Goal: Task Accomplishment & Management: Manage account settings

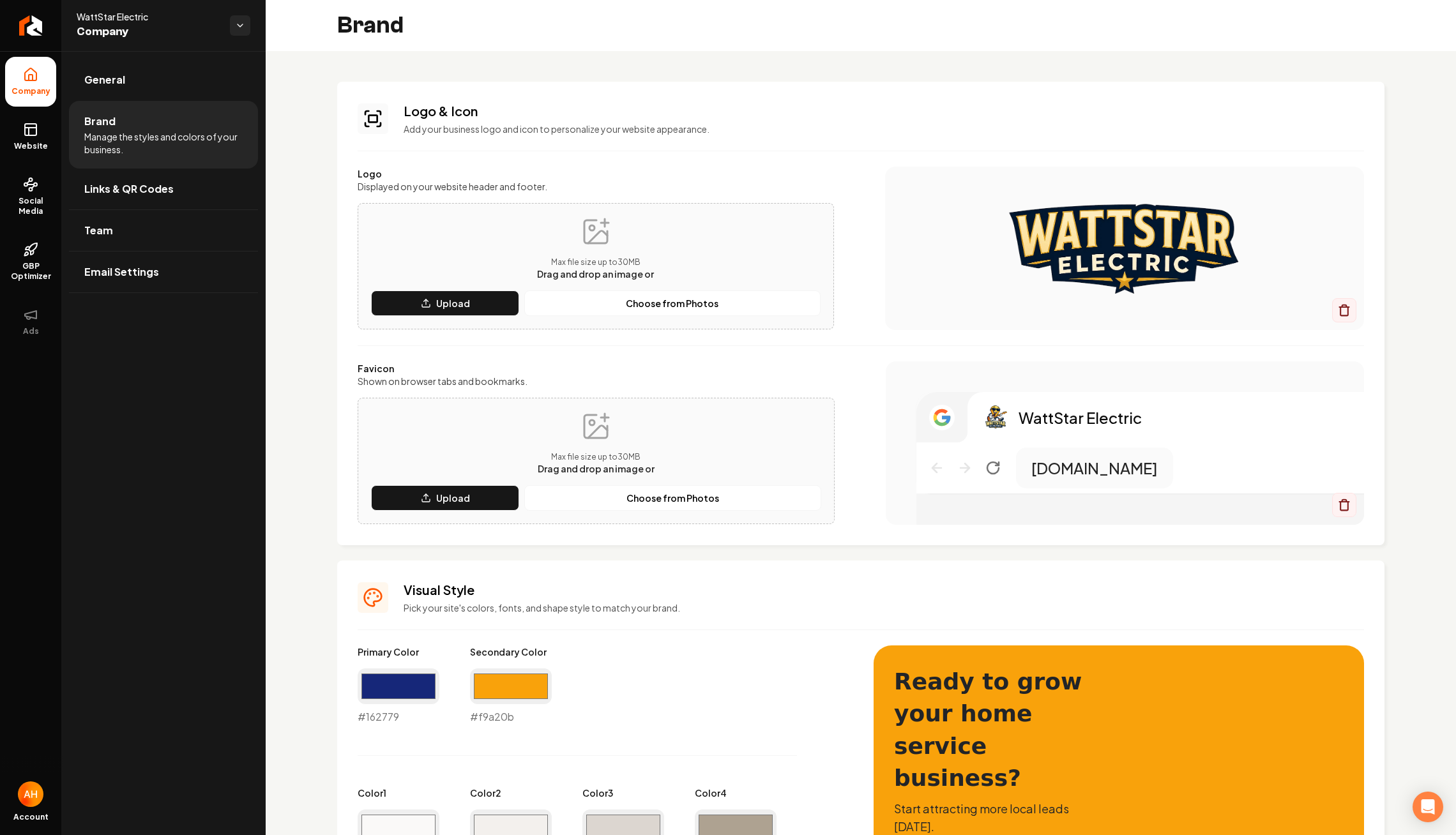
click at [779, 52] on div "Logo & Icon Add your business logo and icon to personalize your website appeara…" at bounding box center [861, 709] width 1191 height 1316
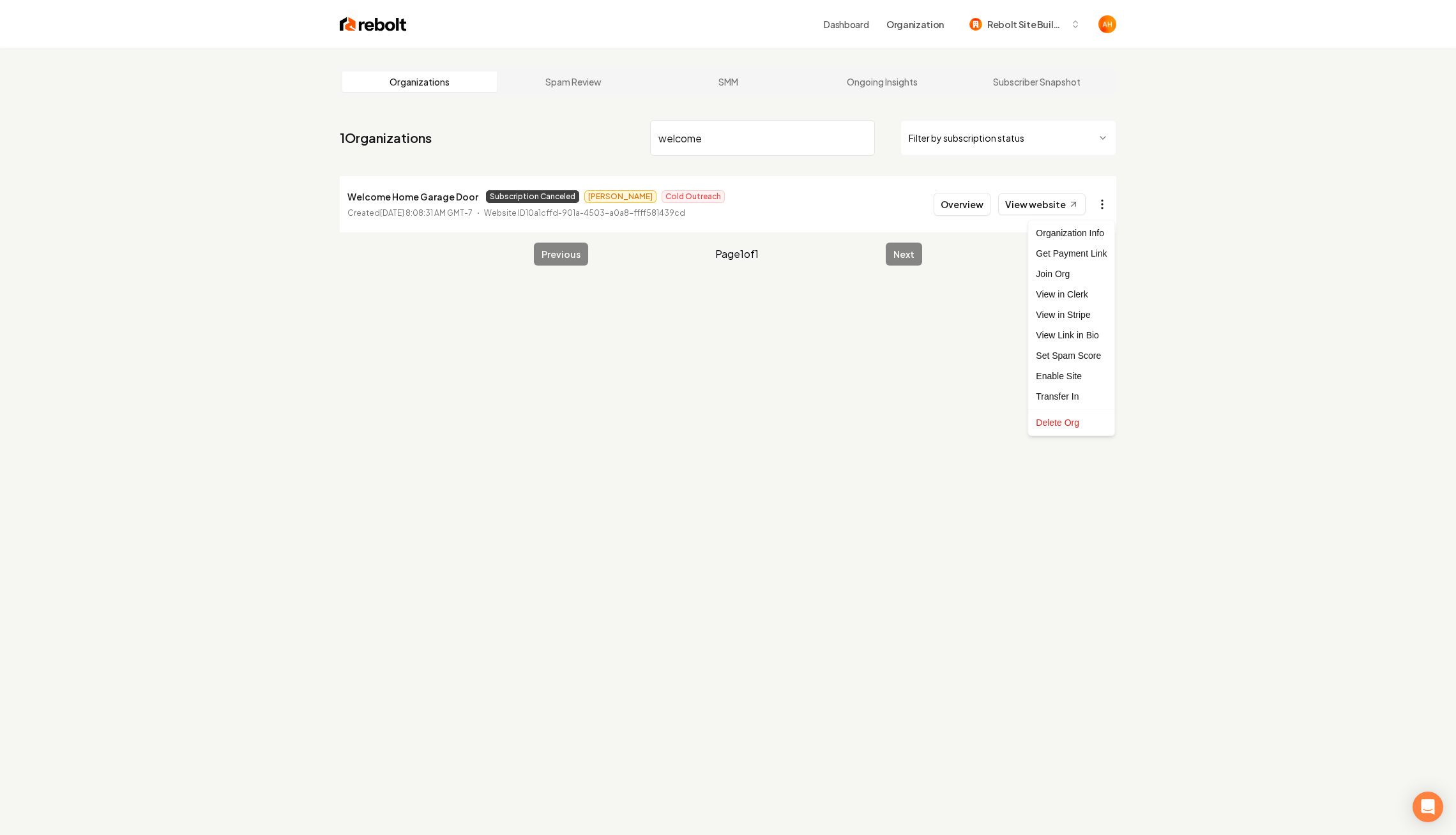
click at [1102, 210] on html "Dashboard Organization Rebolt Site Builder Organizations Spam Review SMM Ongoin…" at bounding box center [728, 417] width 1456 height 835
click at [1066, 318] on link "View in Stripe" at bounding box center [1071, 315] width 81 height 20
click at [433, 200] on p "Welcome Home Garage Door" at bounding box center [412, 196] width 131 height 15
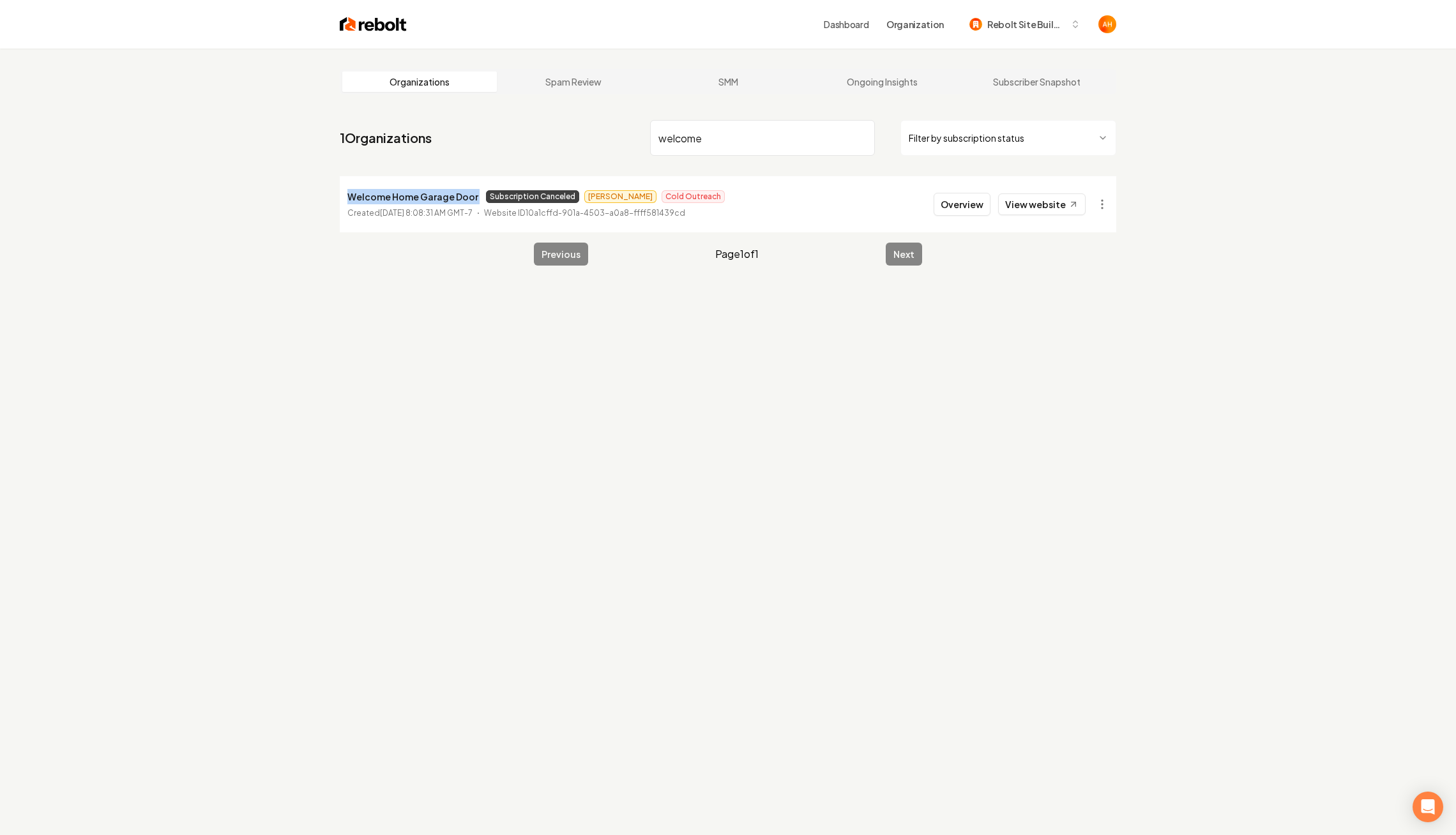
copy p "Welcome Home Garage Door"
click at [1105, 198] on html "Dashboard Organization Rebolt Site Builder Organizations Spam Review SMM Ongoin…" at bounding box center [728, 417] width 1456 height 835
click at [1087, 217] on html "Dashboard Organization Rebolt Site Builder Organizations Spam Review SMM Ongoin…" at bounding box center [728, 417] width 1456 height 835
click at [1106, 210] on html "Dashboard Organization Rebolt Site Builder Organizations Spam Review SMM Ongoin…" at bounding box center [728, 417] width 1456 height 835
click at [1091, 236] on div "Organization Info" at bounding box center [1071, 233] width 81 height 20
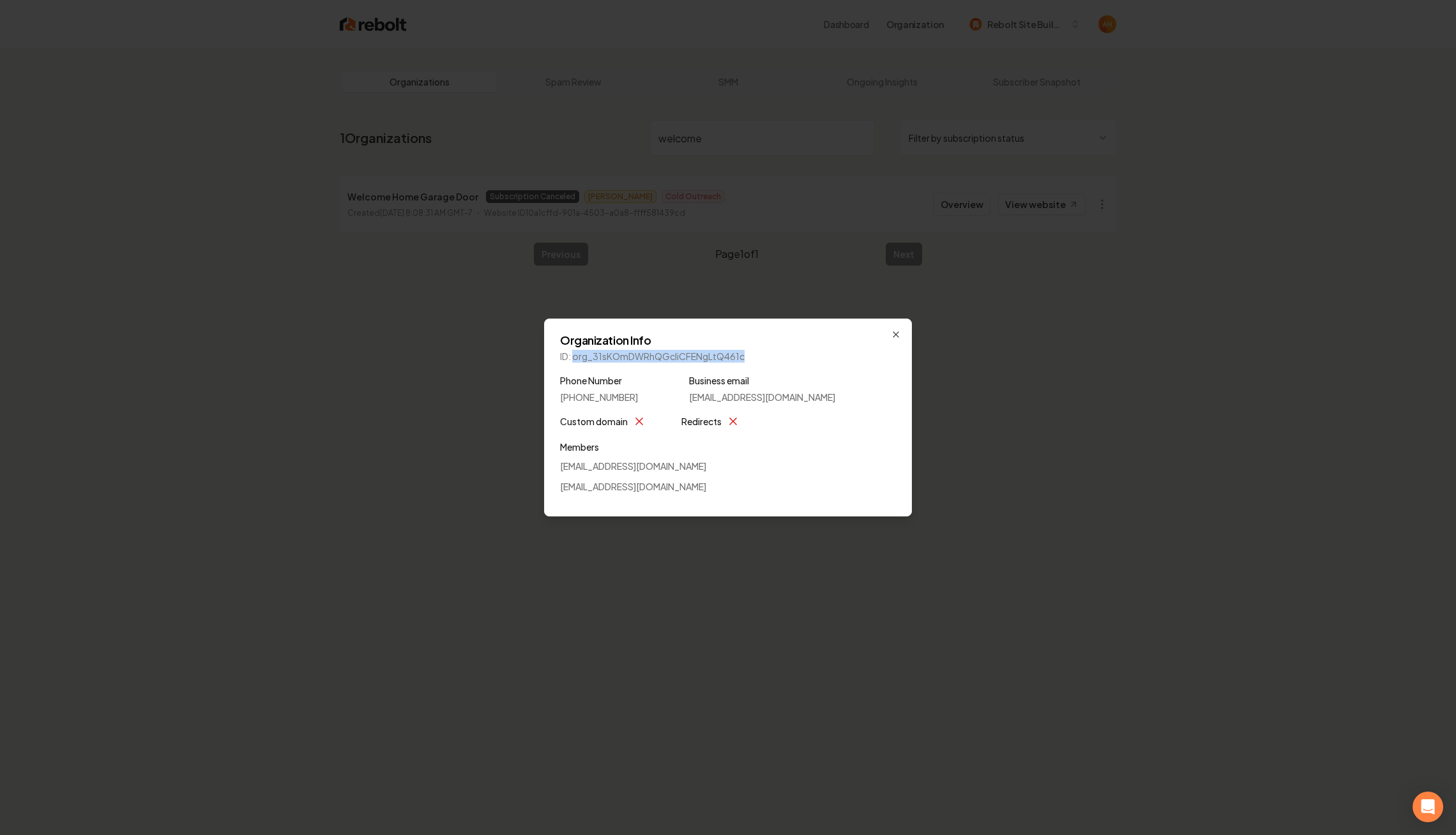
drag, startPoint x: 573, startPoint y: 358, endPoint x: 818, endPoint y: 359, distance: 245.0
click at [818, 359] on p "ID: org_31sKOmDWRhQGcIiCFENgLtQ461c" at bounding box center [728, 356] width 336 height 13
copy p "org_31sKOmDWRhQGcIiCFENgLtQ461c"
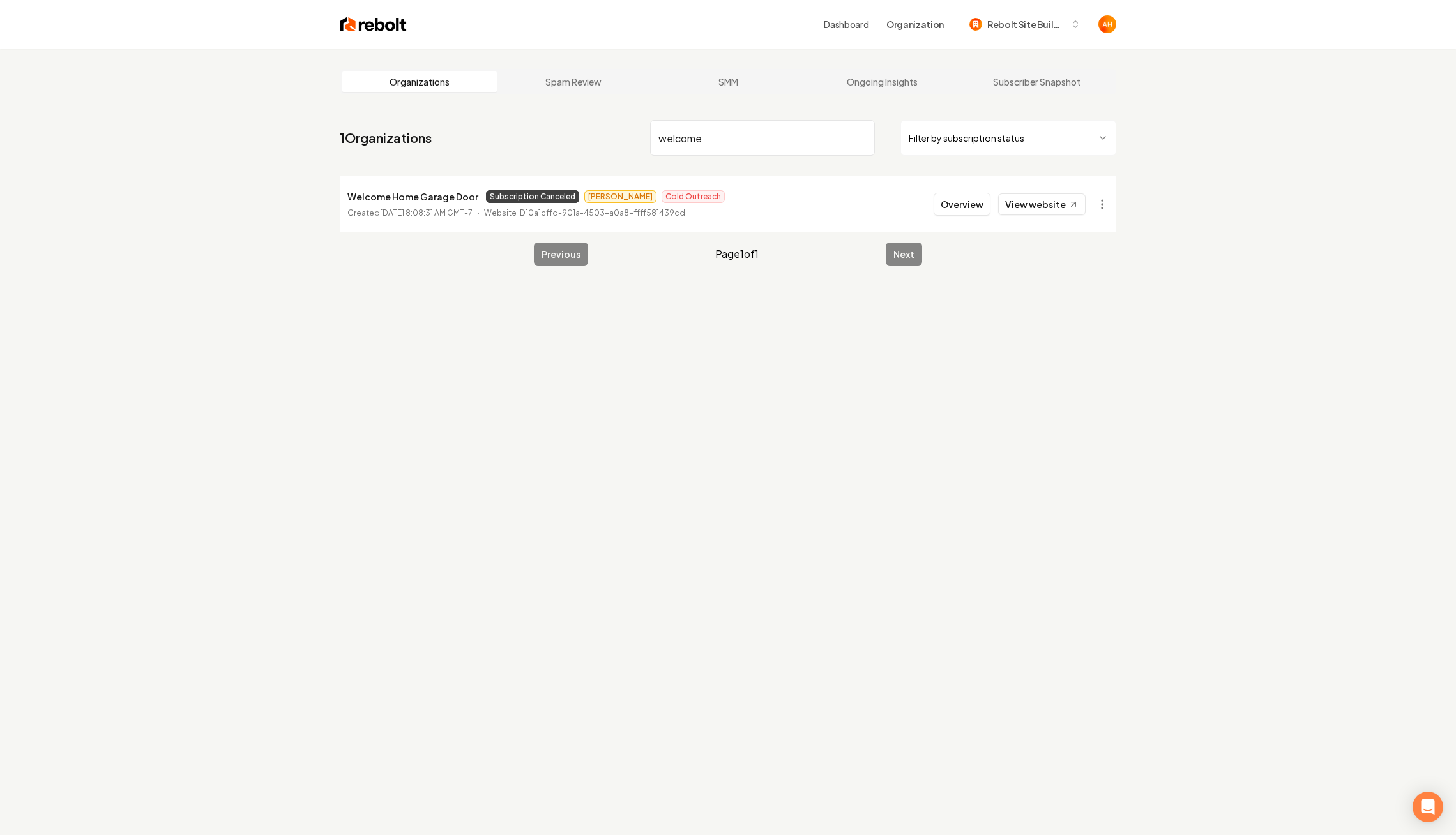
click at [702, 146] on input "welcome" at bounding box center [762, 138] width 225 height 36
type input "real texas"
click at [974, 200] on button "Overview" at bounding box center [962, 204] width 57 height 23
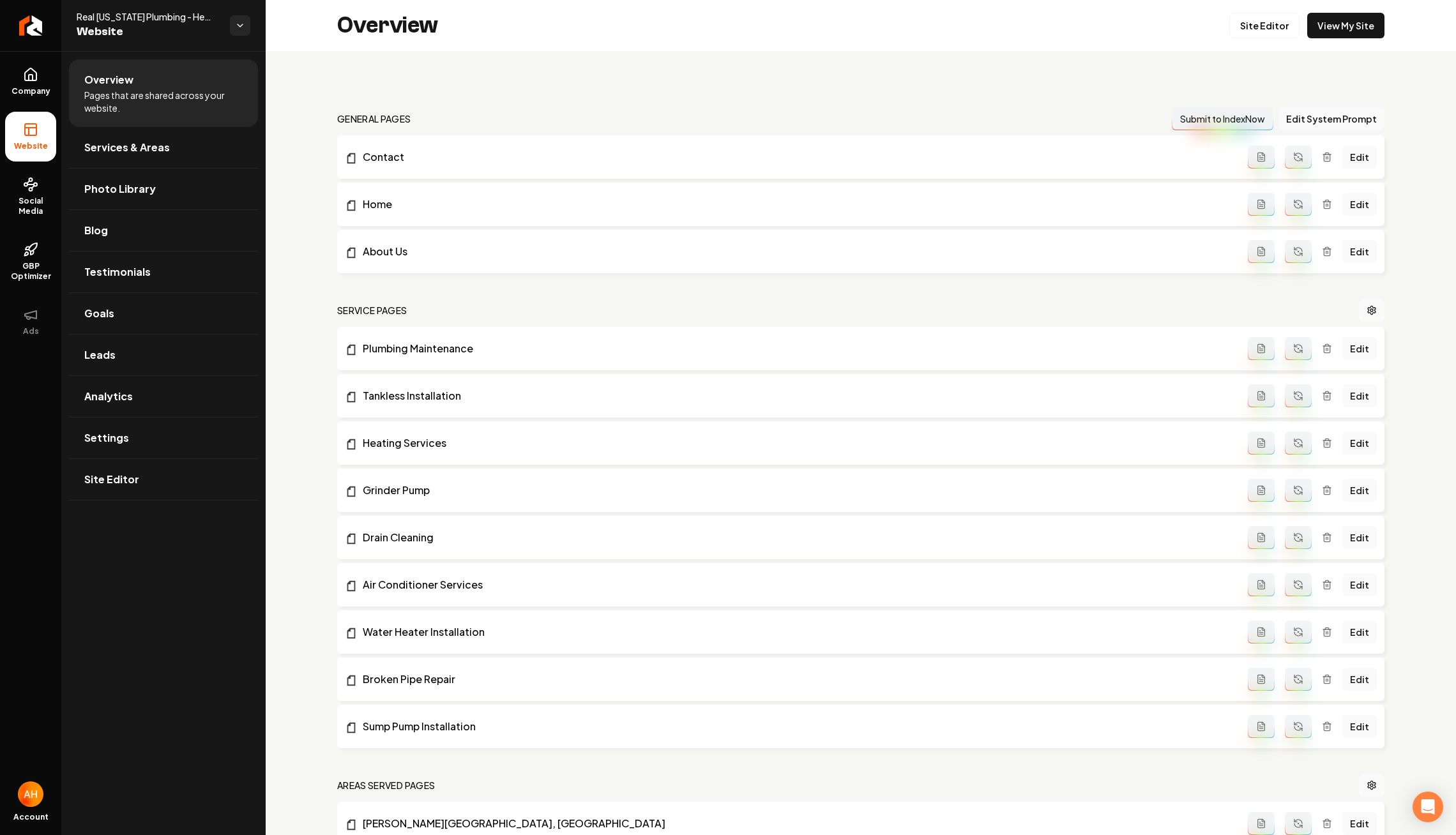
scroll to position [747, 0]
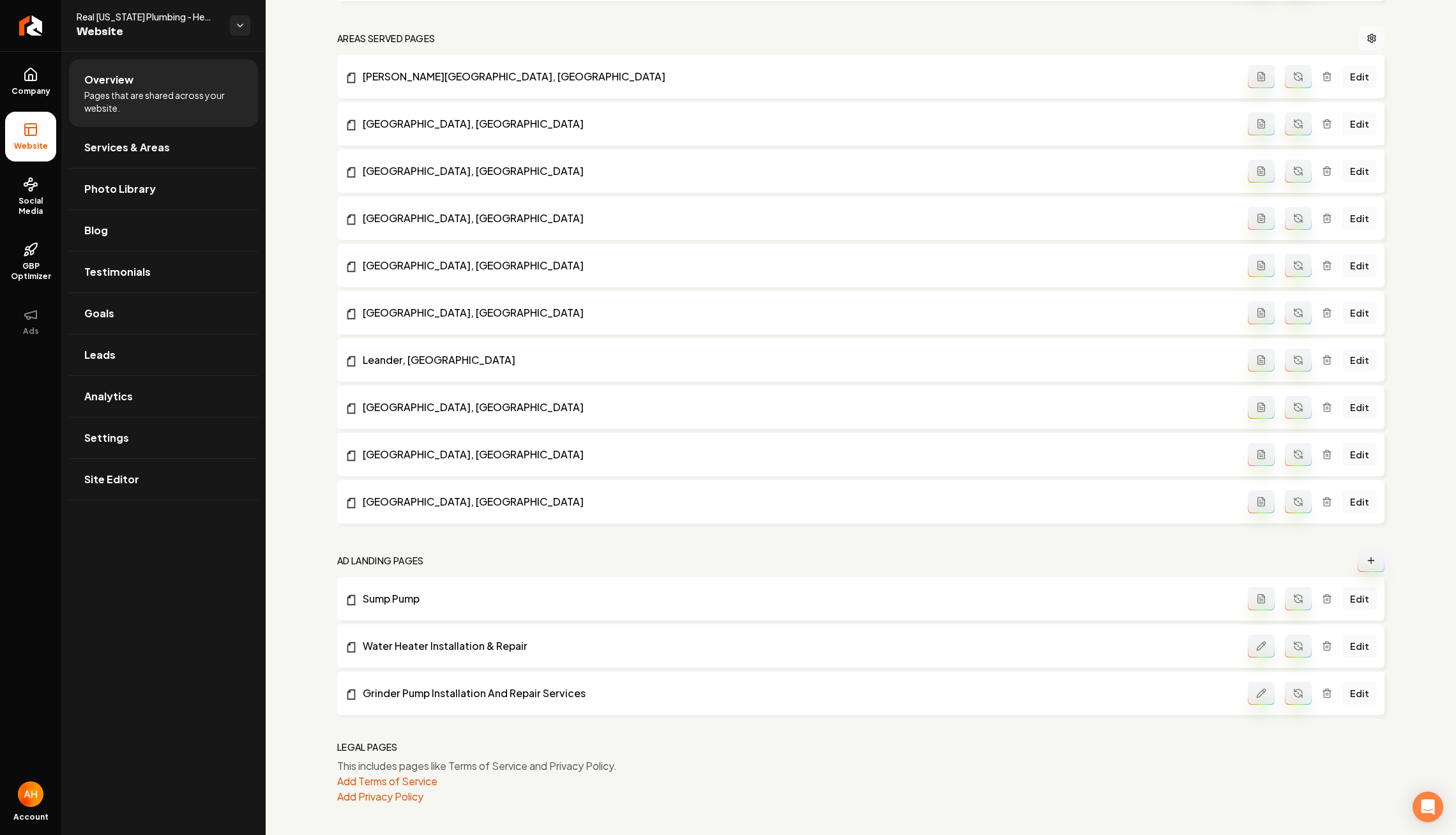
click at [1371, 555] on icon "Main content area" at bounding box center [1371, 560] width 11 height 11
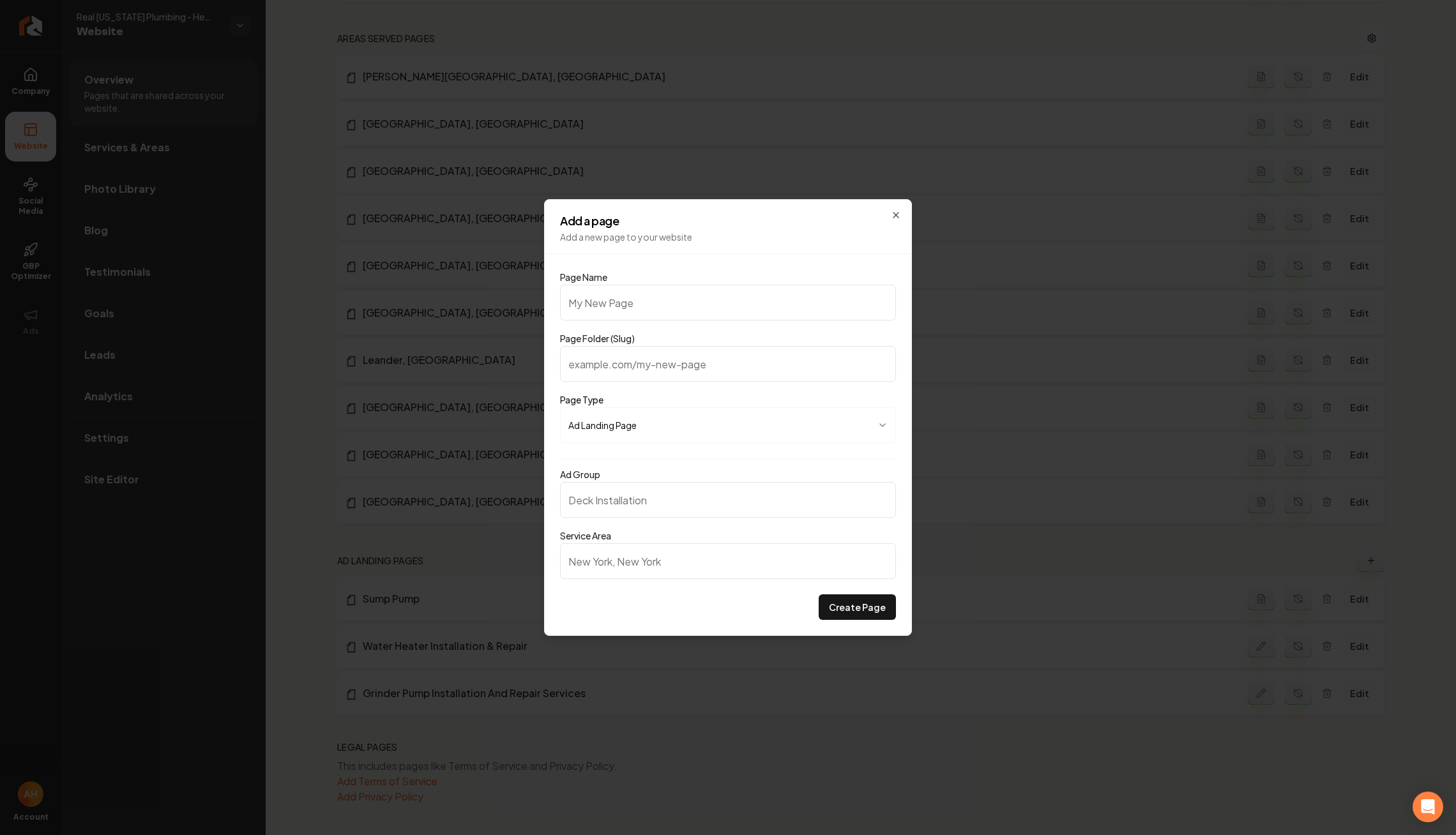
type input "L"
type input "l"
type input "Lo"
type input "lo"
type input "Low"
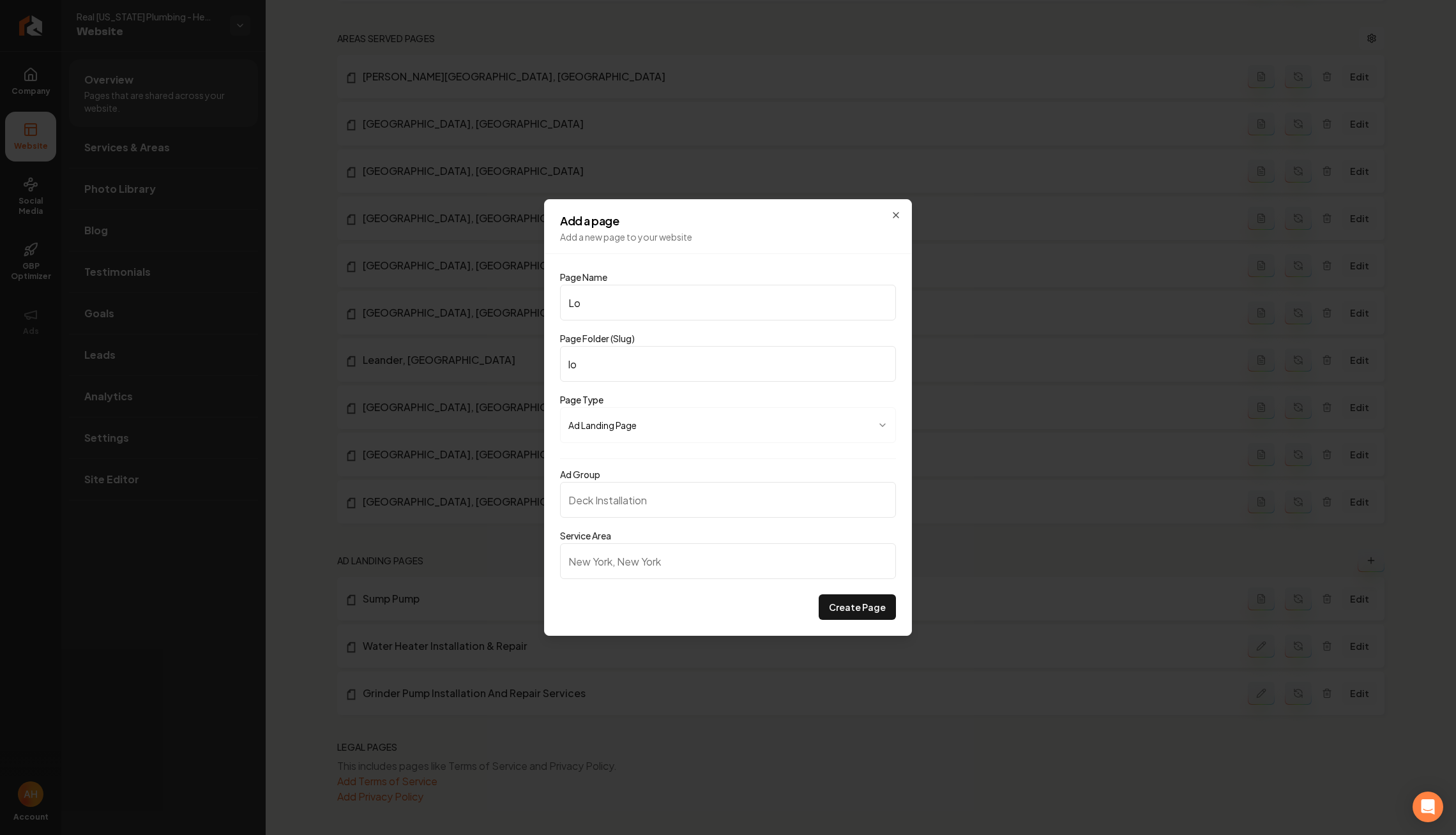
type input "low"
type input "Low W"
type input "low-w"
type input "Low Wa"
type input "low-wa"
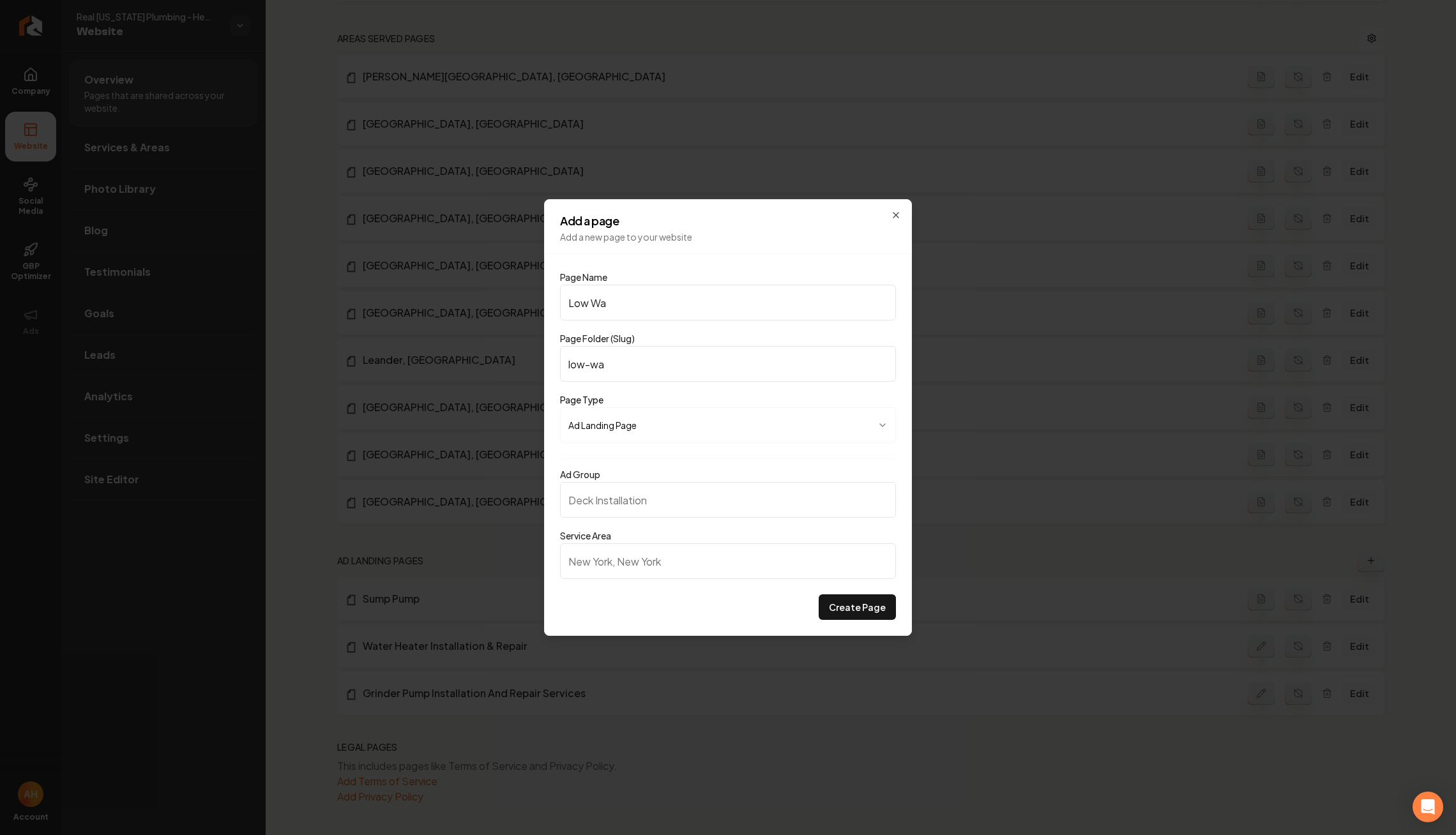
type input "Low Wat"
type input "low-wat"
type input "Low Wate"
type input "low-wate"
type input "Low Water"
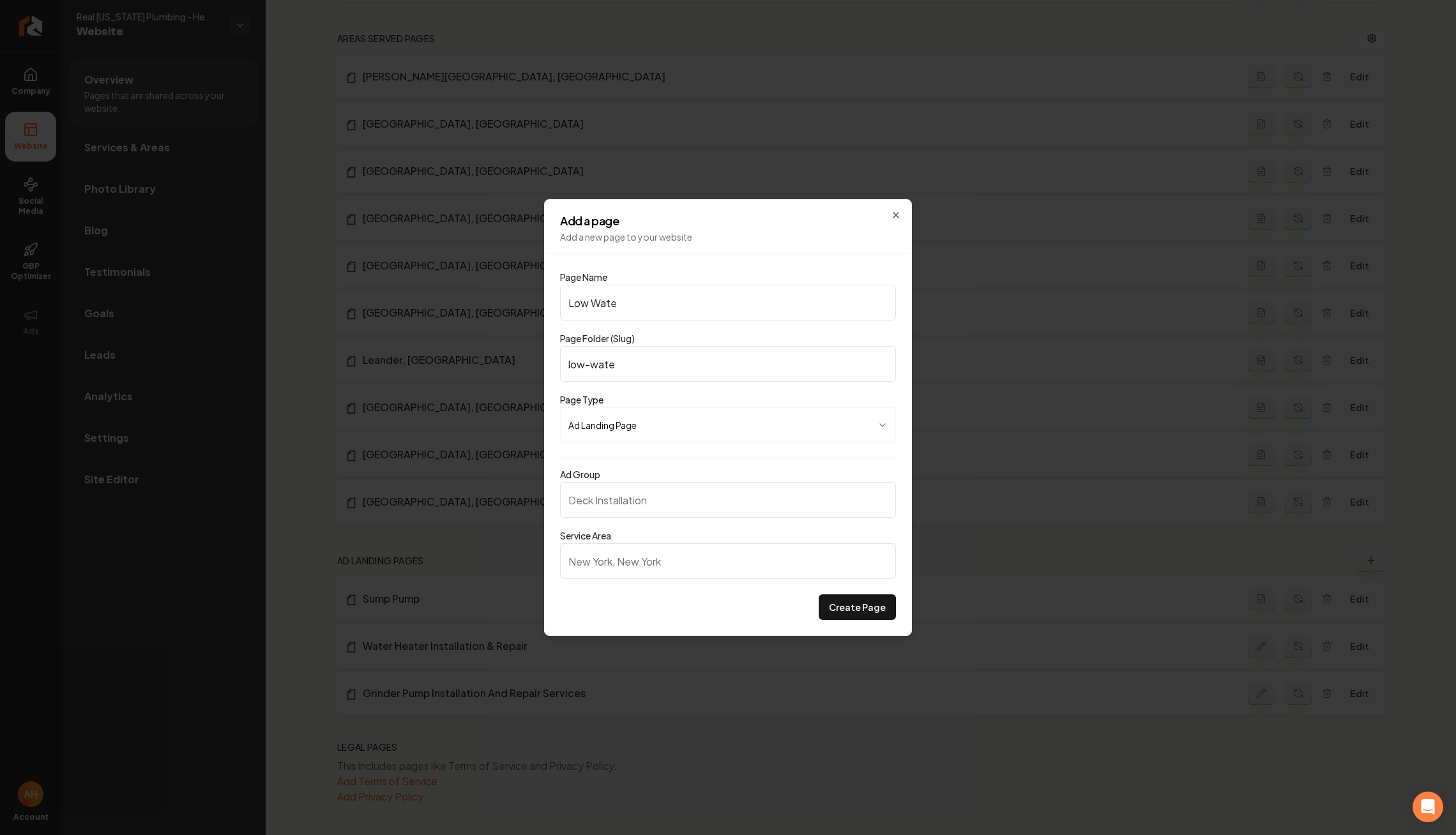
type input "low-water"
type input "Low Water P"
type input "low-water-p"
type input "Low Water Pr"
type input "low-water-pr"
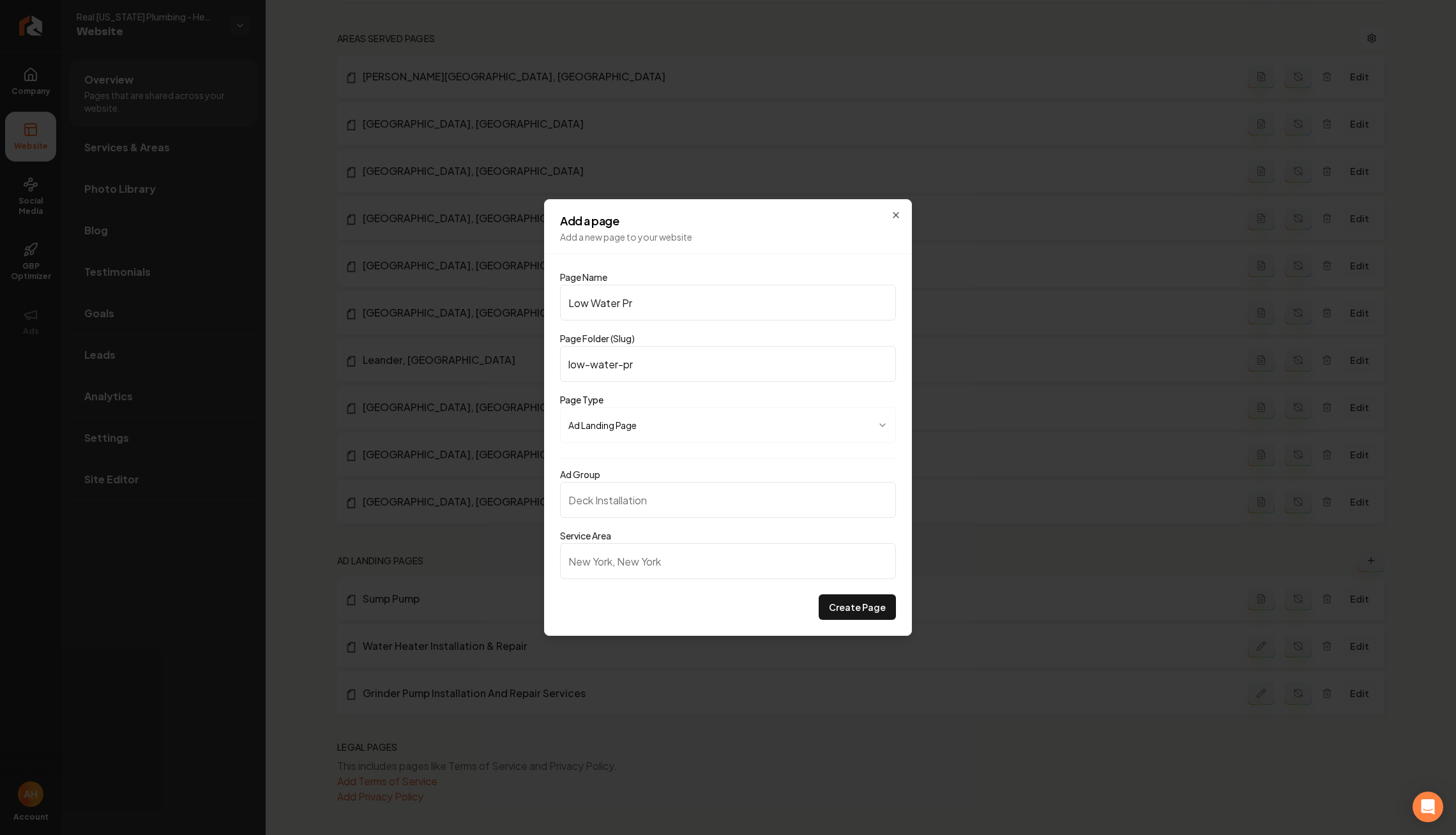
type input "Low Water Pre"
type input "low-water-pre"
type input "Low Water Pres"
type input "low-water-pres"
type input "Low Water Presu"
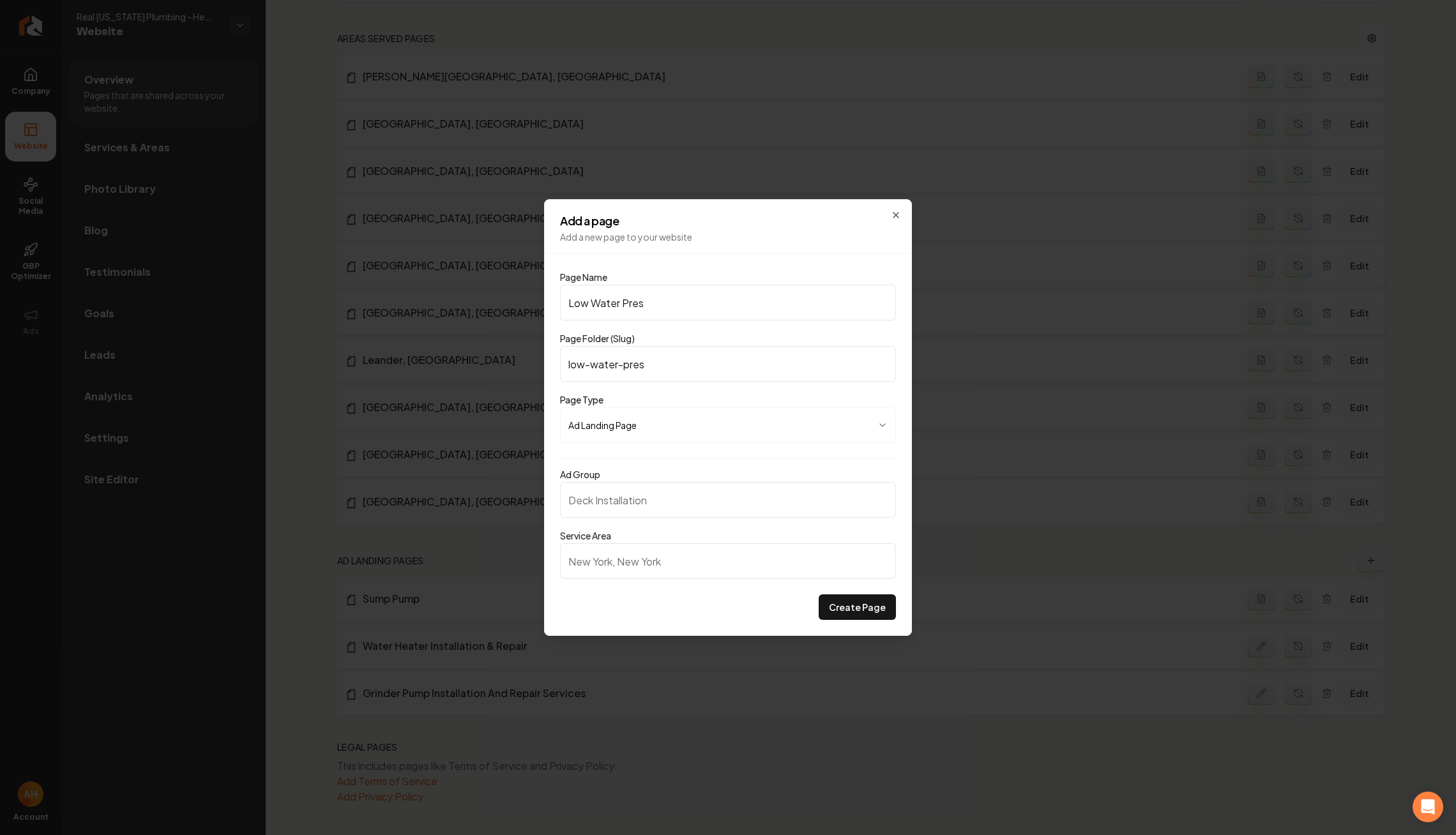
type input "low-water-presu"
type input "Low Water Pres"
type input "low-water-pres"
type input "Low Water Press"
type input "low-water-press"
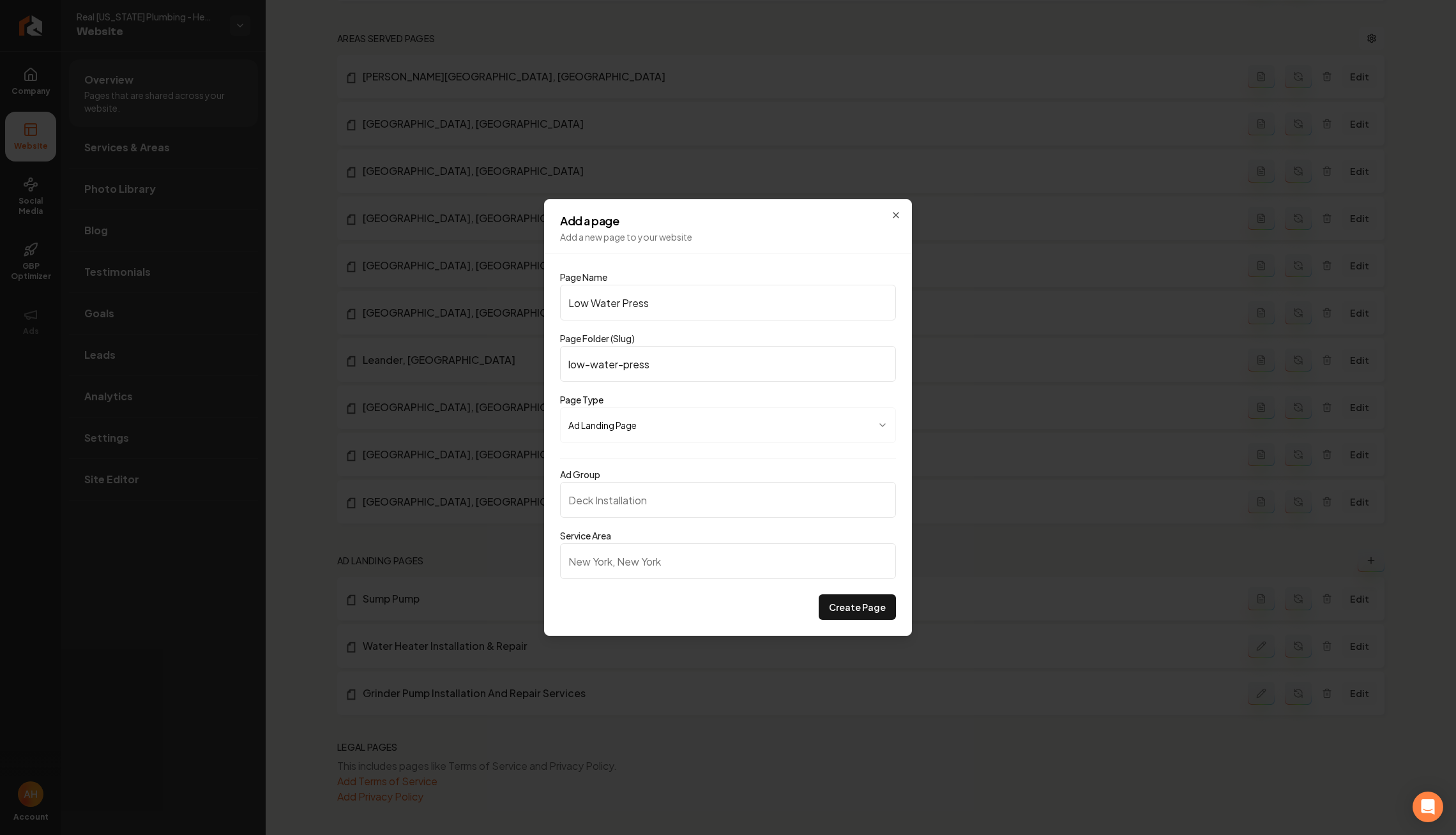
type input "Low Water Pressu"
type input "low-water-pressu"
type input "Low Water Pressur"
type input "low-water-pressur"
type input "Low Water Pressure"
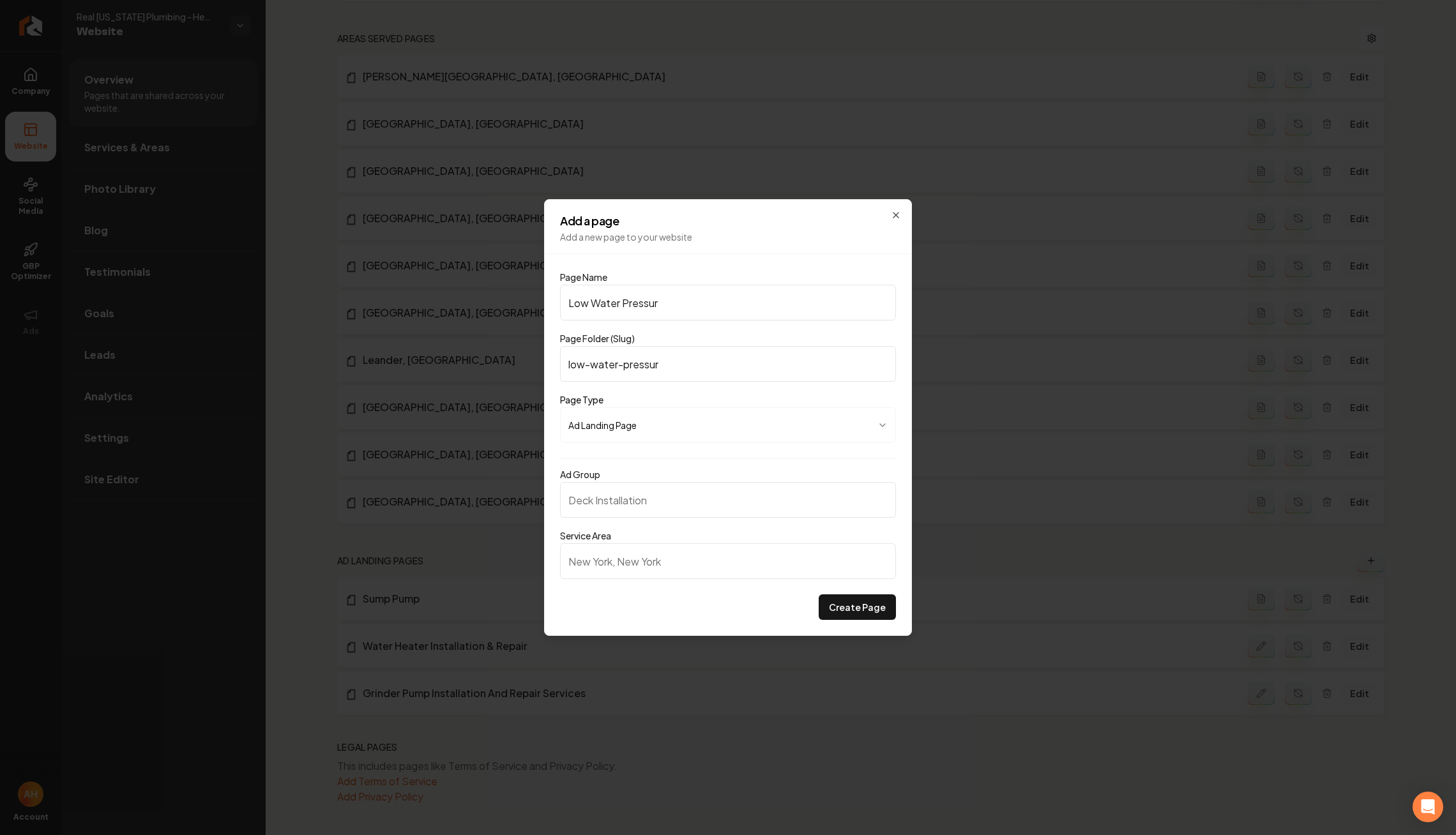
type input "low-water-pressure"
type input "Low Water Pressure"
type input "Low"
type input "Low Water Pressure"
click at [687, 565] on input "Service Area" at bounding box center [728, 561] width 336 height 36
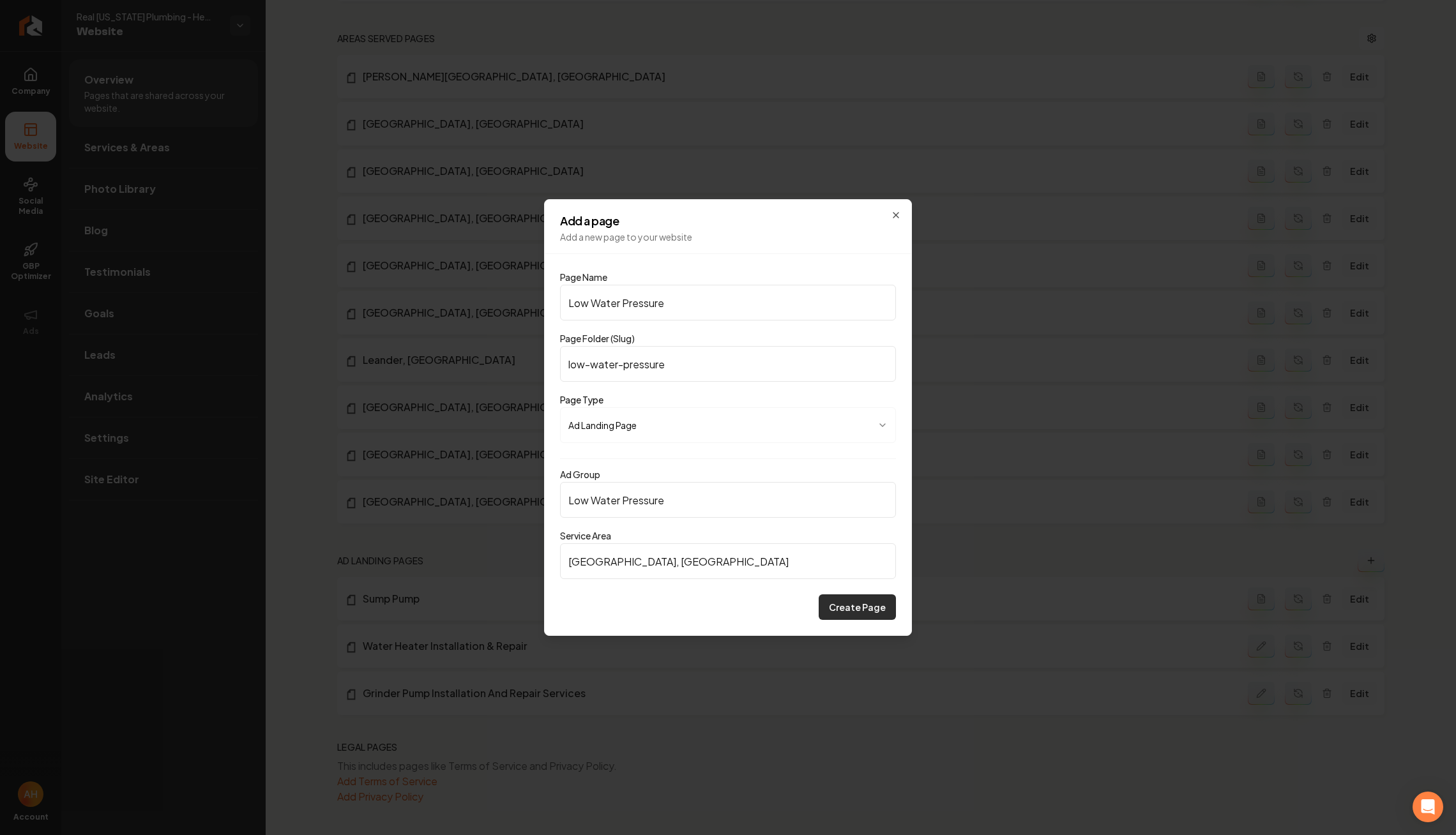
type input "Austin, TX"
click at [887, 613] on button "Create Page" at bounding box center [857, 607] width 77 height 25
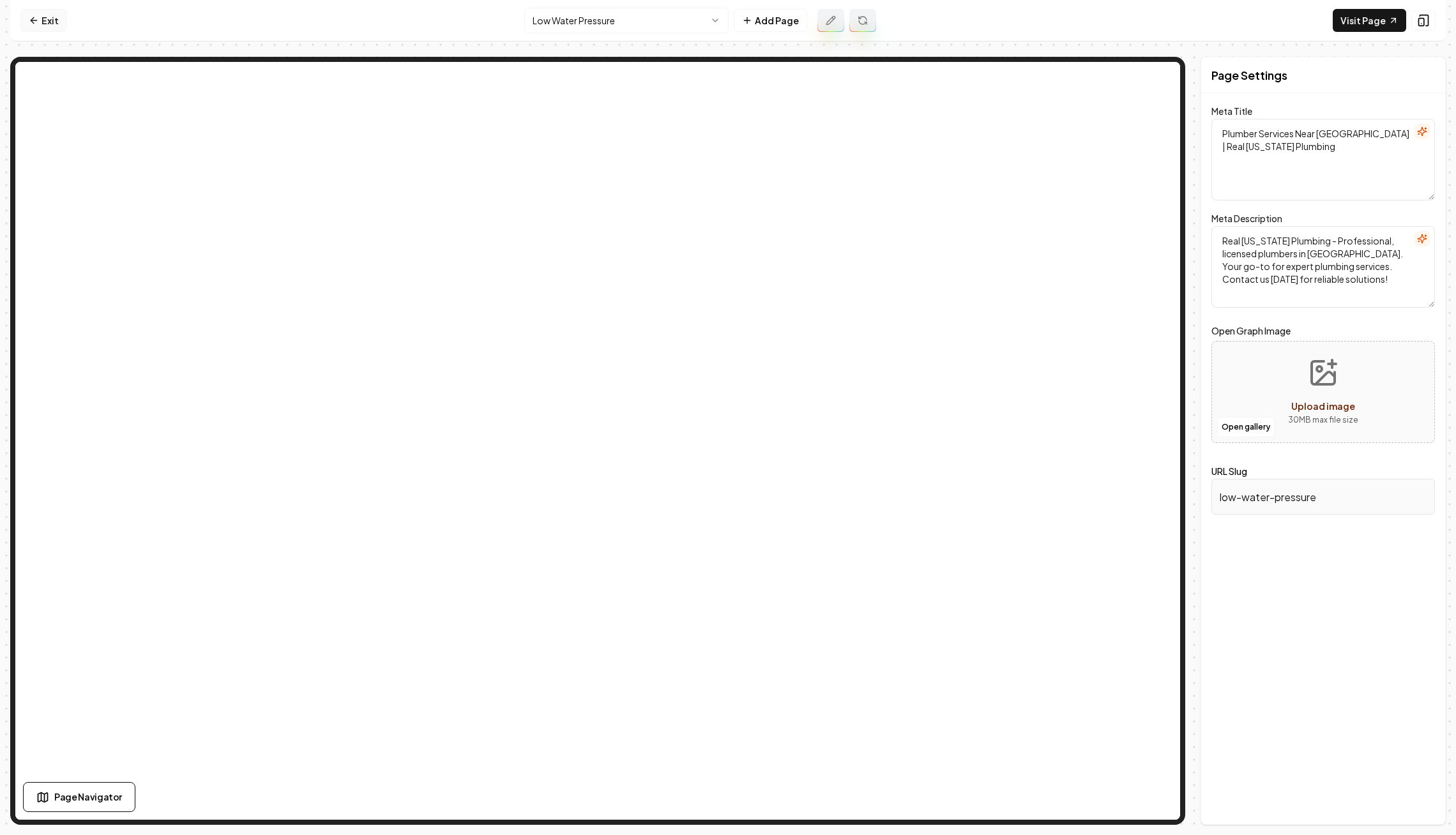
click at [51, 28] on link "Exit" at bounding box center [43, 20] width 46 height 23
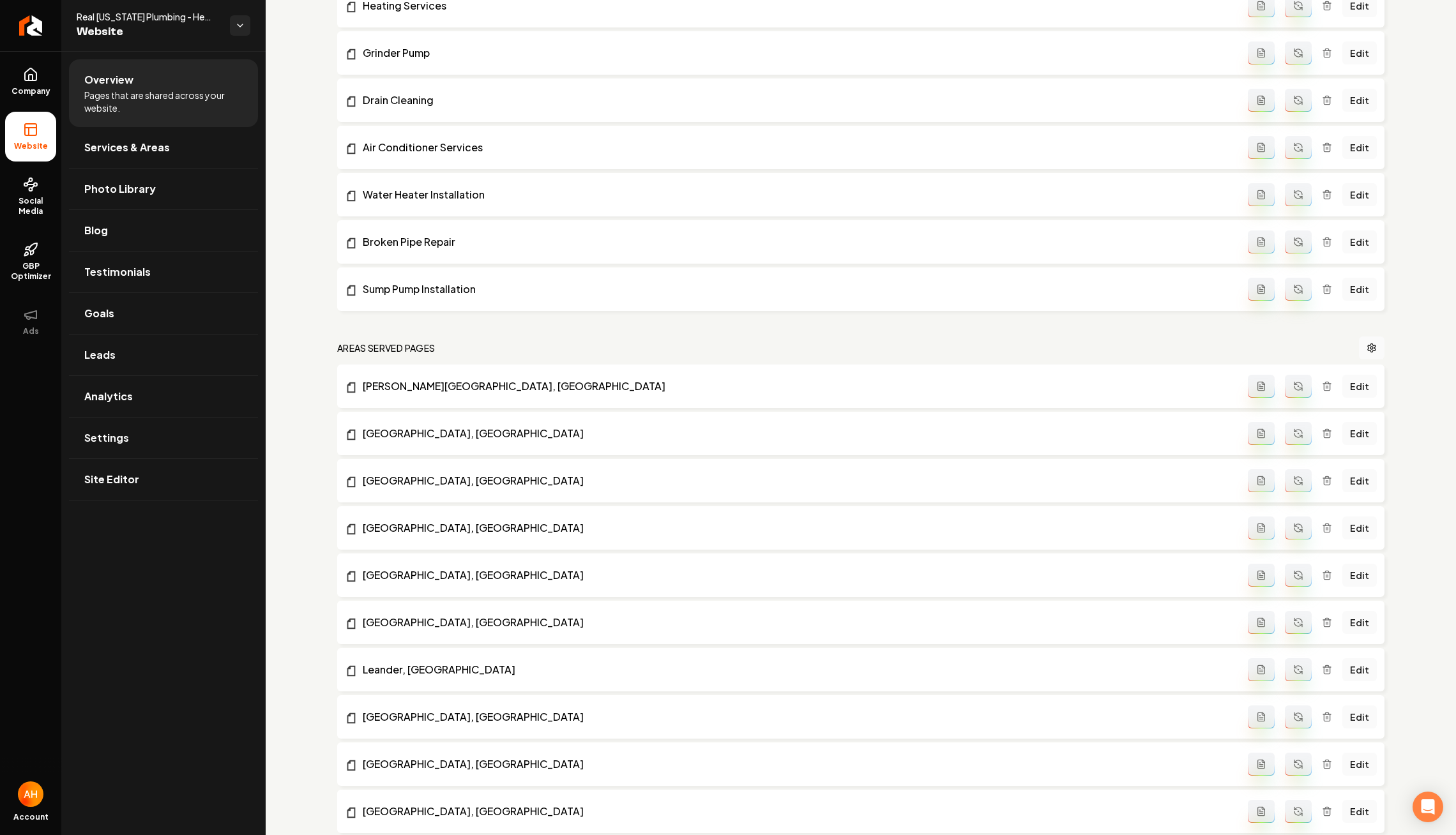
scroll to position [794, 0]
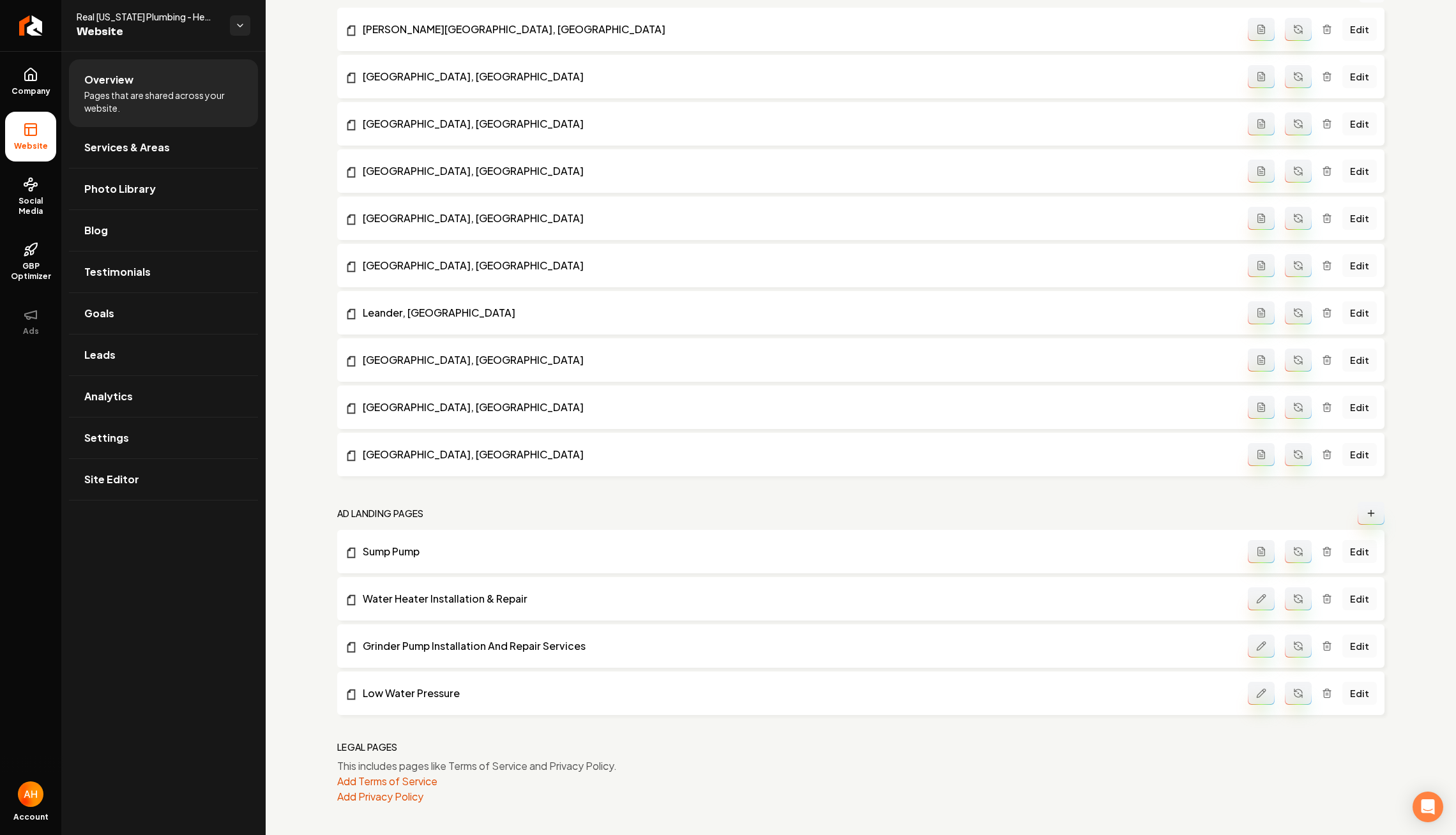
click at [1297, 695] on icon "Main content area" at bounding box center [1298, 695] width 7 height 4
click at [417, 694] on link "Low Water Pressure" at bounding box center [796, 693] width 903 height 15
click at [1364, 689] on link "Edit" at bounding box center [1360, 694] width 34 height 23
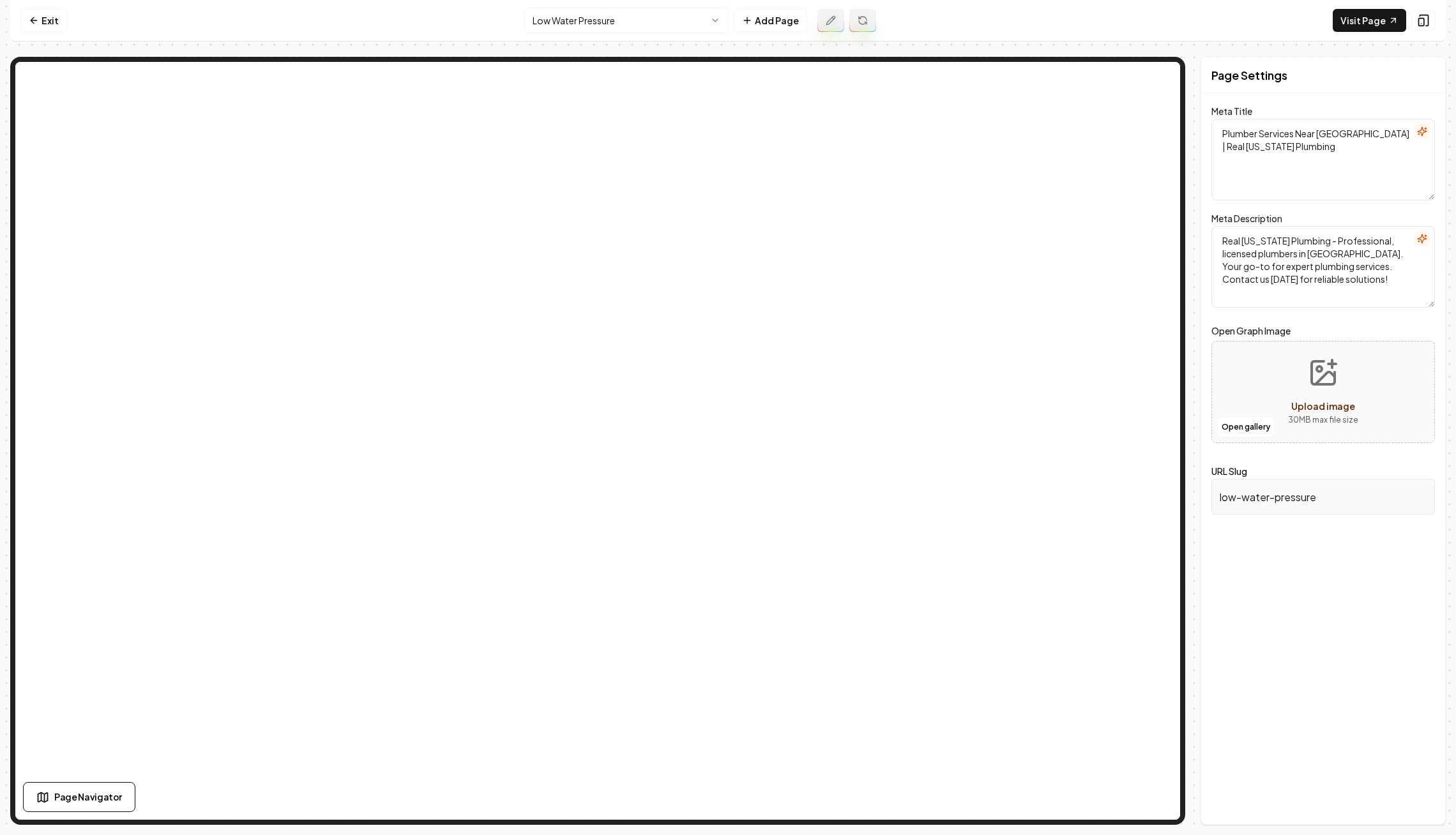
type textarea "Low Water Pressure Solutions Austin - Real Texas Plumbing"
type textarea "Fix low water pressure fast with Real Texas Plumbing. Our licensed experts in A…"
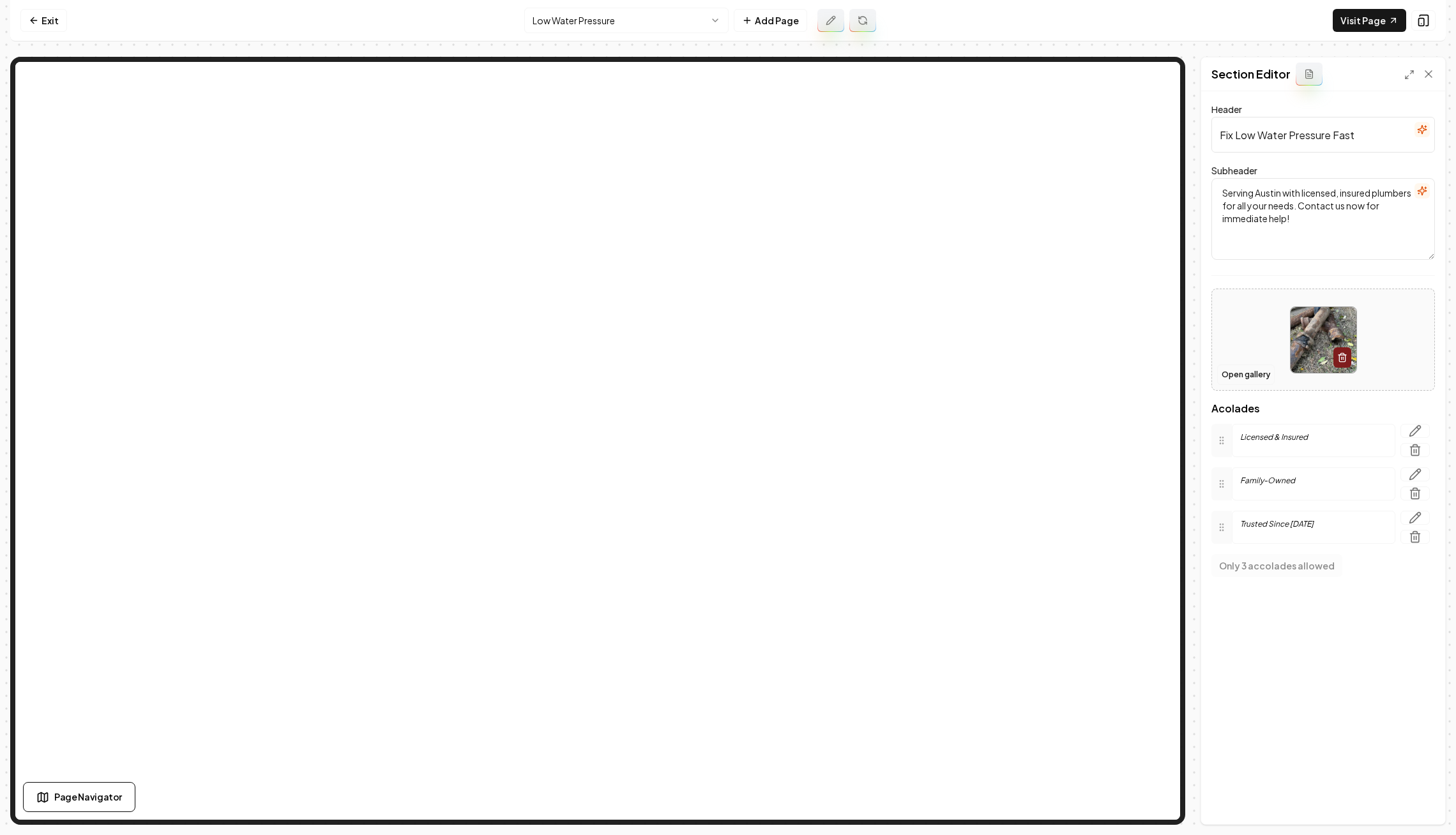
click at [1224, 372] on button "Open gallery" at bounding box center [1246, 374] width 58 height 20
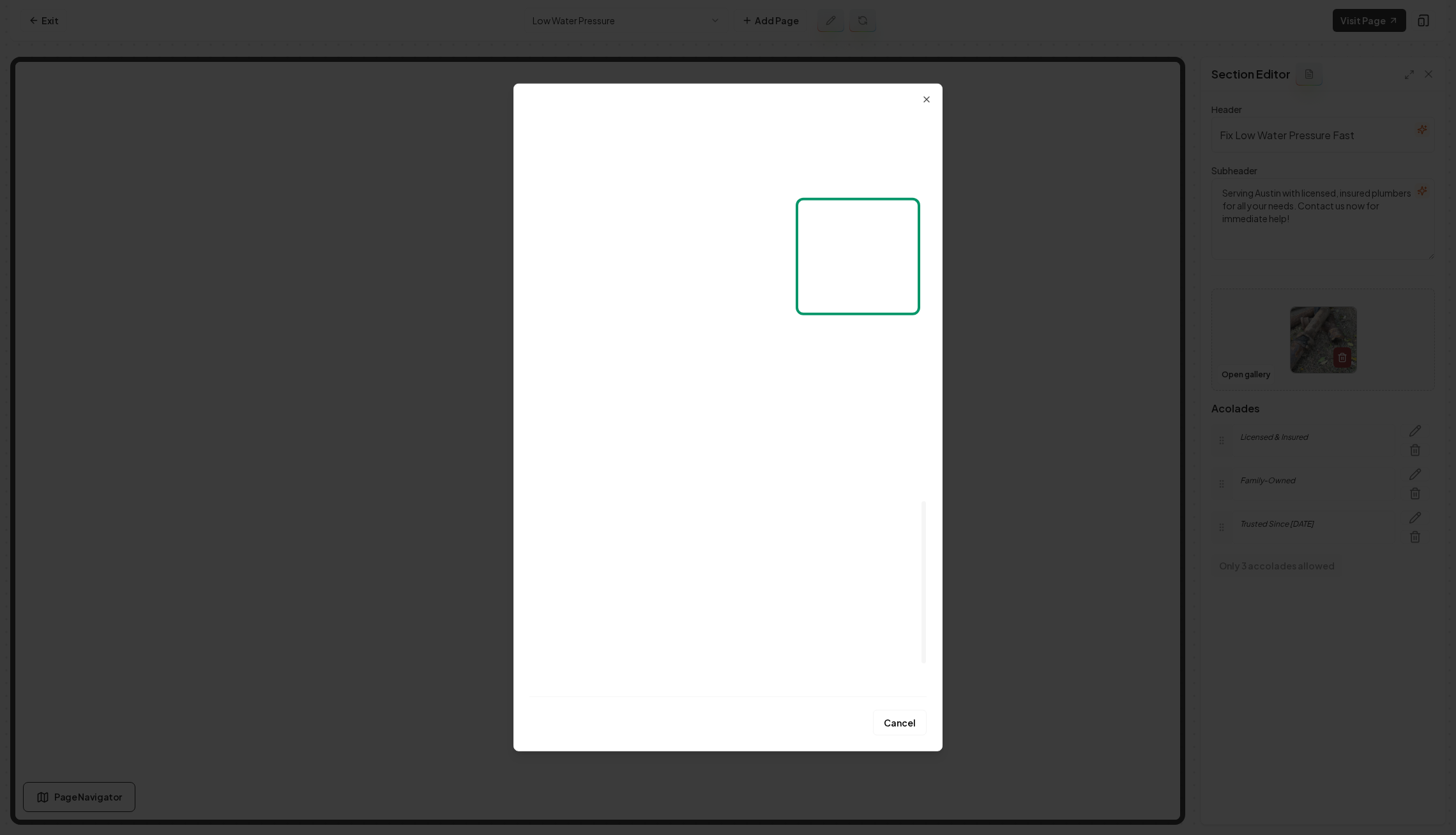
scroll to position [1412, 0]
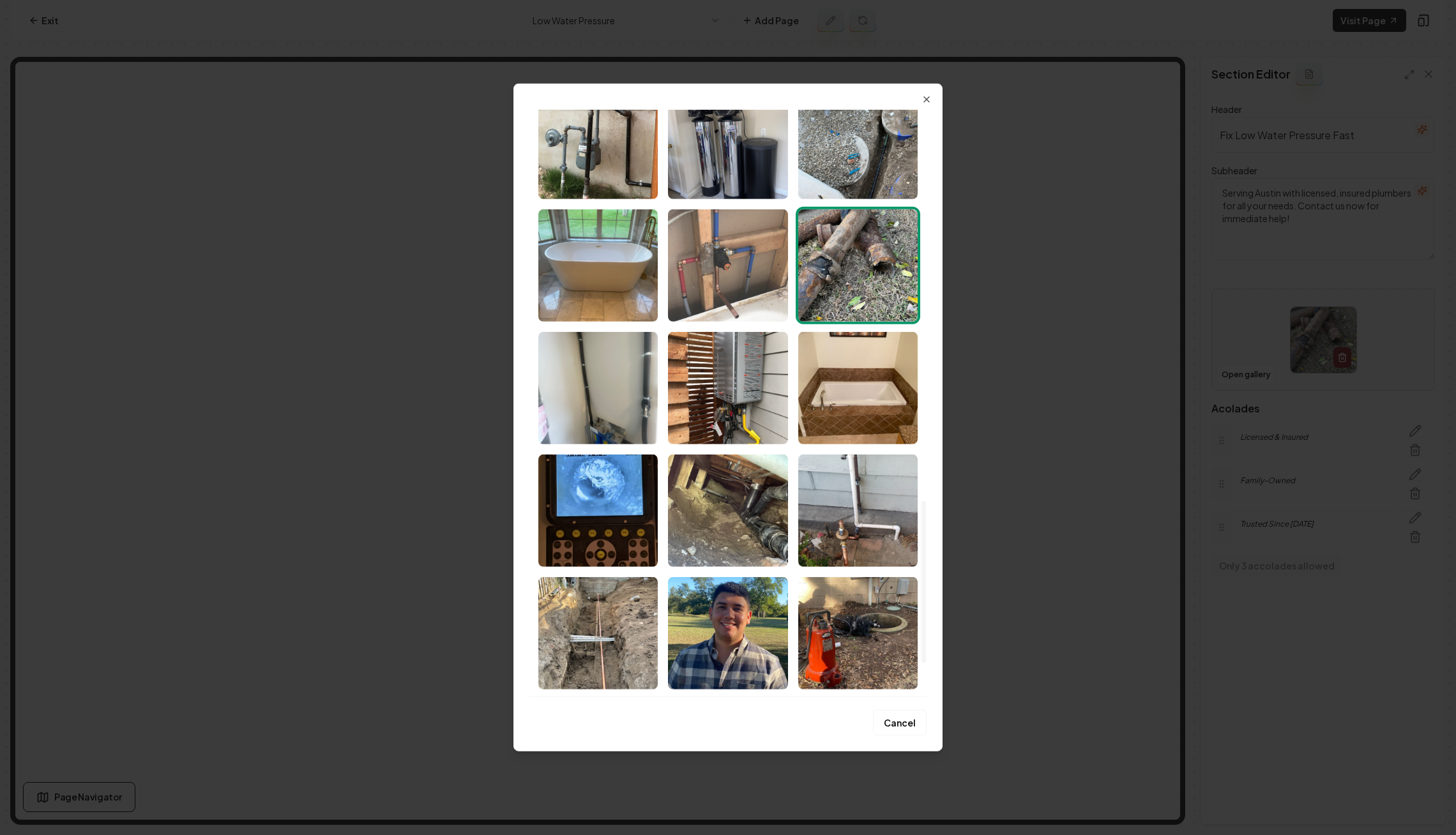
click at [721, 293] on img "Select image image_67efce88432c476416afece5.jpeg" at bounding box center [727, 266] width 120 height 112
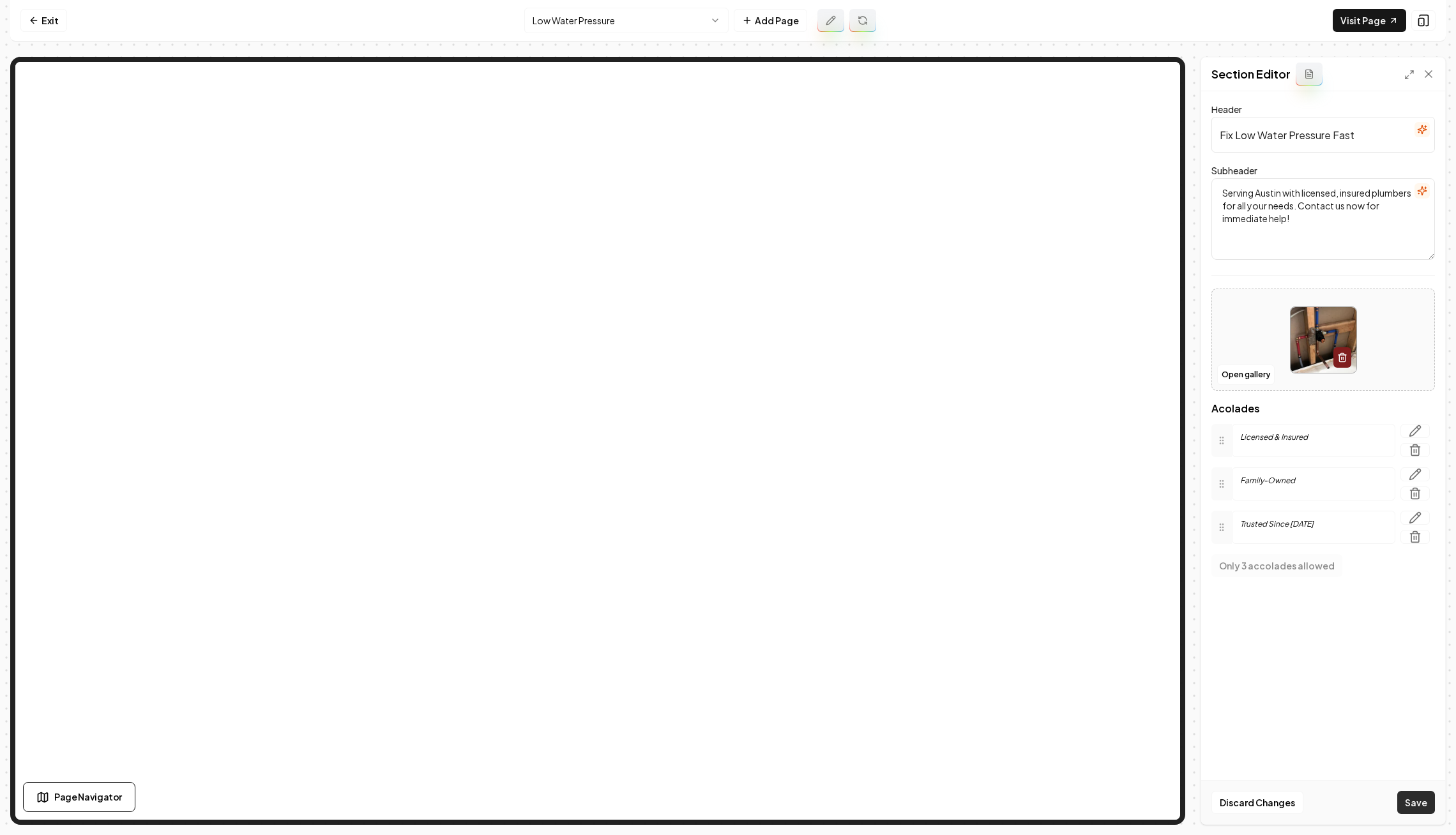
click at [1413, 794] on button "Save" at bounding box center [1416, 802] width 37 height 23
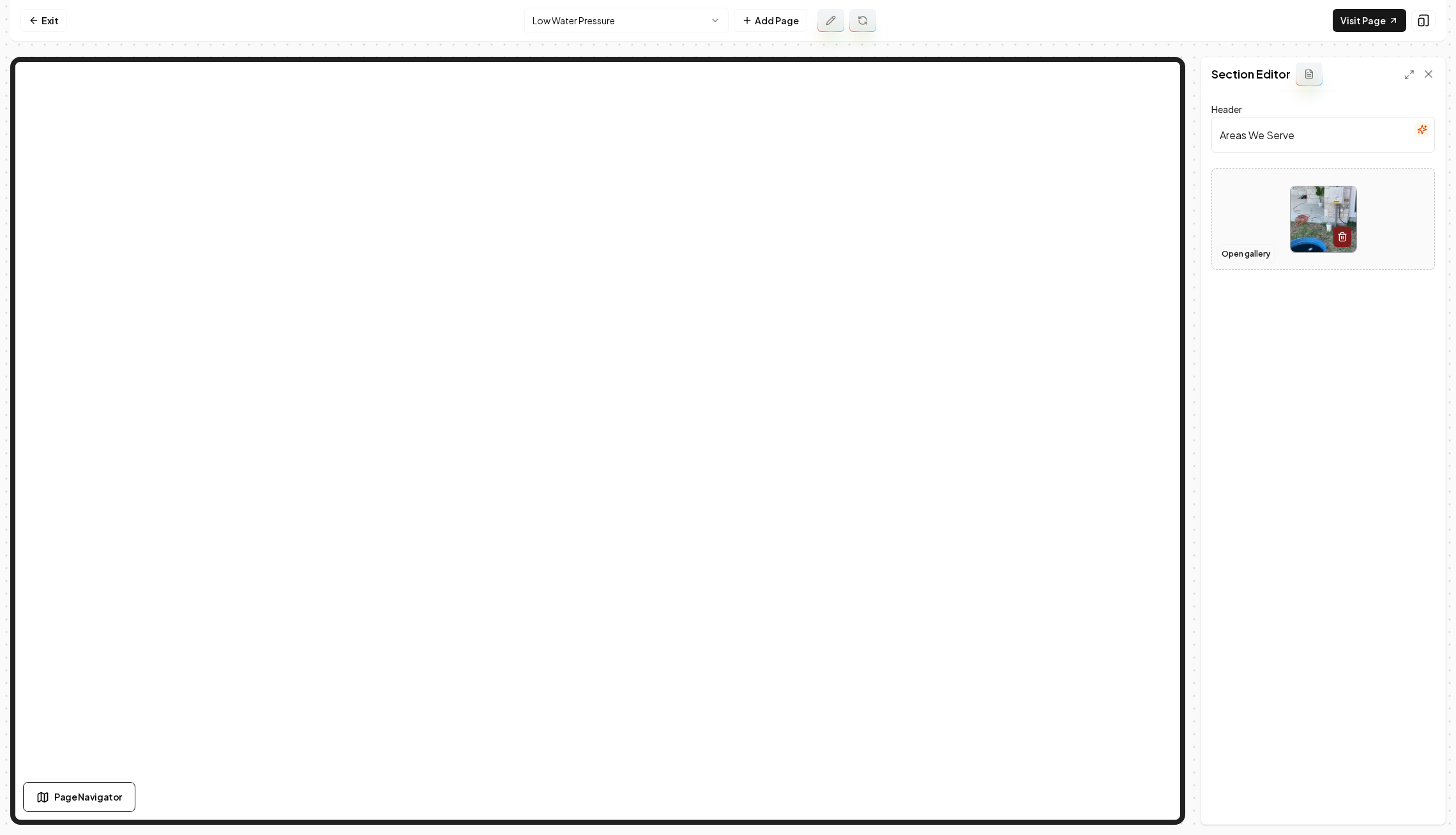
click at [1258, 251] on button "Open gallery" at bounding box center [1246, 254] width 58 height 20
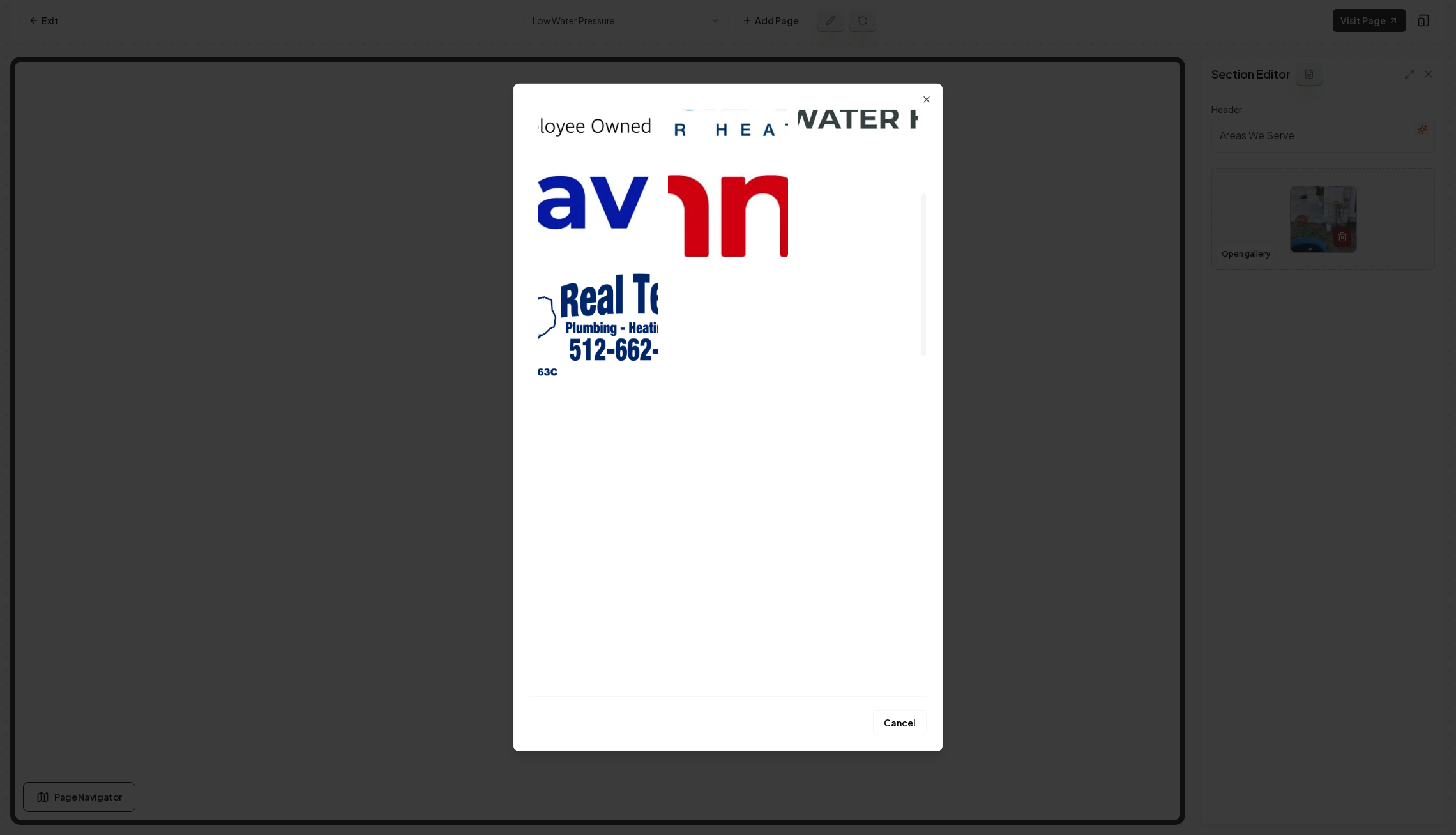
scroll to position [343, 0]
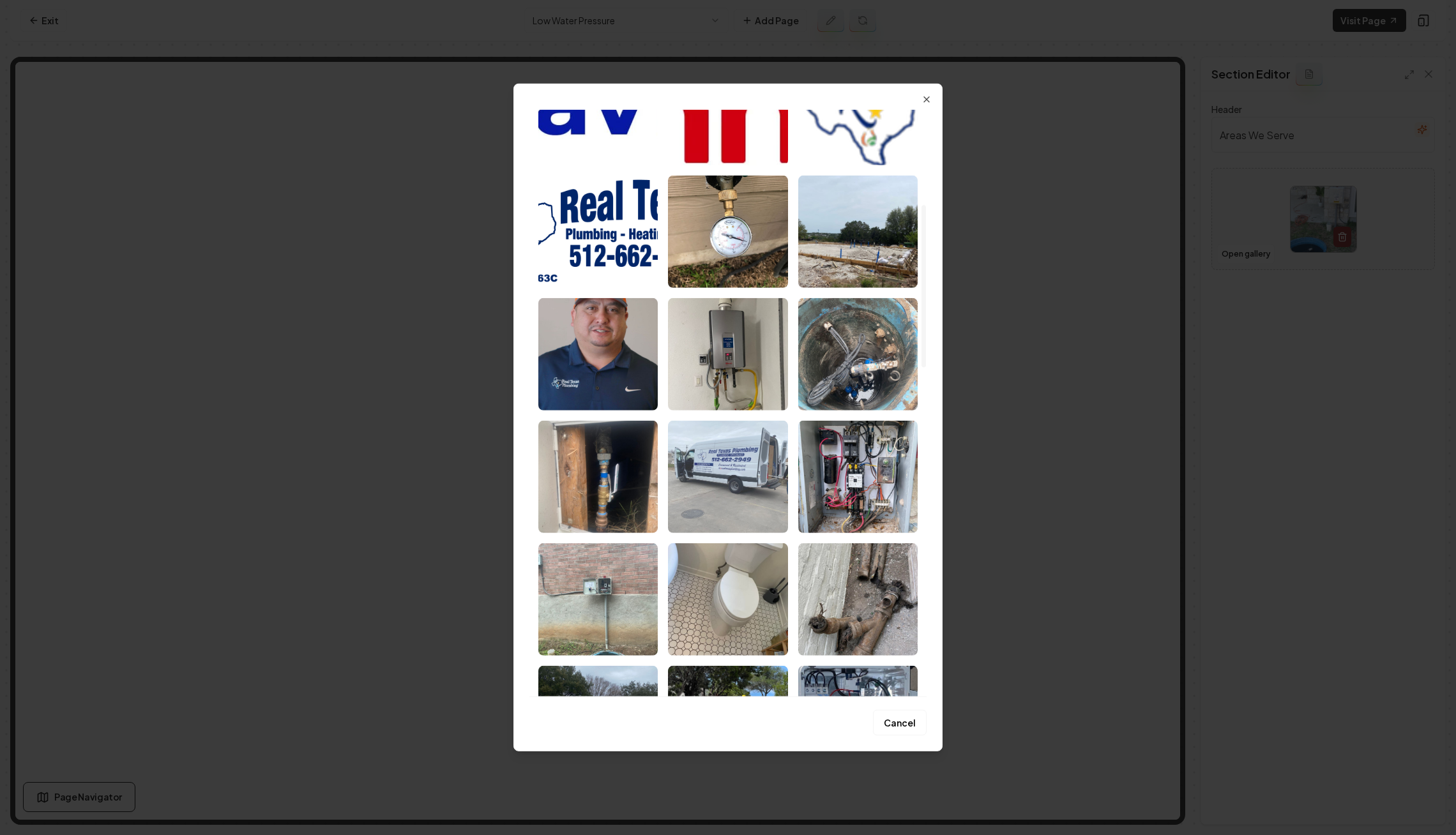
click at [733, 446] on img "Select image image_67efce8a432c476416affe35.jpeg" at bounding box center [727, 476] width 120 height 112
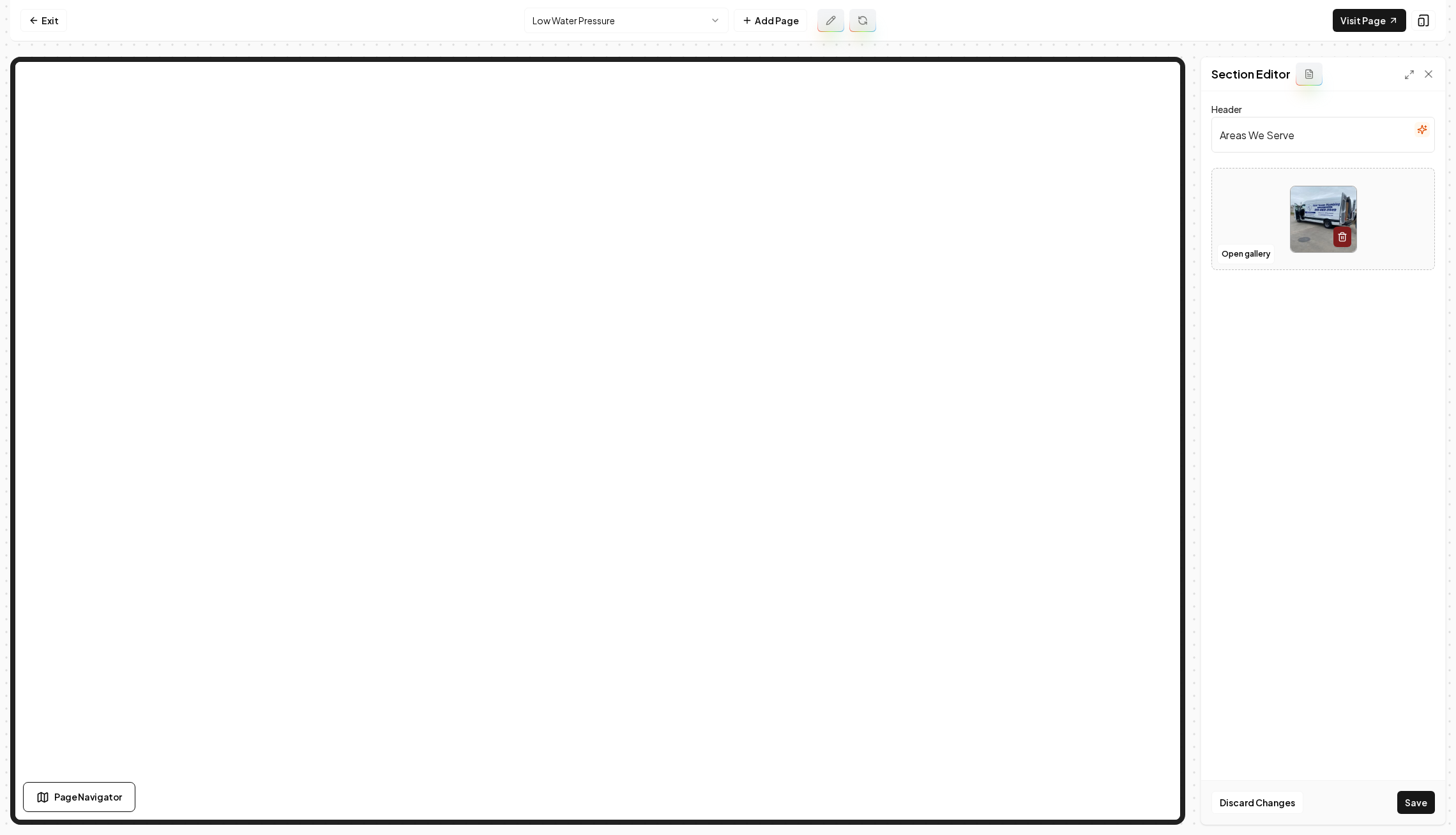
click at [1420, 815] on div "Discard Changes Save" at bounding box center [1323, 802] width 244 height 44
click at [1420, 810] on button "Save" at bounding box center [1416, 802] width 37 height 23
click at [1230, 280] on div "Open gallery" at bounding box center [1323, 233] width 224 height 102
click at [1236, 269] on button "Open gallery" at bounding box center [1246, 267] width 58 height 20
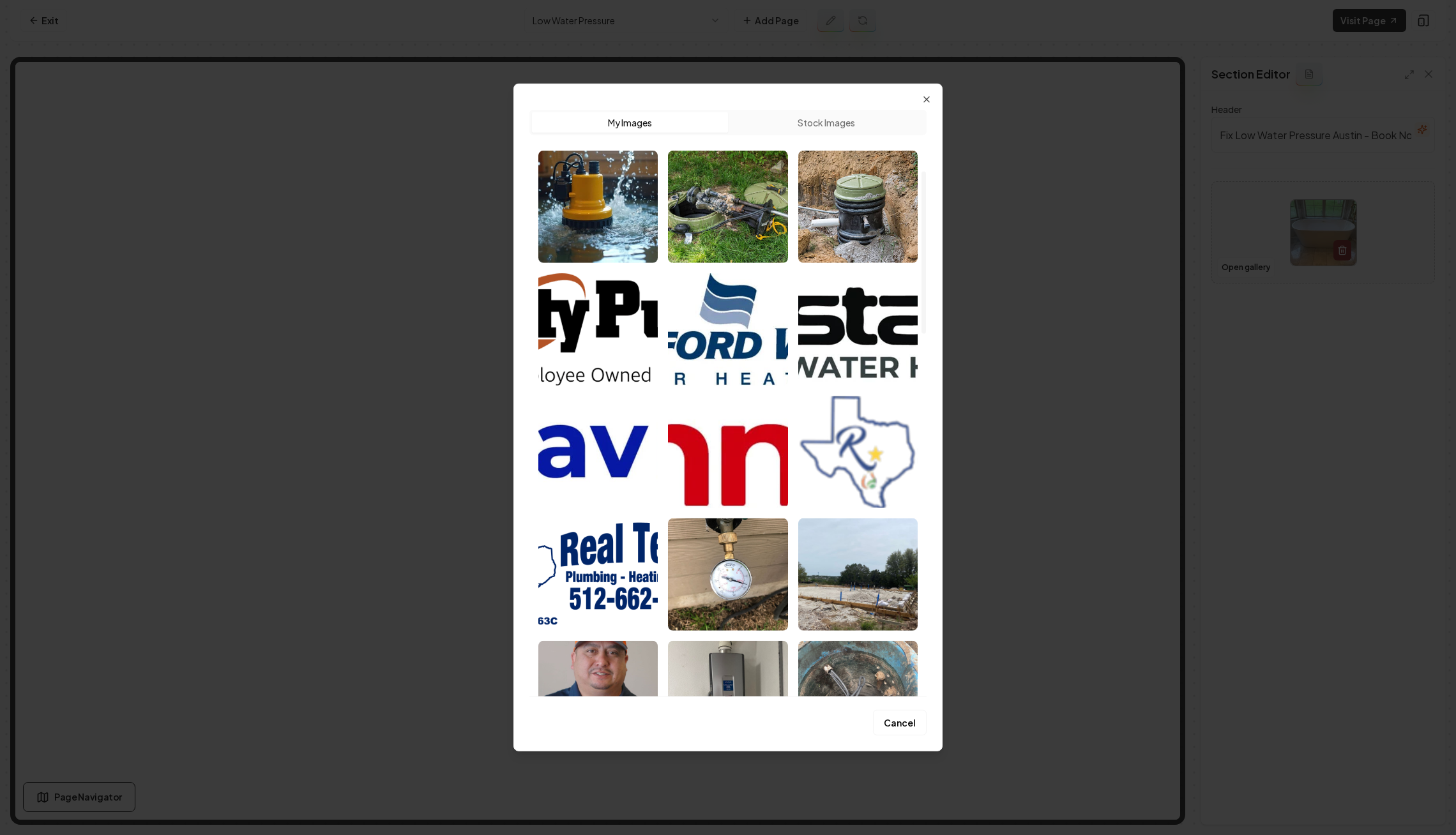
scroll to position [803, 0]
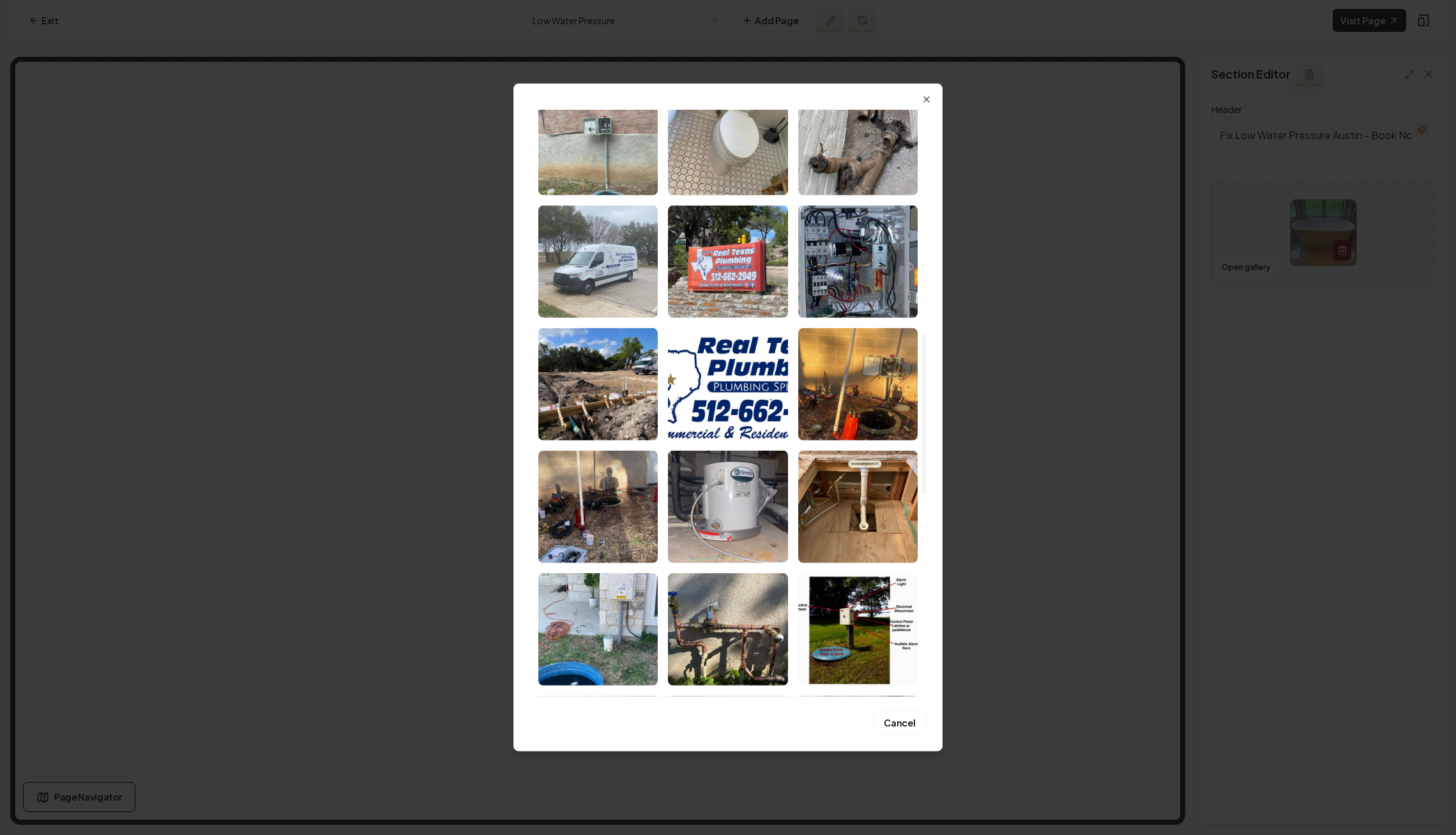
click at [597, 259] on img "Select image image_67efce88432c476416aff2c9.jpeg" at bounding box center [598, 262] width 120 height 112
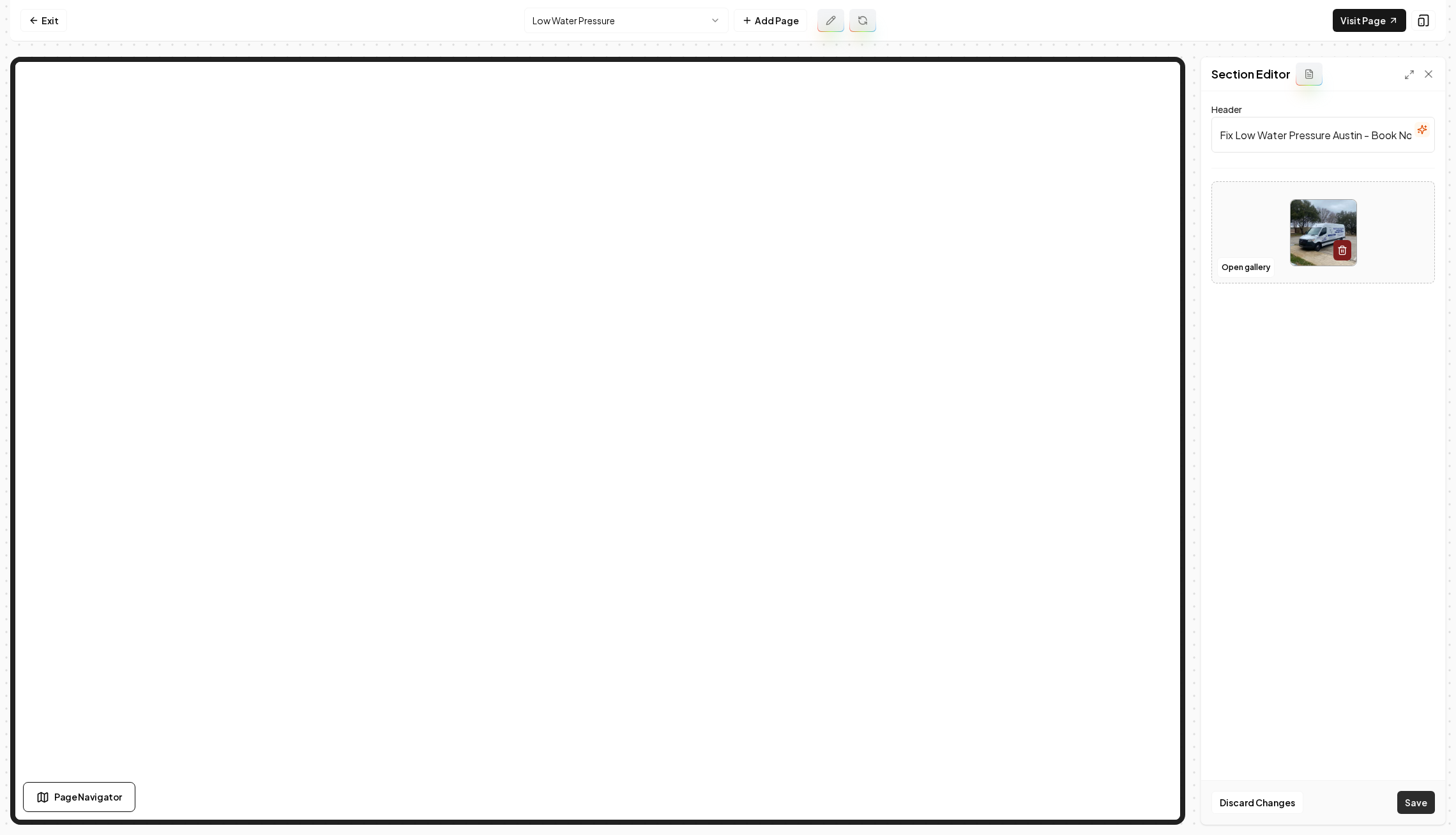
click at [1408, 795] on button "Save" at bounding box center [1416, 802] width 37 height 23
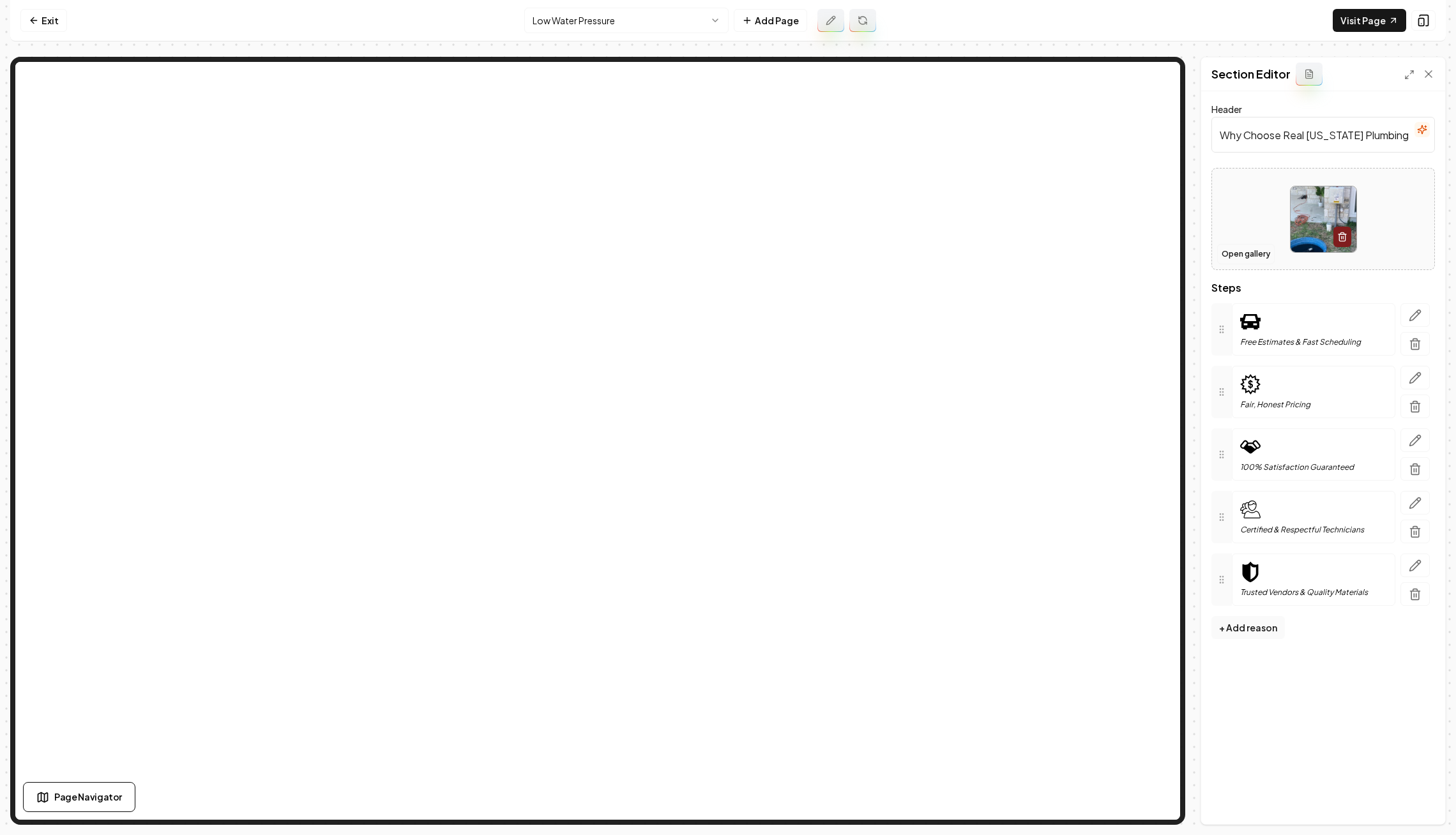
click at [1250, 254] on button "Open gallery" at bounding box center [1246, 254] width 58 height 20
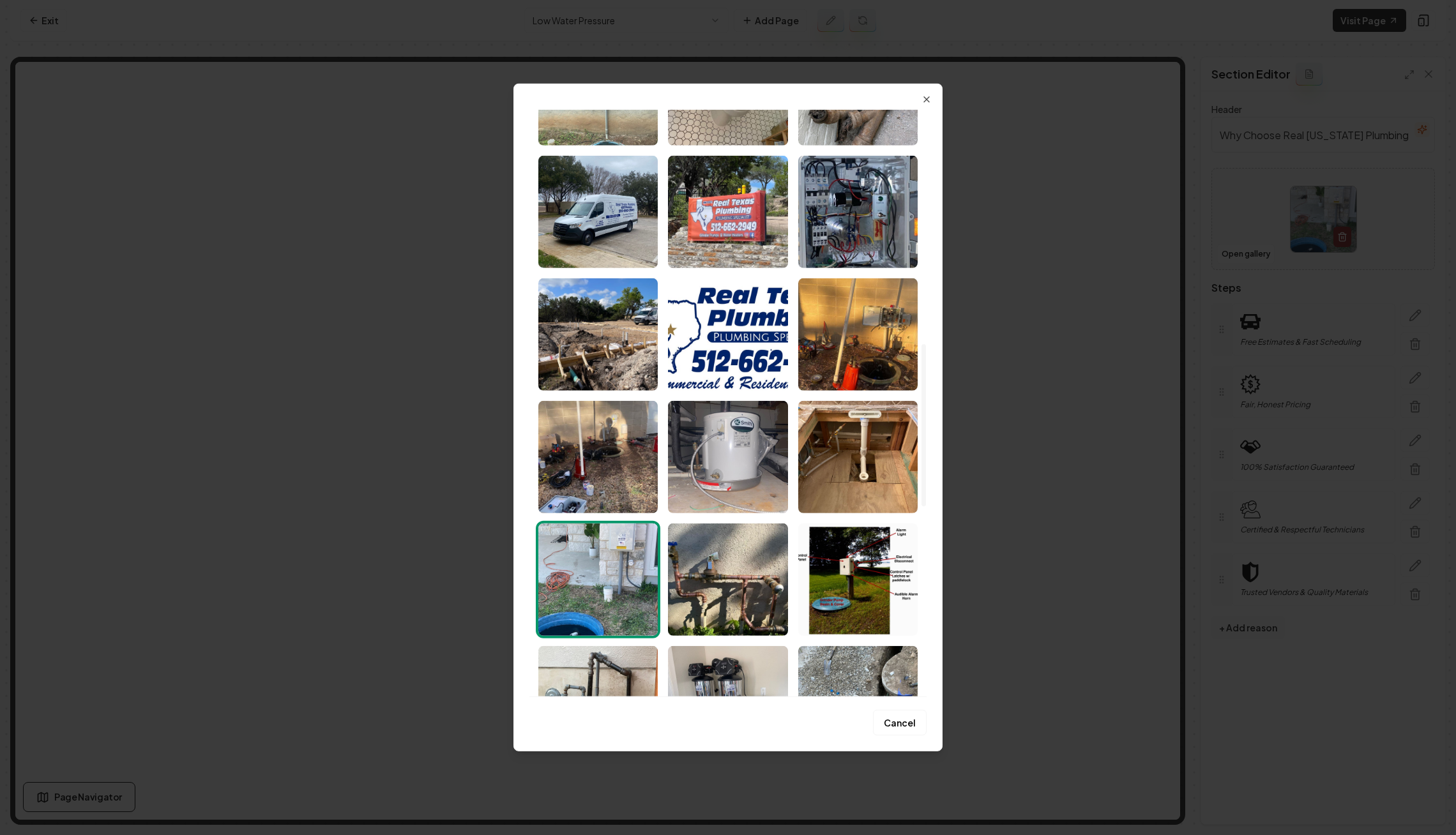
scroll to position [840, 0]
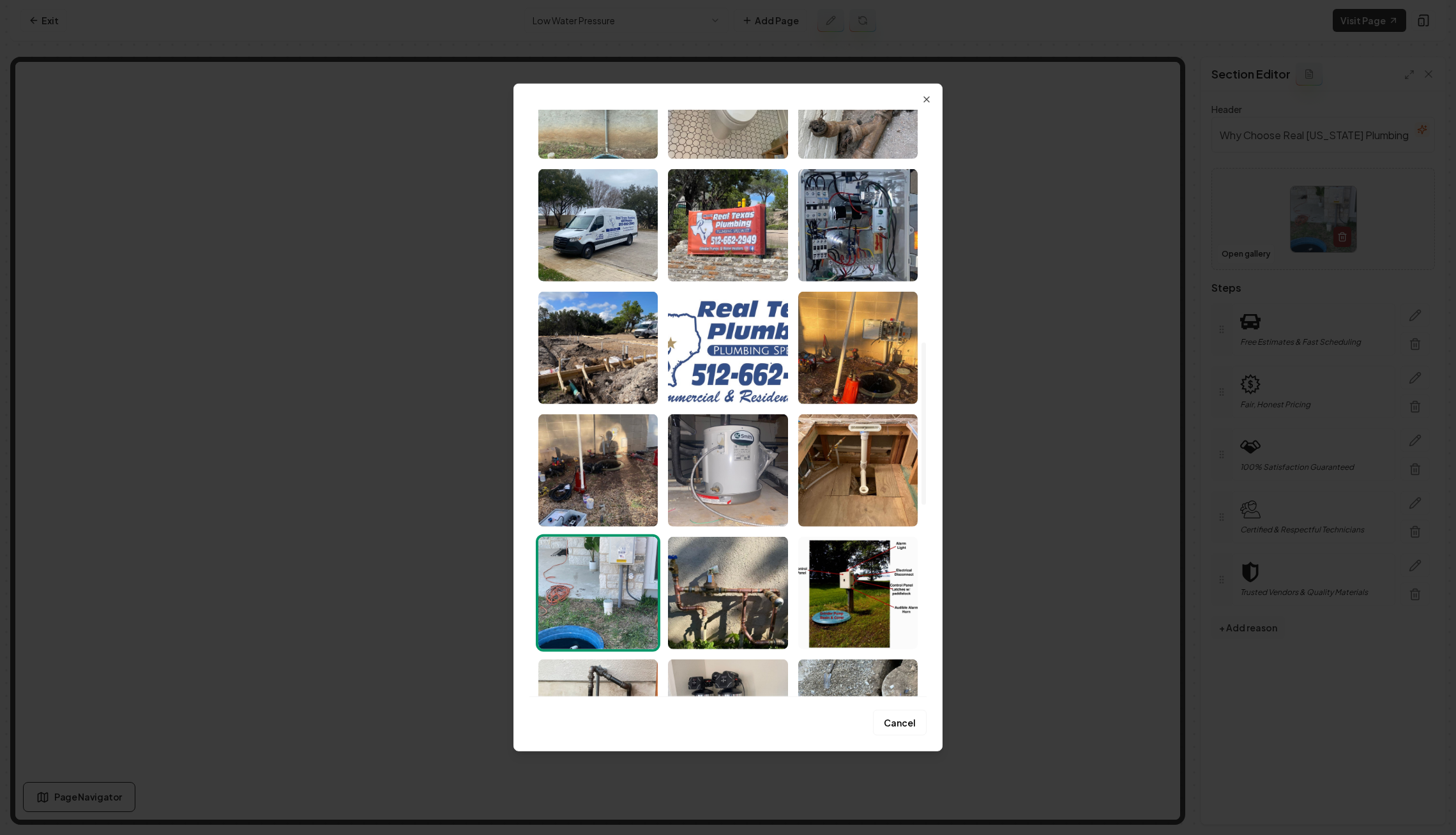
click at [724, 341] on img "Select image image_67efce89432c476416aff58a.jpeg" at bounding box center [727, 348] width 120 height 112
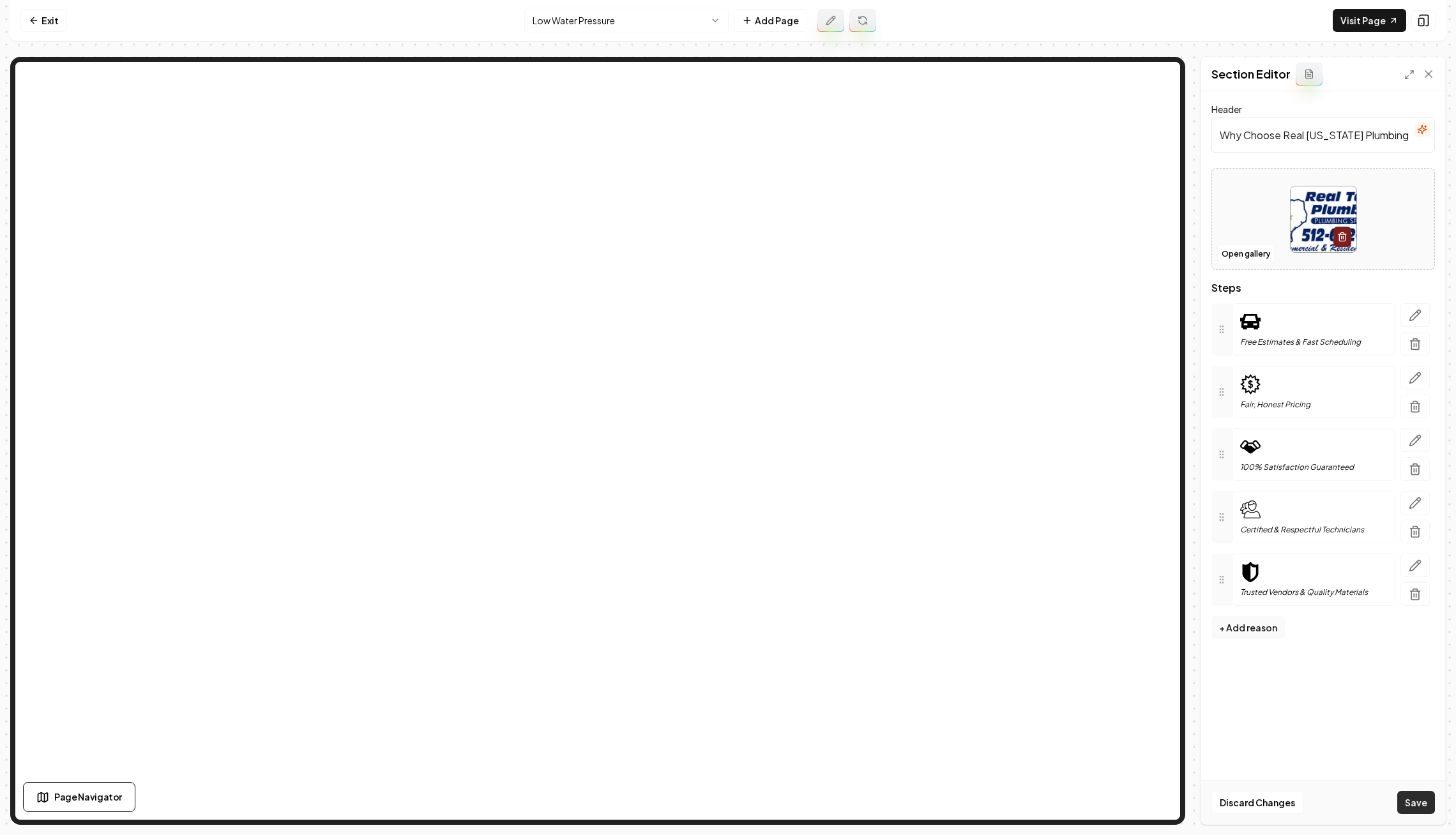
click at [1410, 802] on button "Save" at bounding box center [1416, 802] width 37 height 23
click at [1251, 258] on button "Open gallery" at bounding box center [1246, 254] width 58 height 20
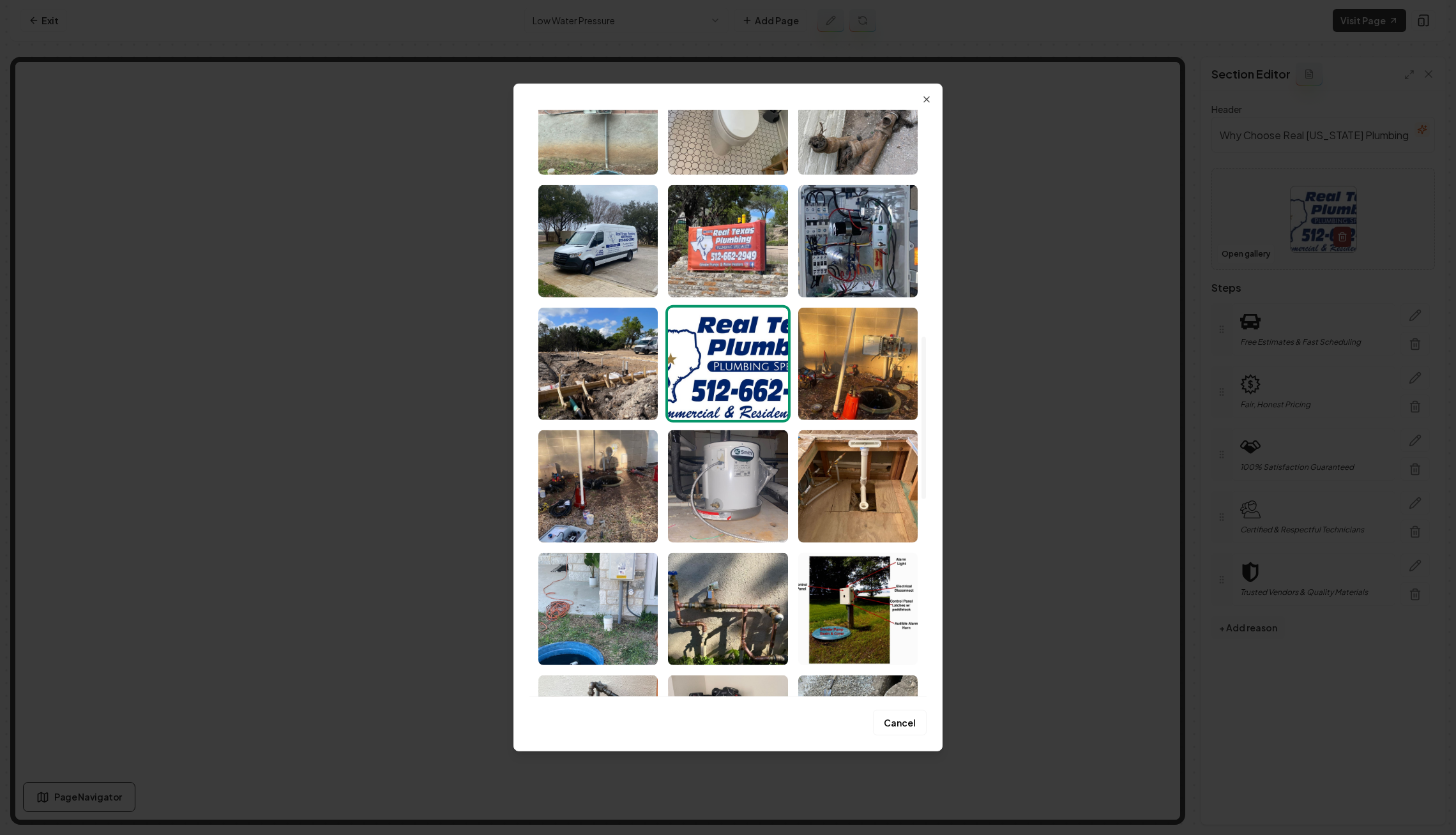
scroll to position [817, 0]
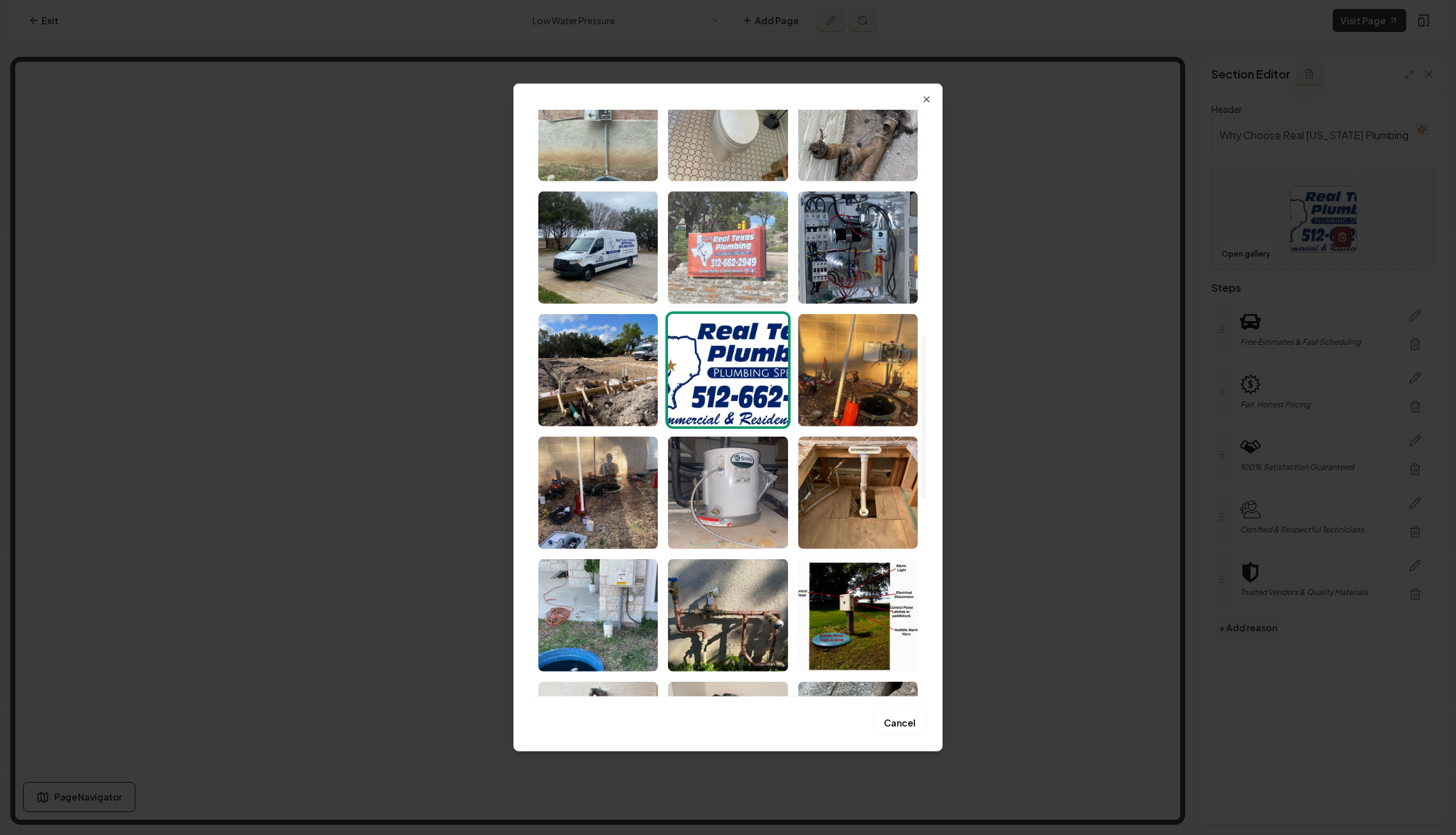
click at [733, 275] on img "Select image image_67efce88432c476416aff005.jpeg" at bounding box center [727, 248] width 120 height 112
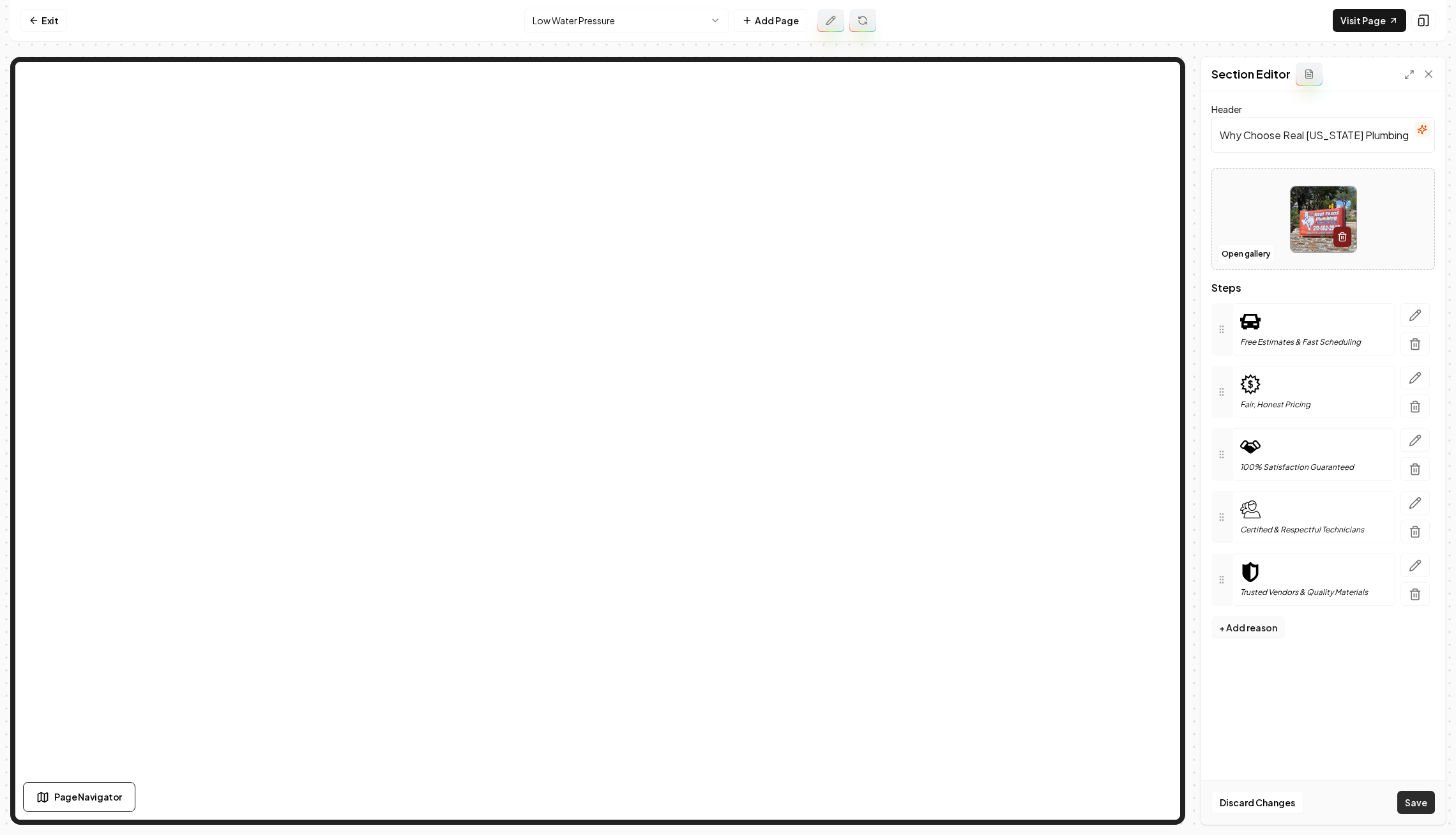
click at [1406, 796] on button "Save" at bounding box center [1416, 802] width 37 height 23
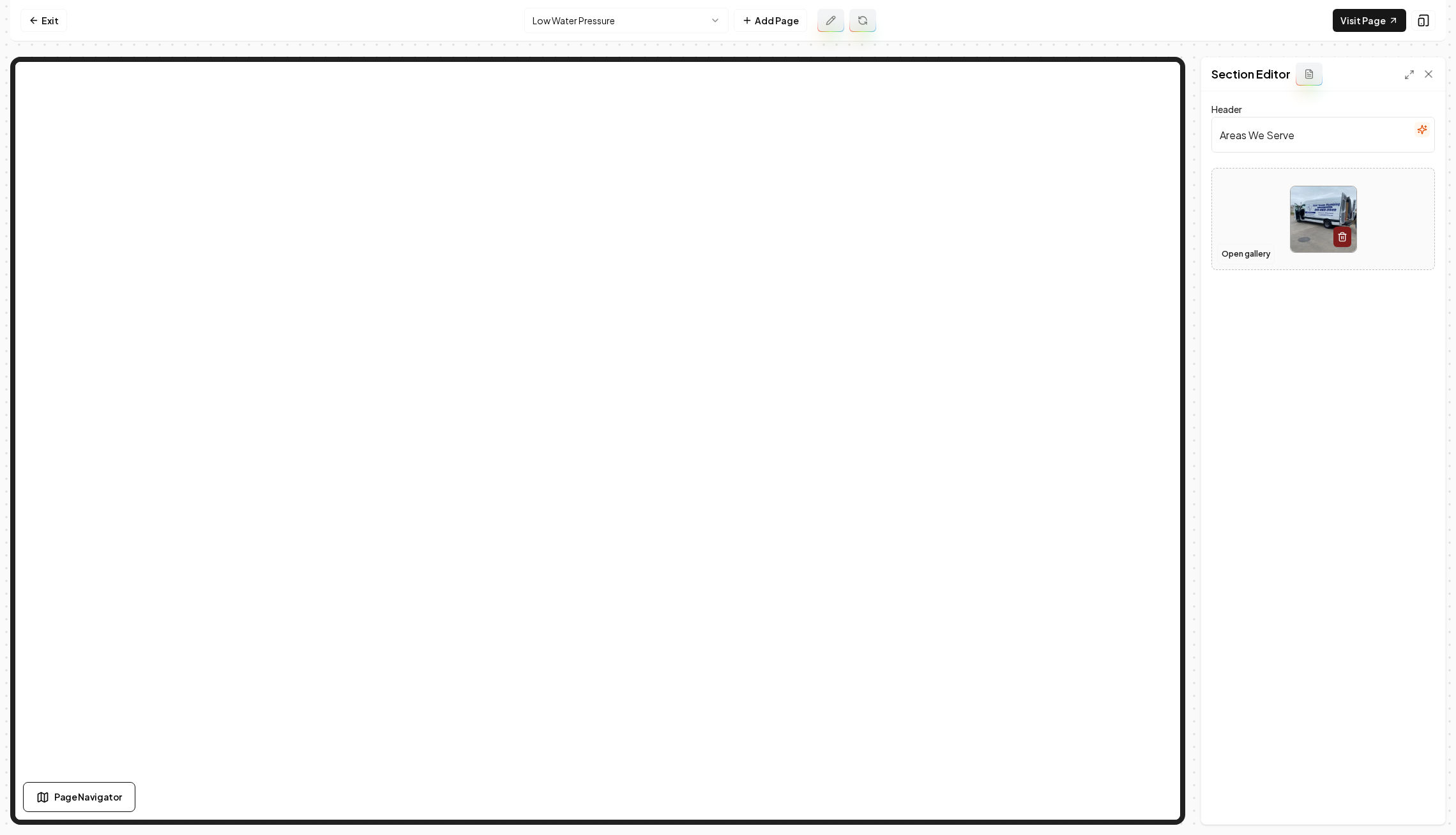
click at [1249, 257] on button "Open gallery" at bounding box center [1246, 254] width 58 height 20
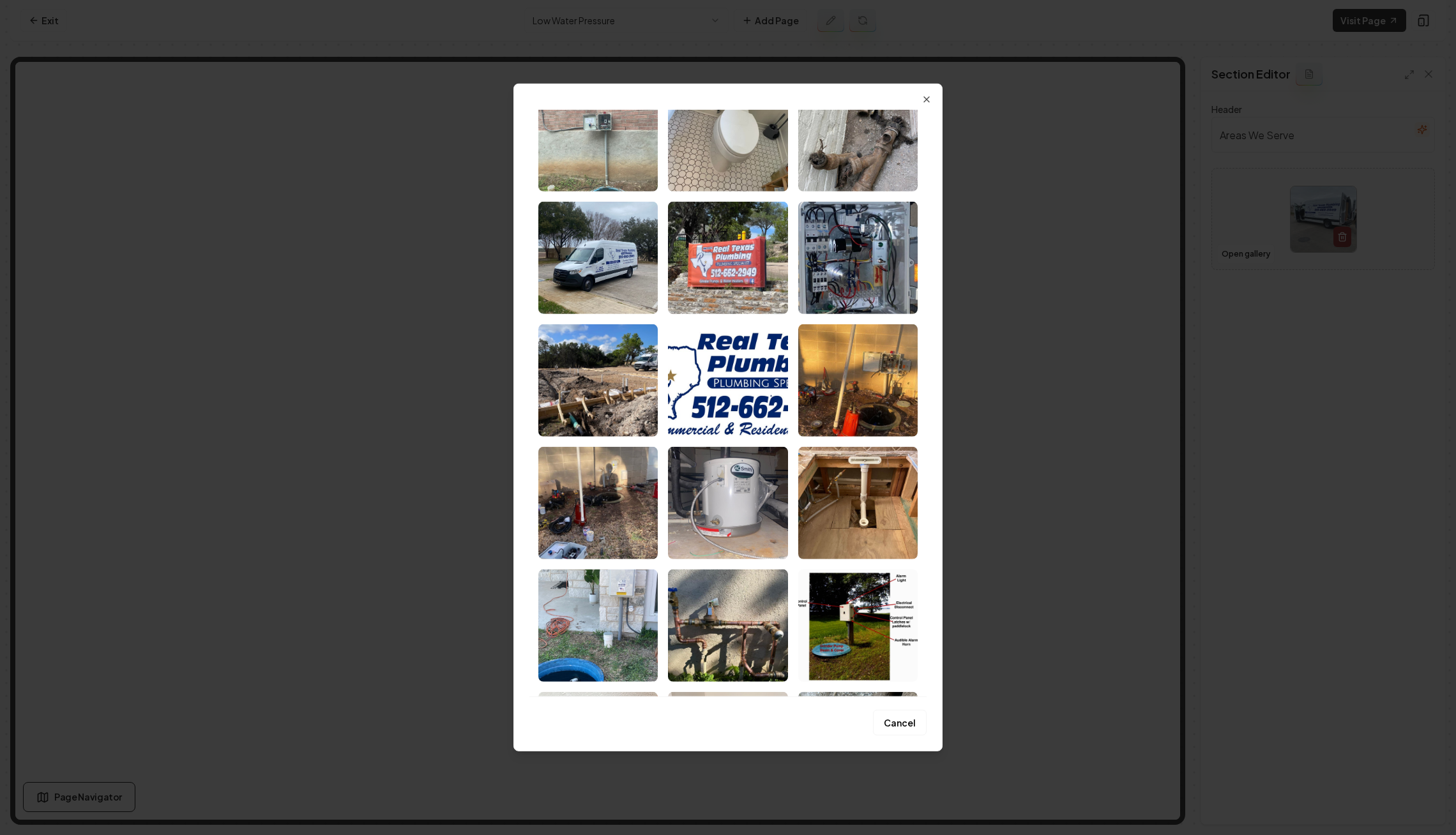
scroll to position [812, 0]
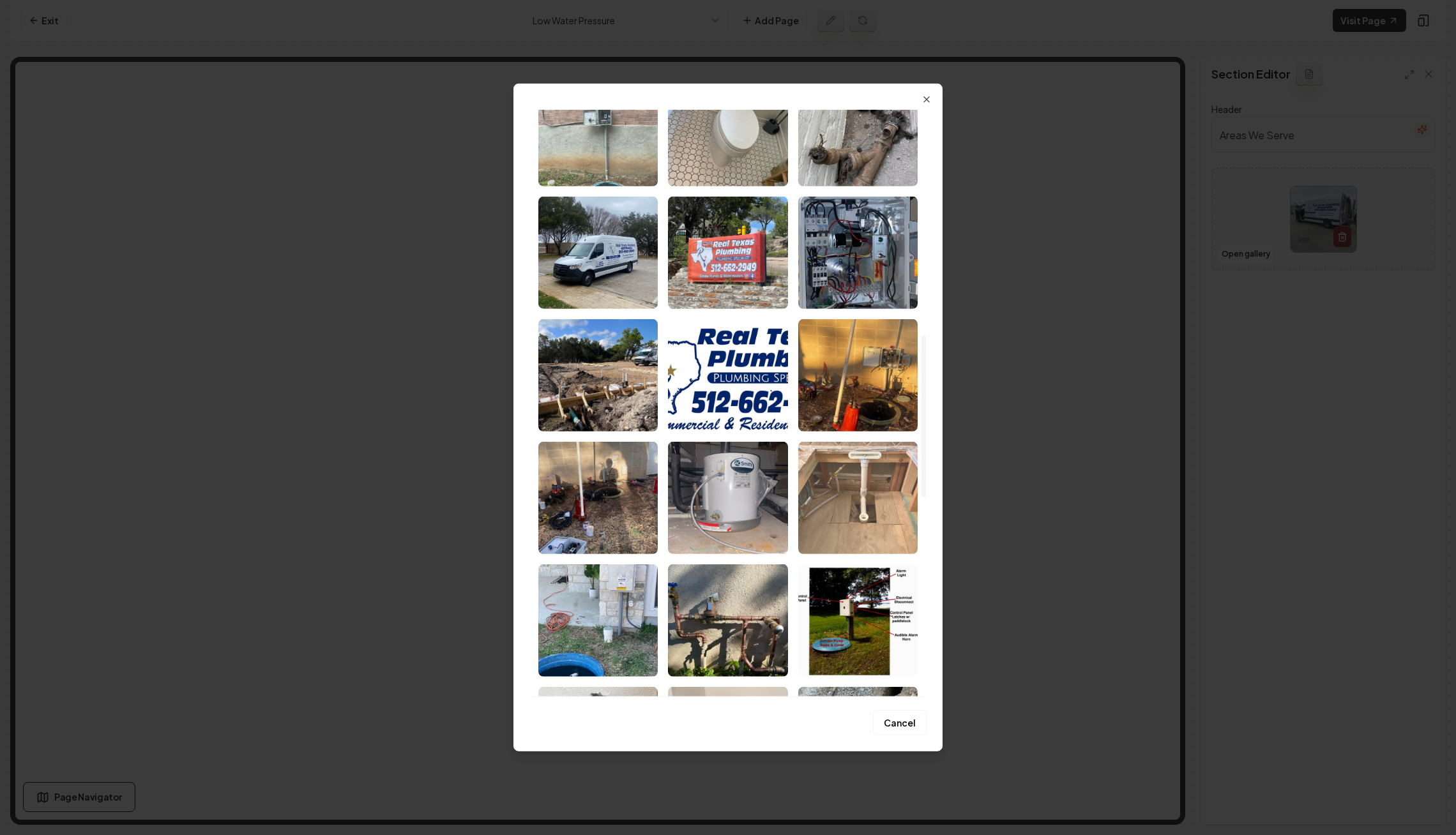
click at [851, 480] on img "Select image image_67efce88432c476416aff12c.jpeg" at bounding box center [858, 498] width 120 height 112
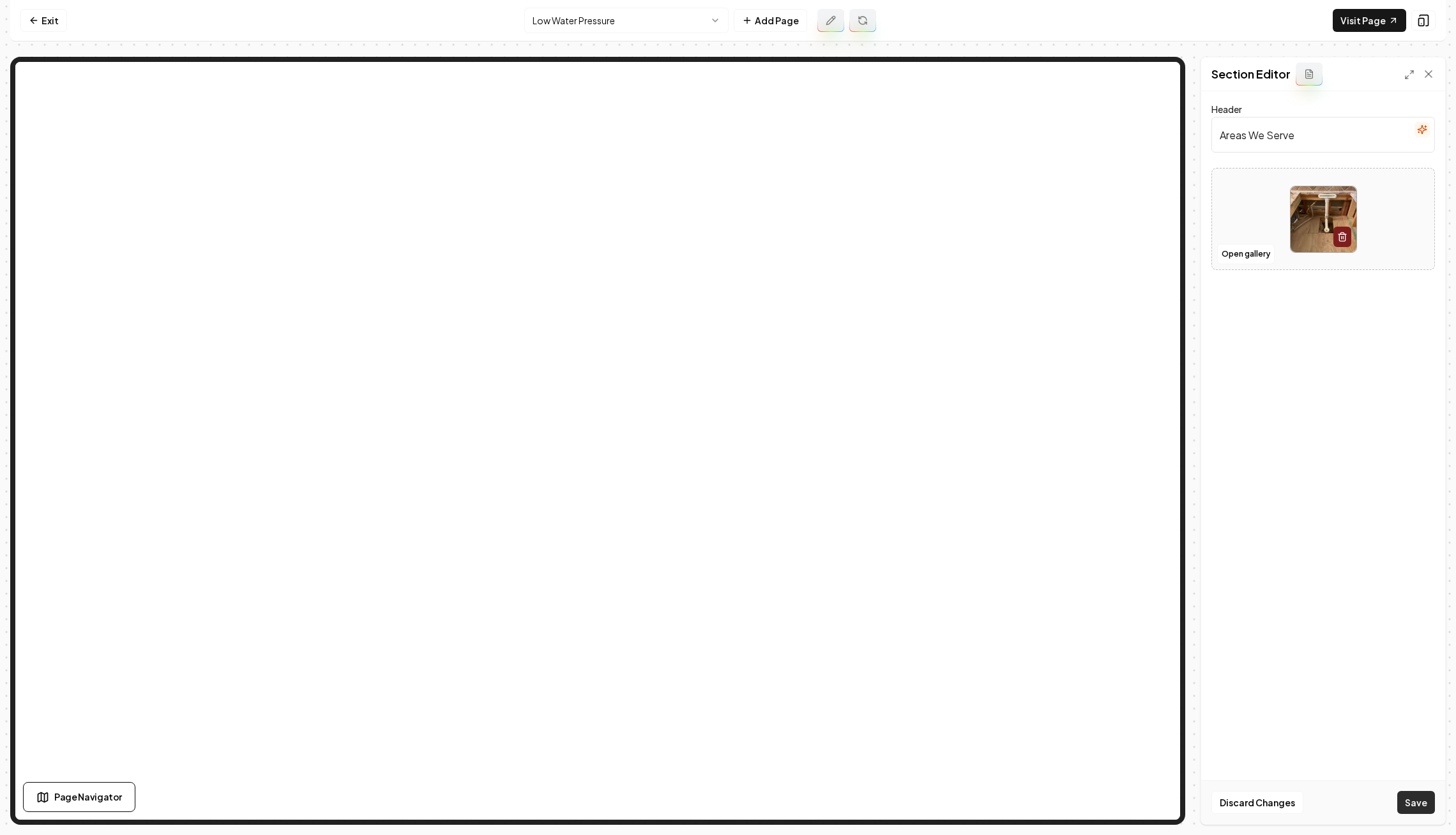
click at [1405, 798] on button "Save" at bounding box center [1416, 802] width 37 height 23
click at [1354, 28] on link "Visit Page" at bounding box center [1370, 20] width 73 height 23
click at [40, 18] on link "Exit" at bounding box center [43, 20] width 46 height 23
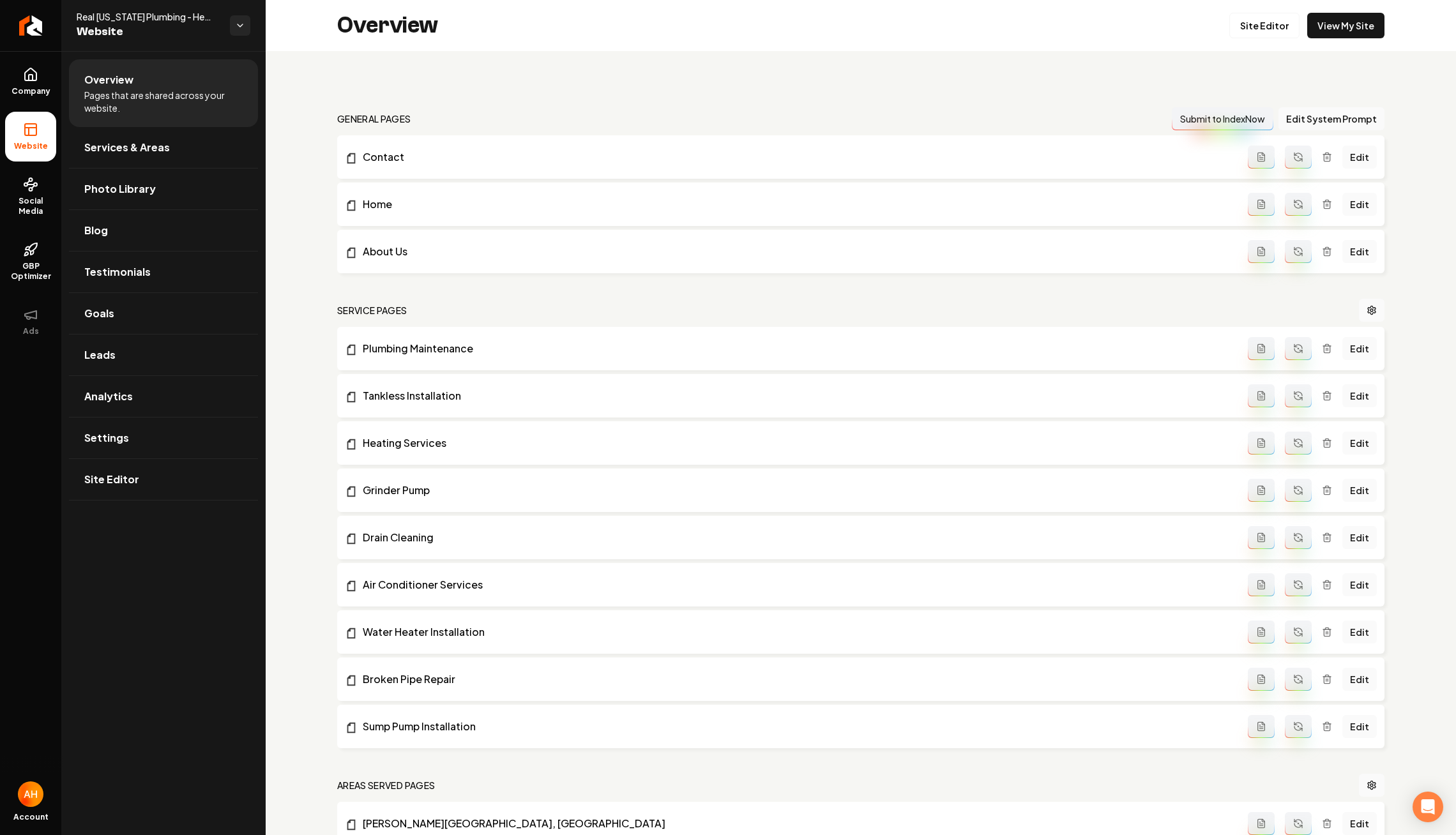
click at [356, 54] on div "general pages Submit to IndexNow Edit System Prompt Contact Edit Home Edit Abou…" at bounding box center [861, 840] width 1191 height 1578
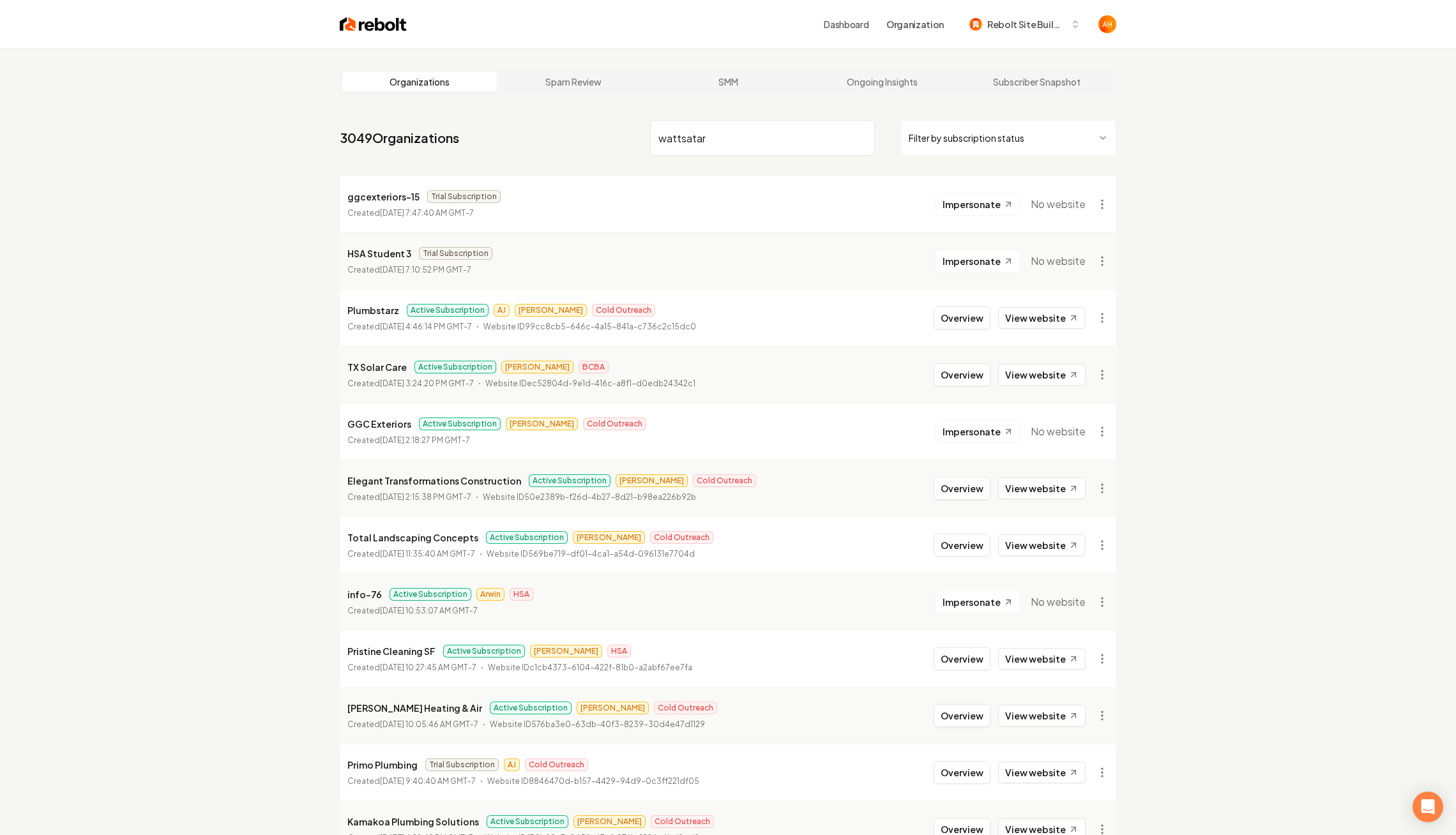
type input "wattsatar"
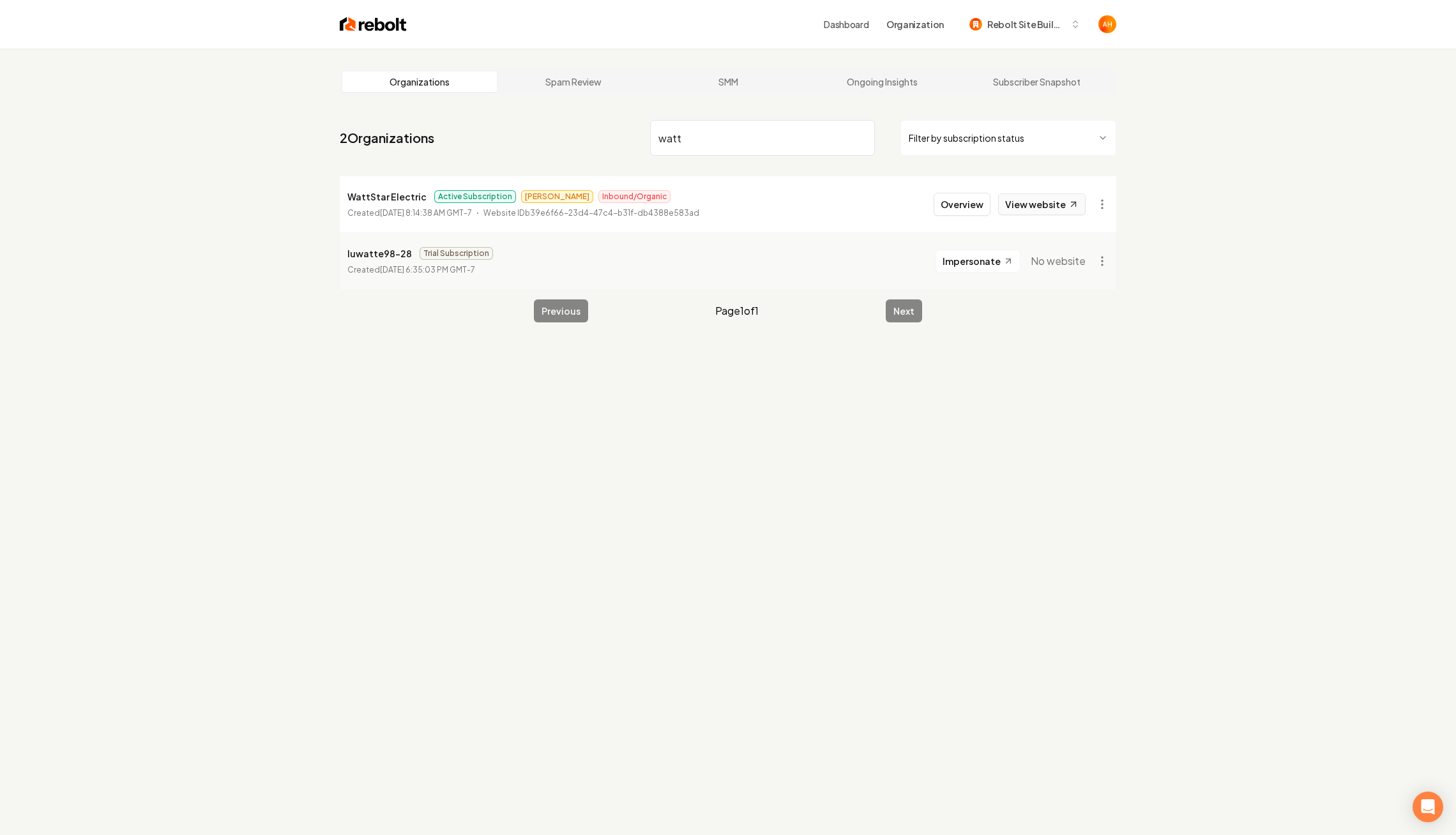
click at [1014, 202] on link "View website" at bounding box center [1042, 204] width 88 height 22
click at [717, 133] on input "watt" at bounding box center [762, 138] width 225 height 36
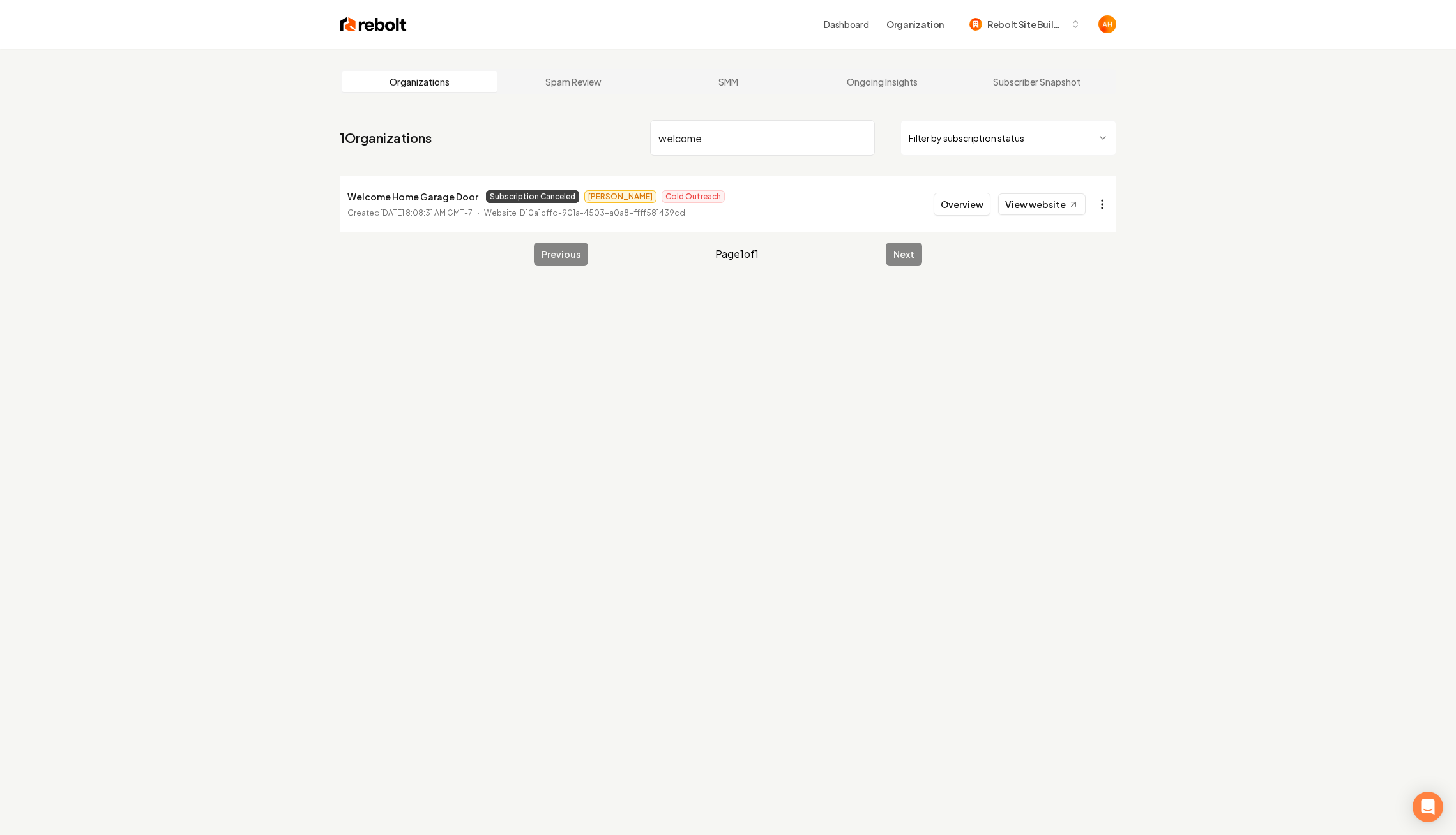
type input "welcome"
click at [1099, 204] on html "Dashboard Organization Rebolt Site Builder Organizations Spam Review SMM Ongoin…" at bounding box center [728, 417] width 1456 height 835
click at [896, 549] on html "Dashboard Organization Rebolt Site Builder Organizations Spam Review SMM Ongoin…" at bounding box center [728, 417] width 1456 height 835
click at [665, 148] on input "welcome" at bounding box center [762, 138] width 225 height 36
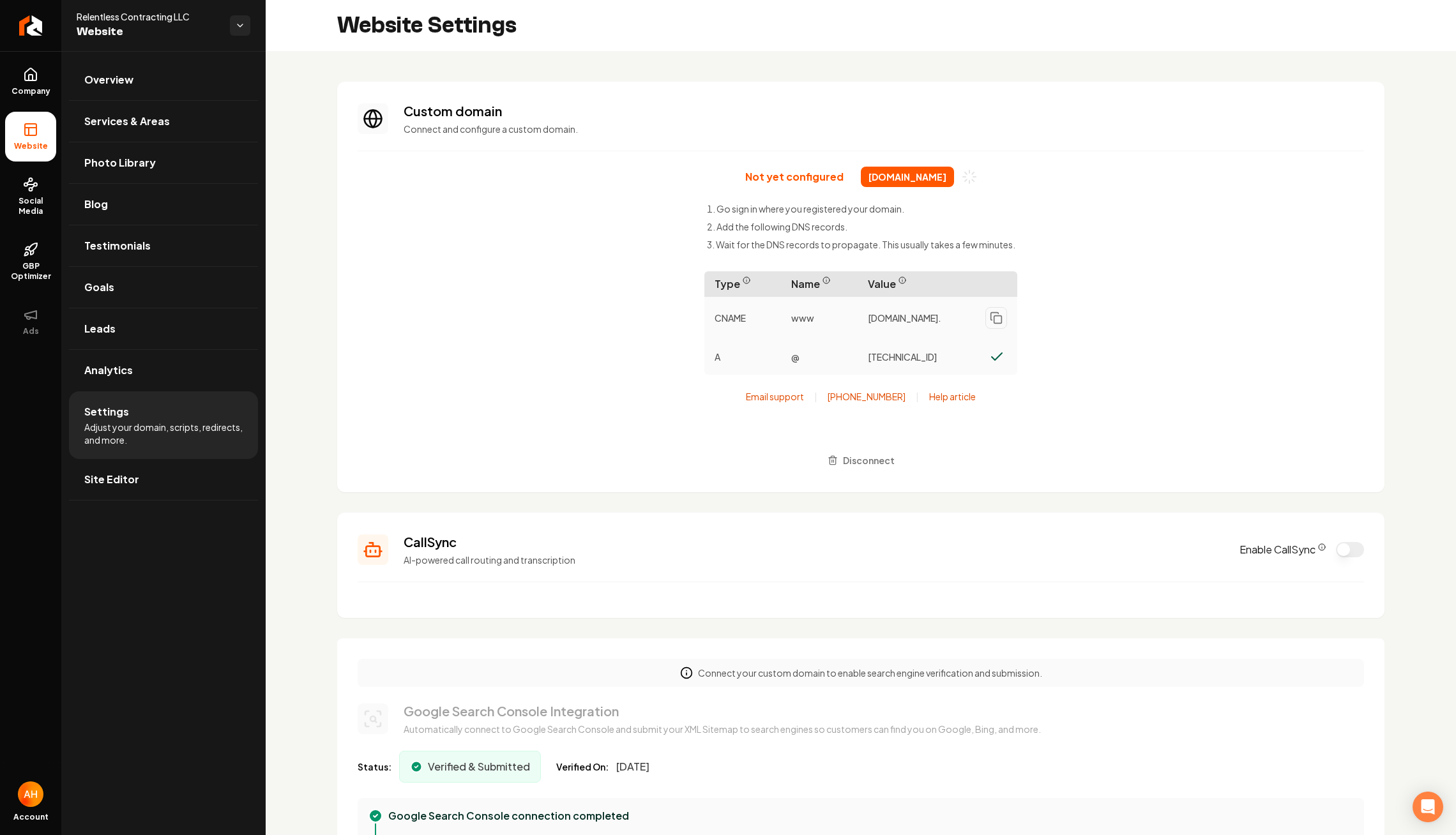
scroll to position [115, 0]
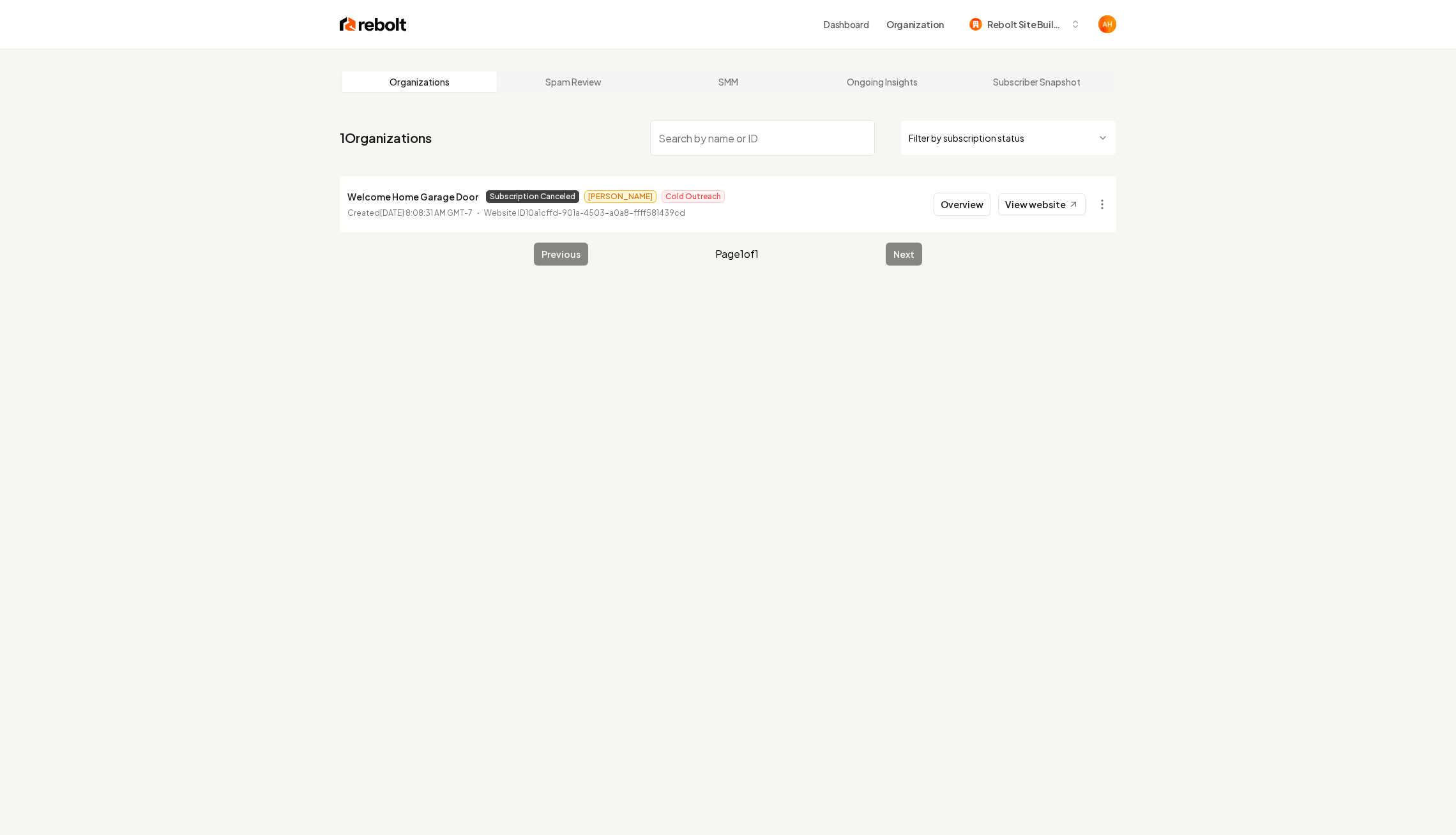
type input "welcome"
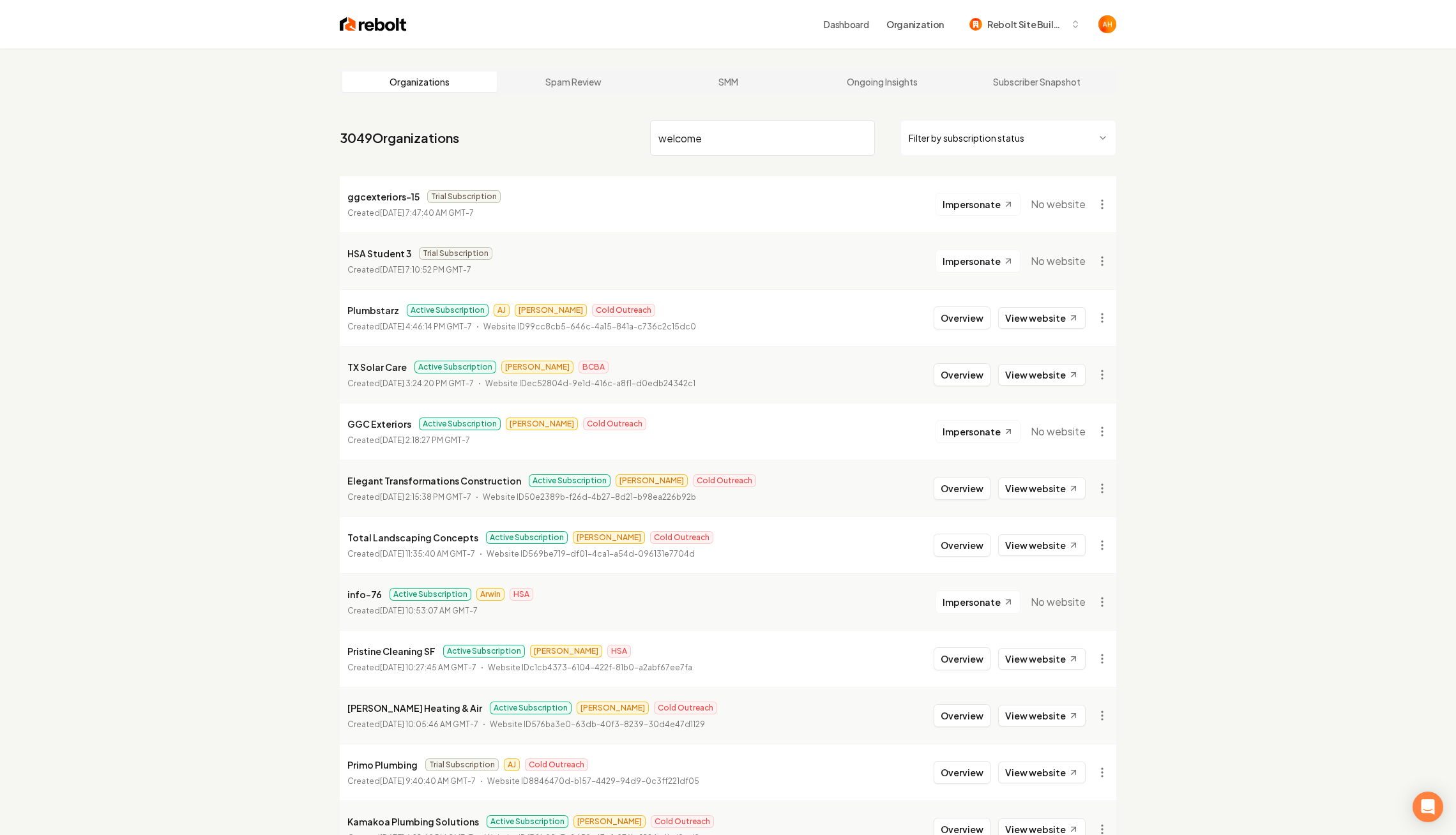
click at [713, 135] on input "welcome" at bounding box center [762, 138] width 225 height 36
type input "welcome"
click at [736, 134] on input "welcome" at bounding box center [762, 138] width 225 height 36
type input "welcome"
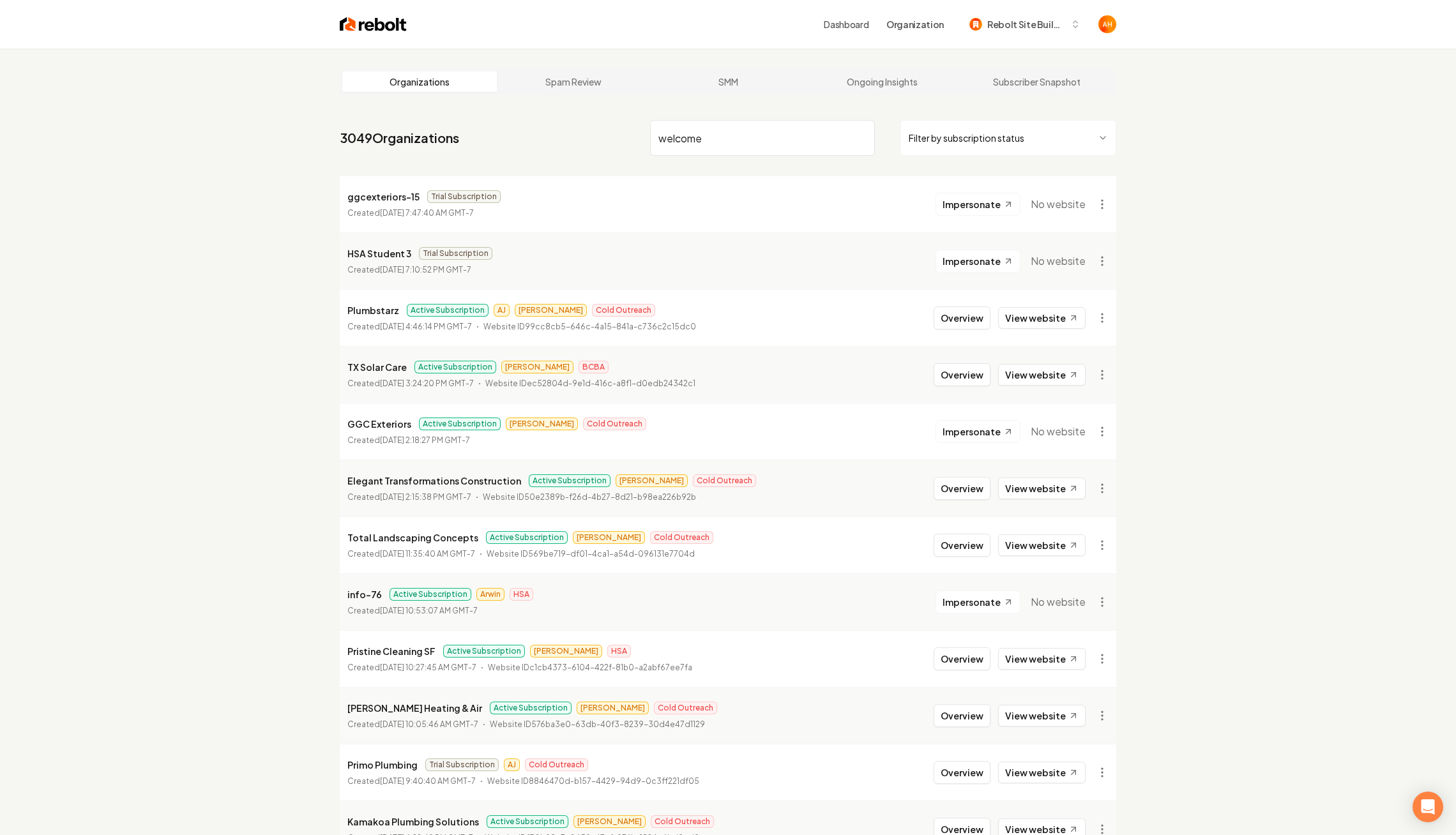
click at [745, 141] on input "welcome" at bounding box center [762, 138] width 225 height 36
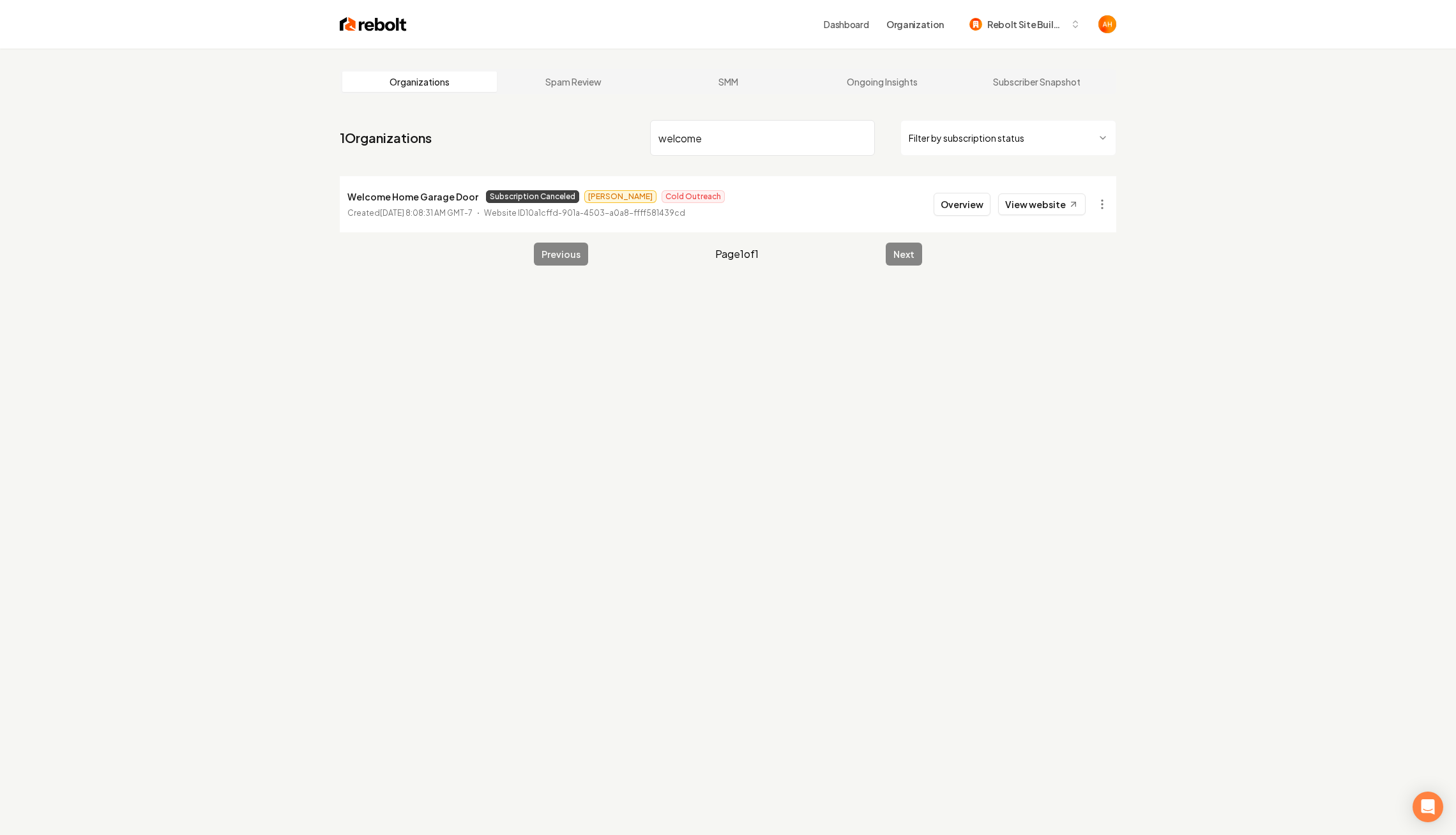
click at [745, 141] on input "welcome" at bounding box center [762, 138] width 225 height 36
type input "watt"
type input "welcome"
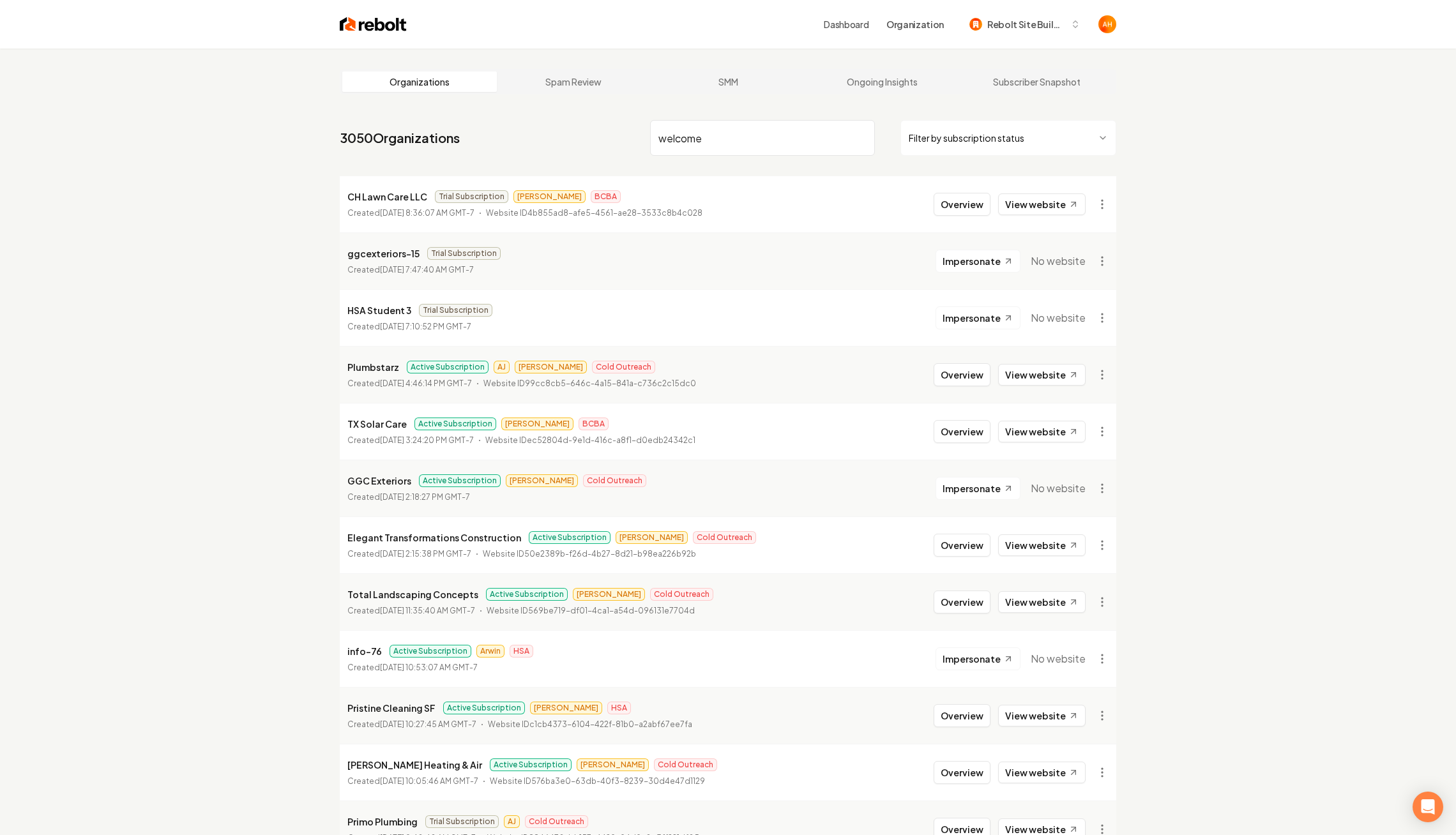
type input "welcome"
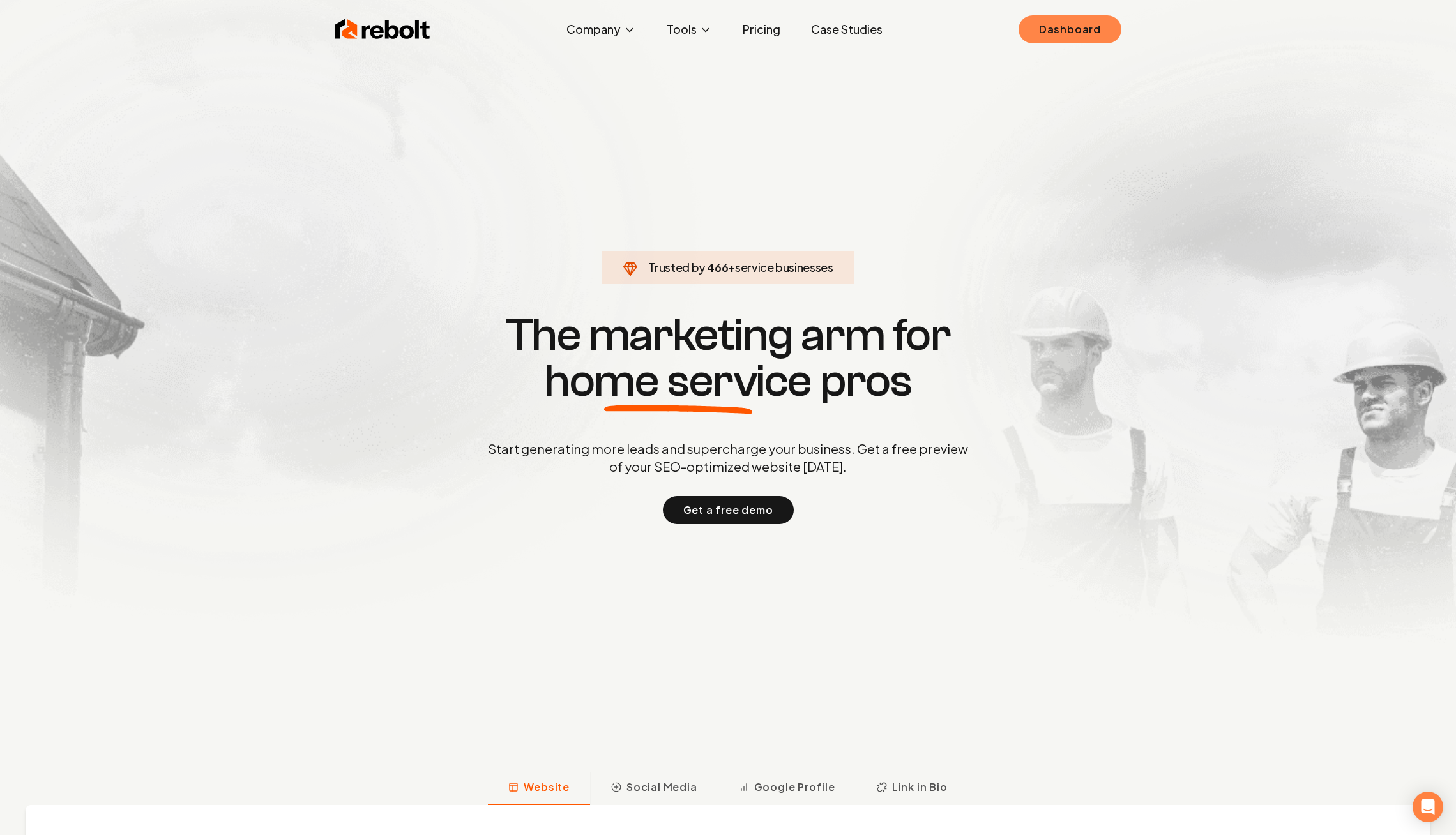
click at [1117, 33] on link "Dashboard" at bounding box center [1070, 29] width 102 height 28
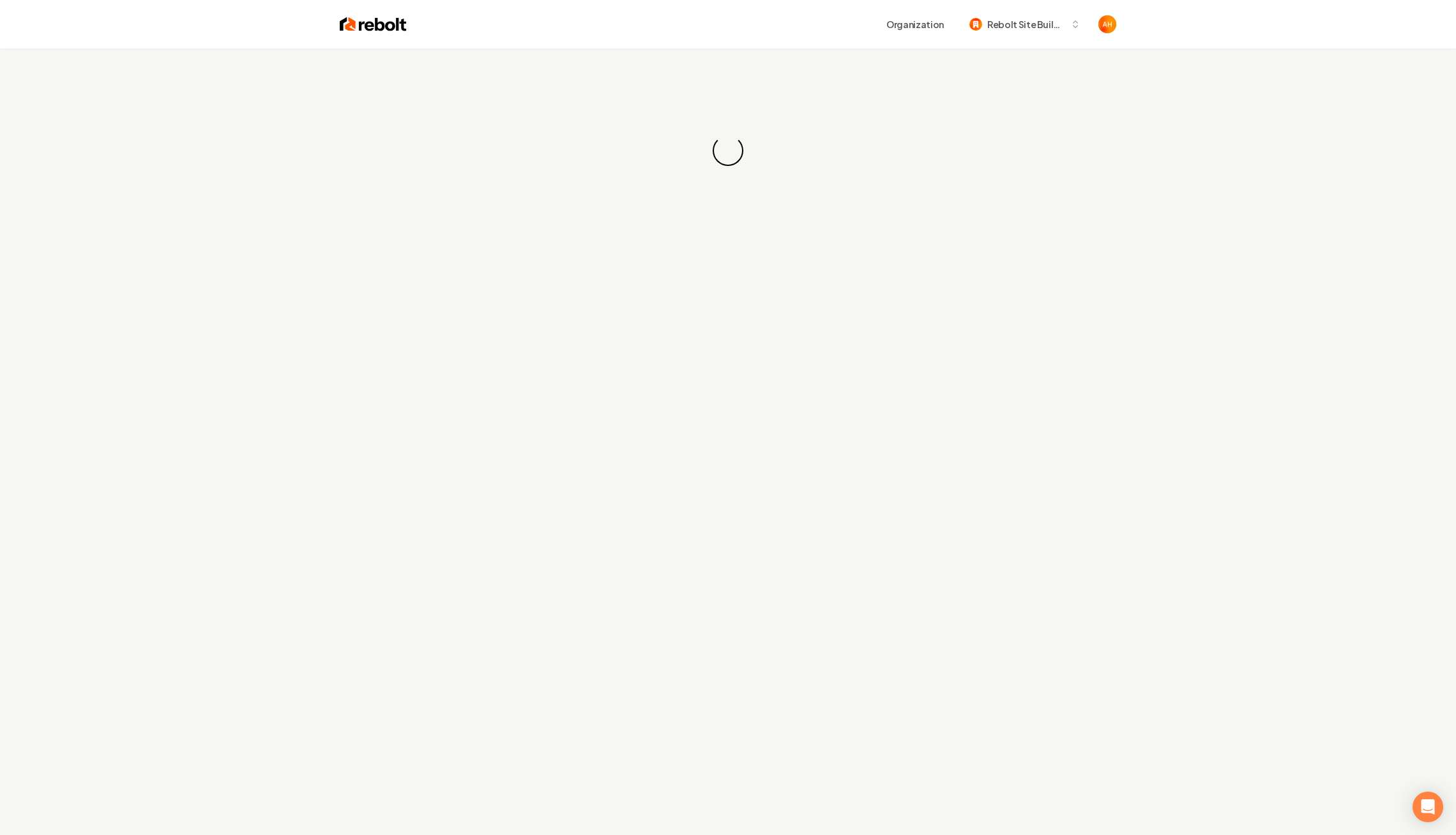
click at [835, 42] on div "Organization Rebolt Site Builder" at bounding box center [728, 24] width 817 height 49
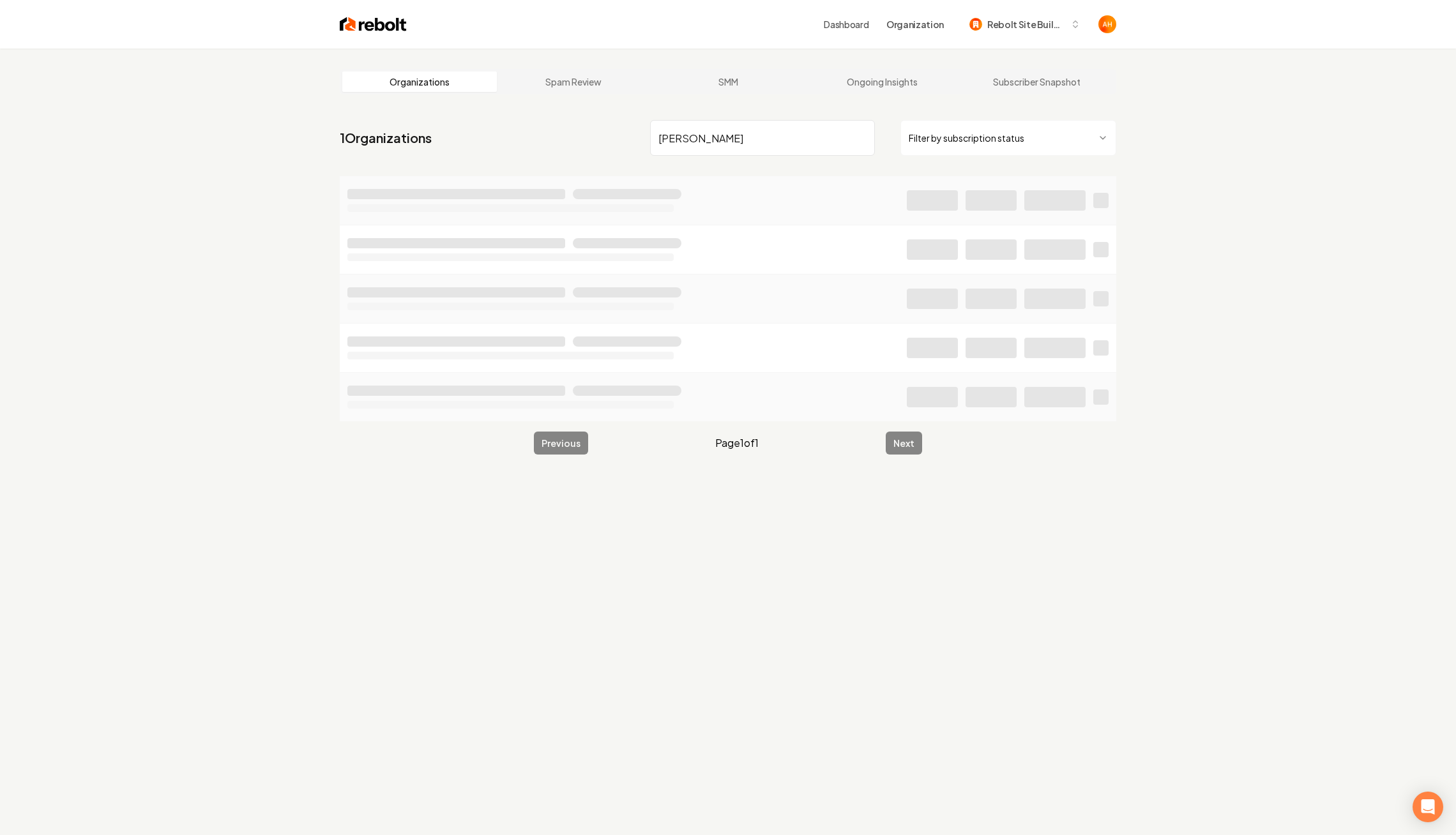
type input "watts"
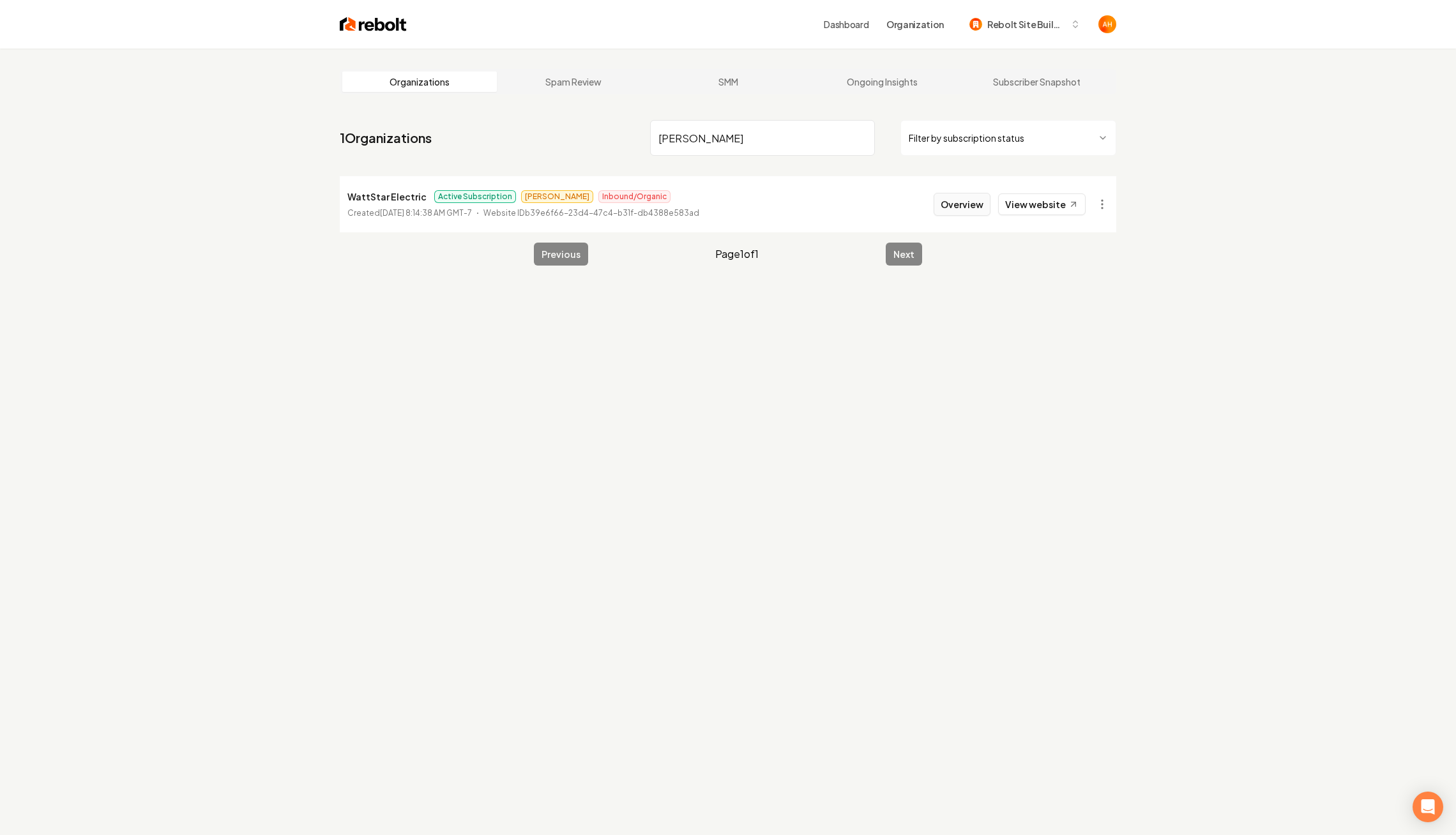
click at [953, 201] on button "Overview" at bounding box center [962, 204] width 57 height 23
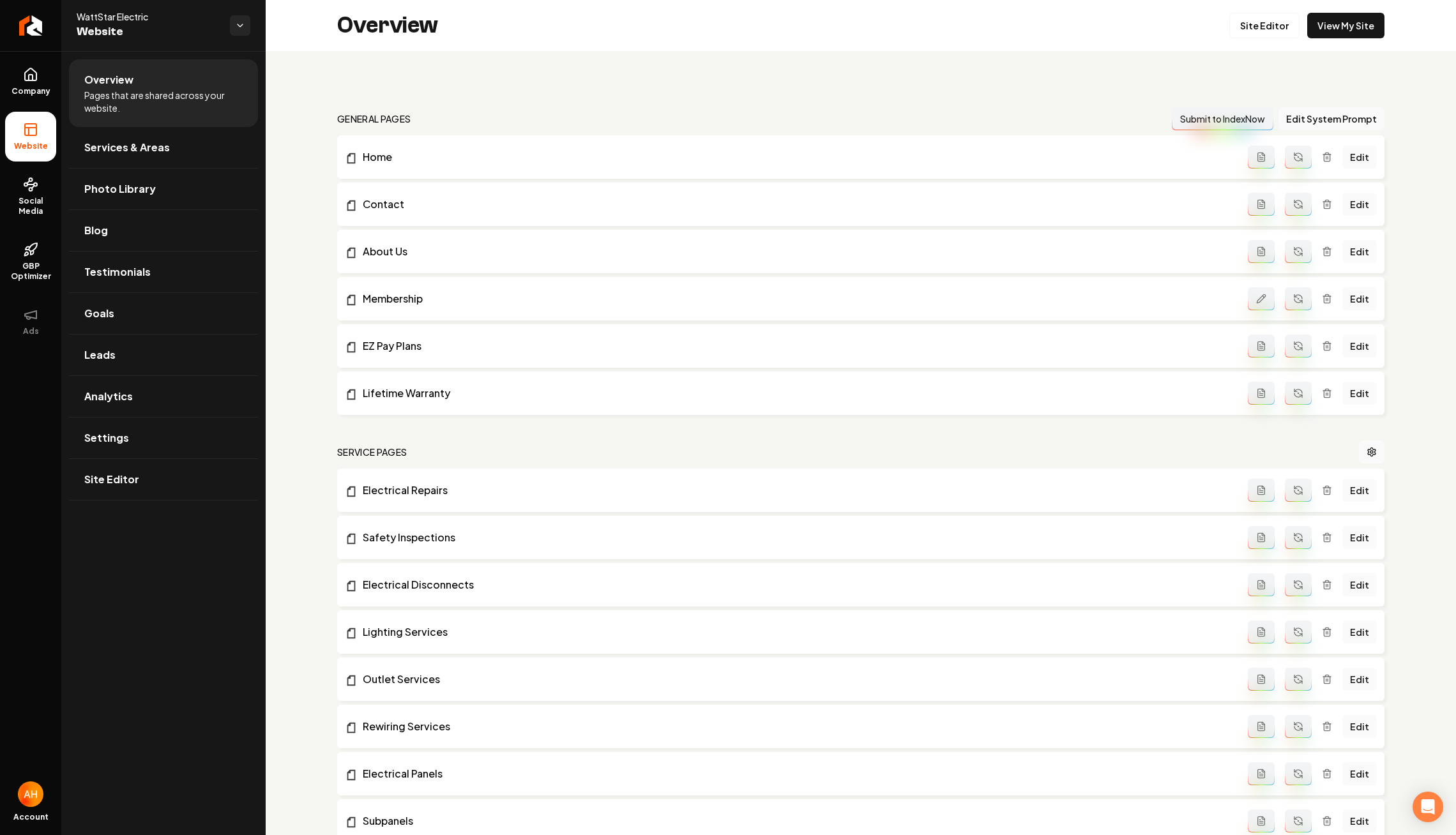
scroll to position [1314, 0]
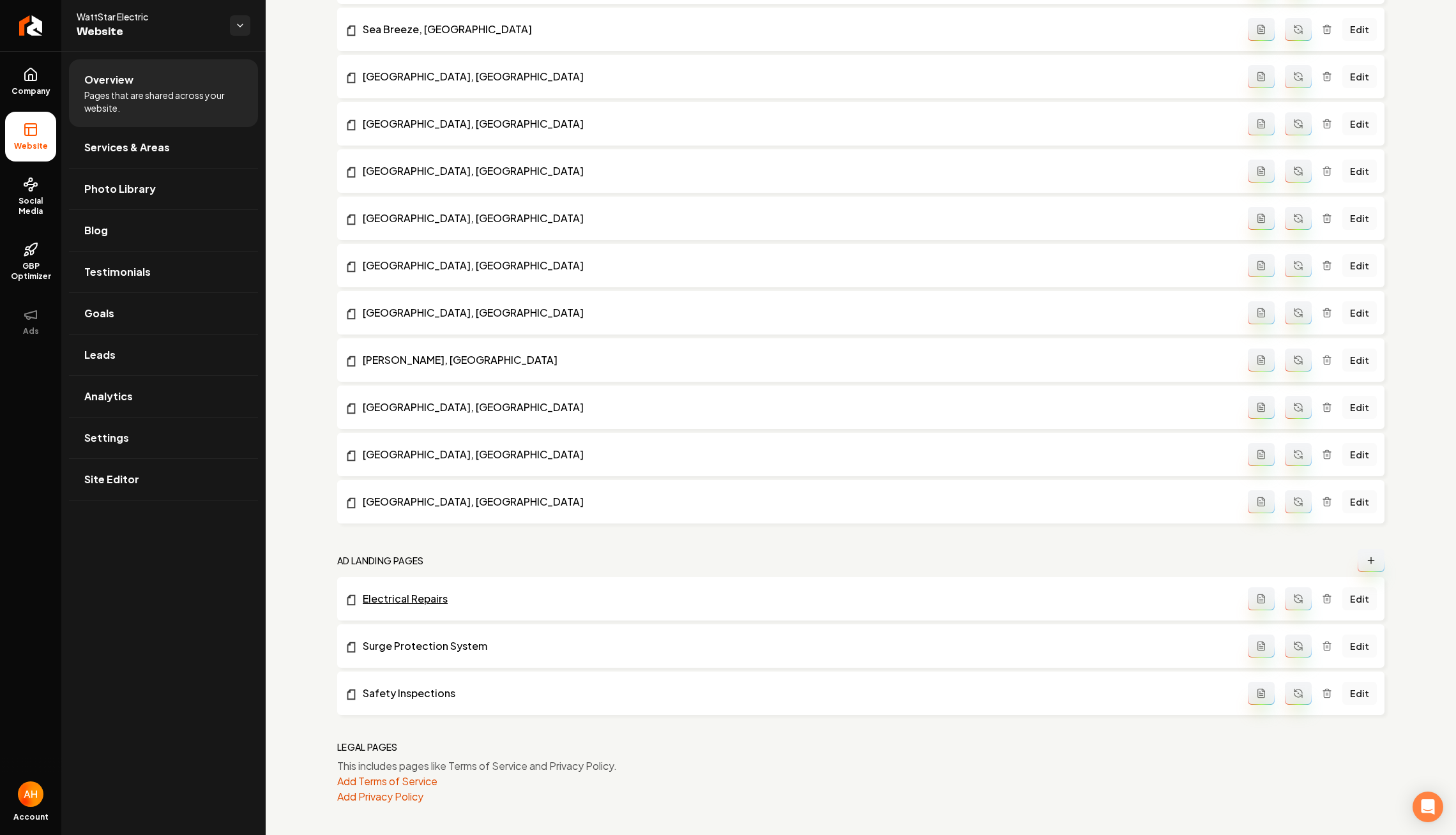
click at [379, 593] on link "Electrical Repairs" at bounding box center [796, 598] width 903 height 15
click at [408, 651] on link "Surge Protection System" at bounding box center [796, 646] width 903 height 15
click at [410, 701] on li "Safety Inspections Edit" at bounding box center [861, 693] width 1048 height 43
click at [410, 696] on link "Safety Inspections" at bounding box center [796, 693] width 903 height 15
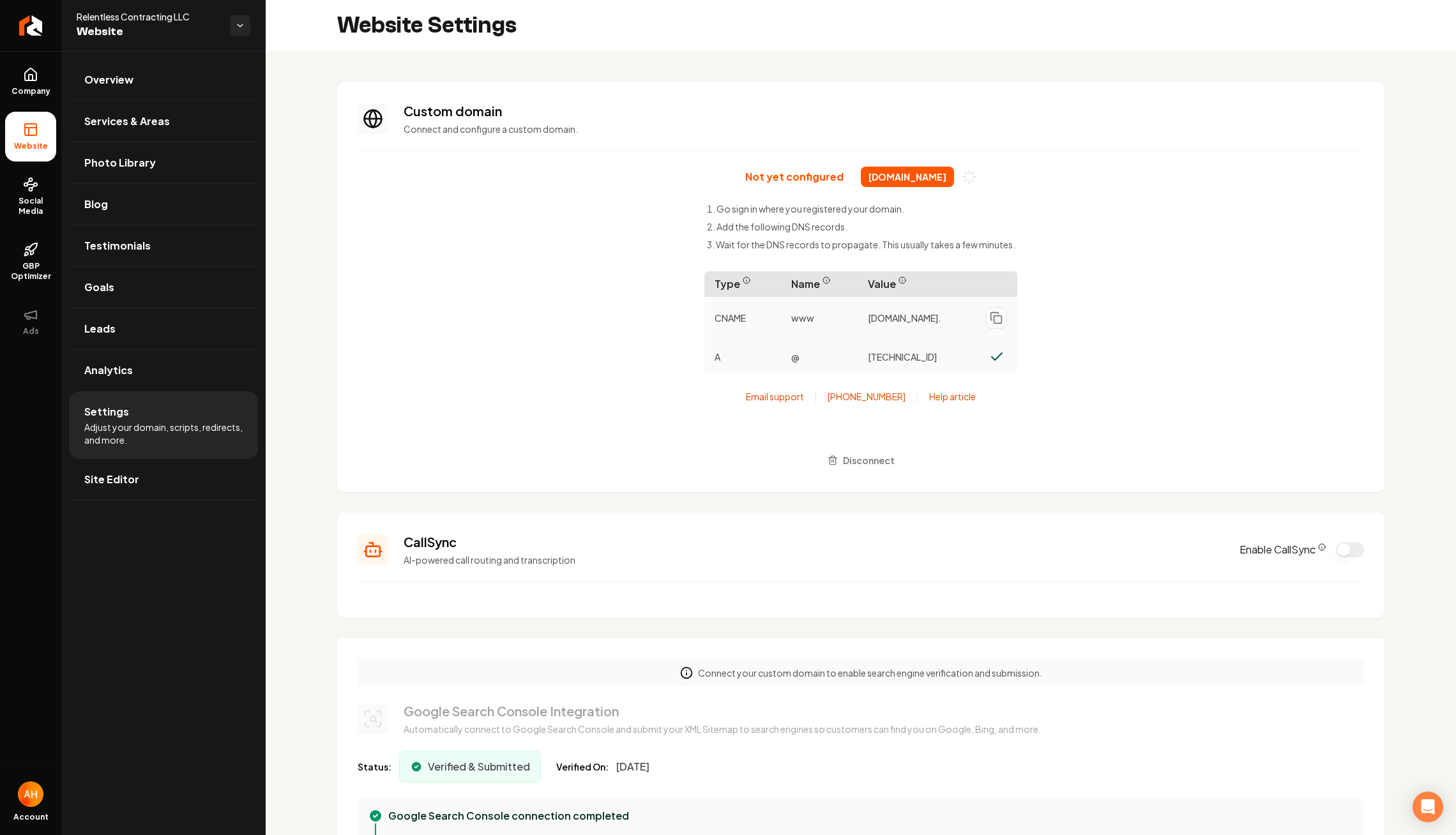
scroll to position [115, 0]
click at [491, 266] on div "Not yet configured relentlesscontracting.com Go sign in where you registered yo…" at bounding box center [861, 319] width 1007 height 305
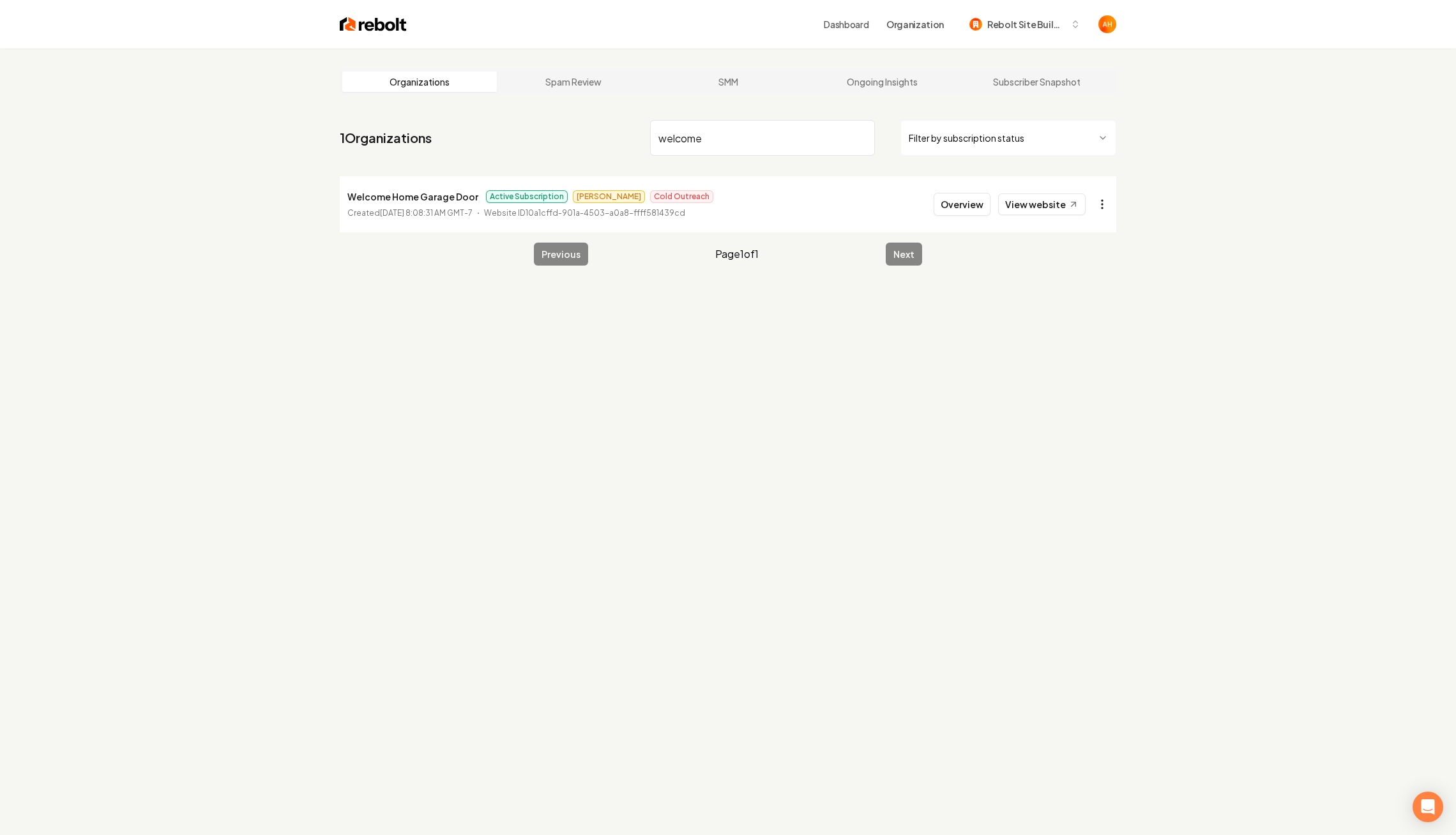
type input "welcome"
click at [1109, 200] on html "Dashboard Organization Rebolt Site Builder Organizations Spam Review SMM Ongoin…" at bounding box center [728, 417] width 1456 height 835
click at [1102, 370] on div "Enable Site" at bounding box center [1071, 376] width 81 height 20
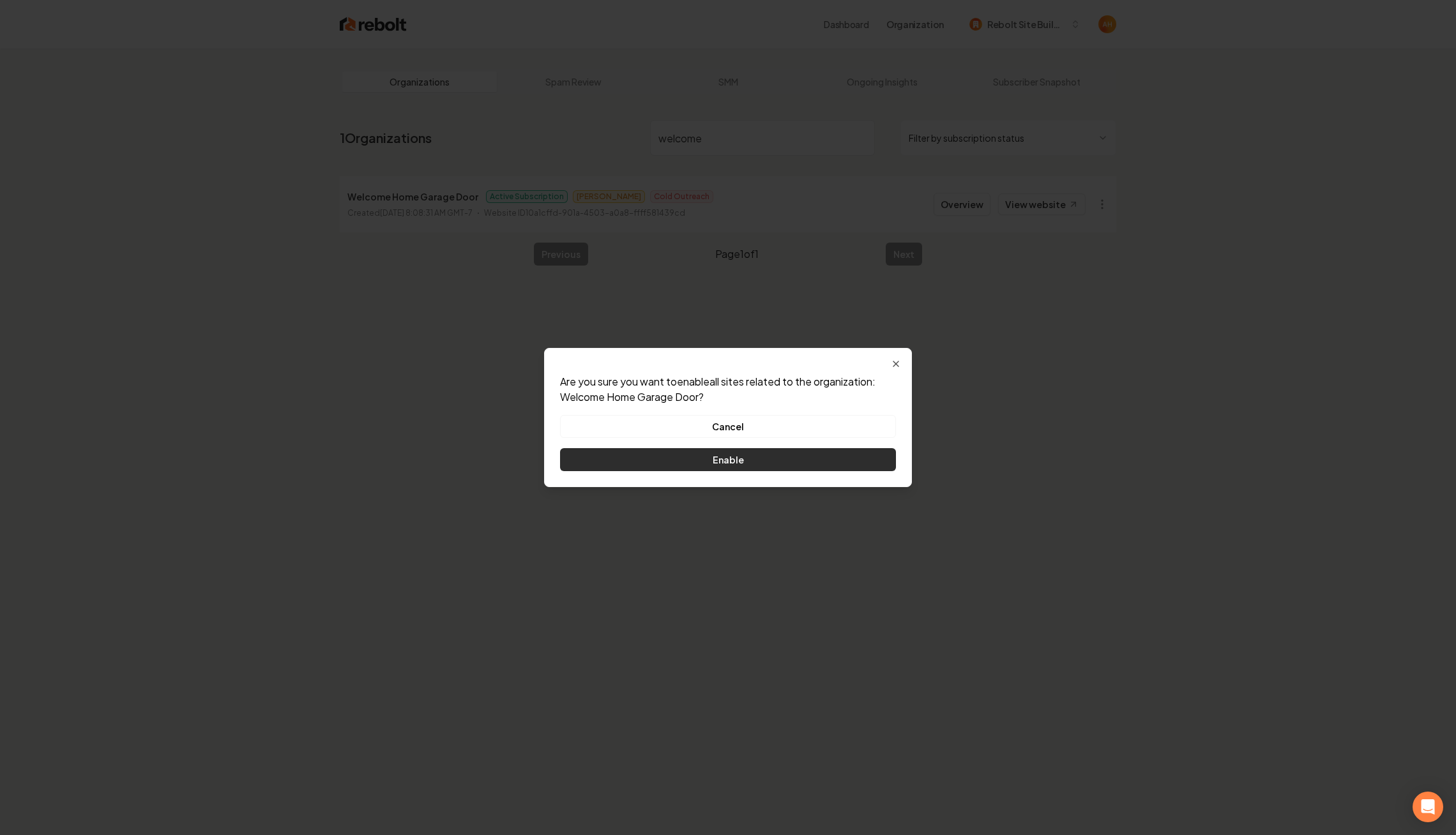
click at [852, 461] on button "Enable" at bounding box center [728, 459] width 336 height 23
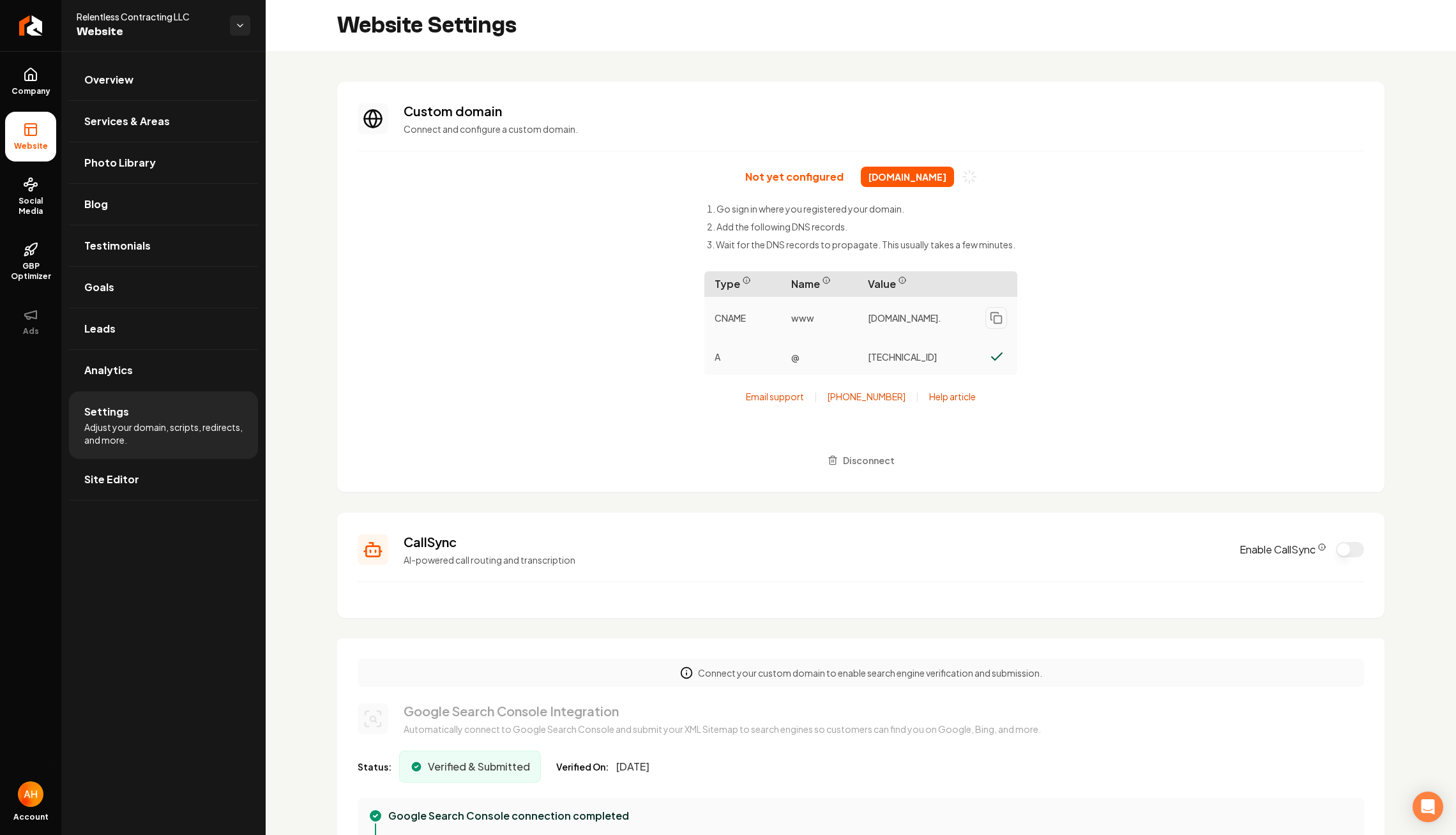
scroll to position [115, 0]
click at [938, 180] on span "[DOMAIN_NAME]" at bounding box center [907, 176] width 94 height 20
click at [938, 180] on span "relentlesscontracting.com" at bounding box center [907, 176] width 94 height 20
copy div "relentlesscontracting.com"
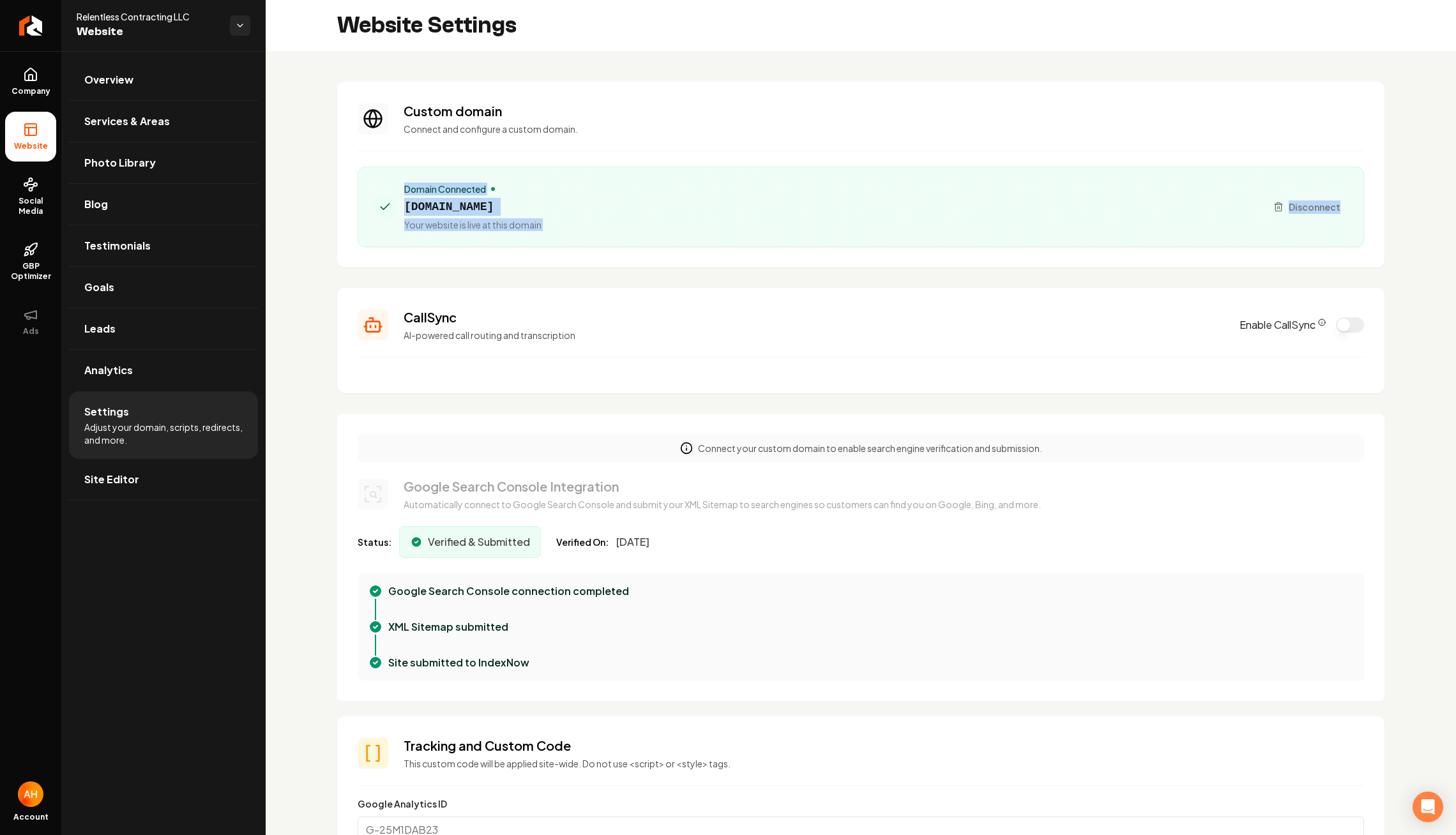
click at [560, 159] on section "Custom domain Connect and configure a custom domain. Domain Connected relentles…" at bounding box center [861, 175] width 1048 height 186
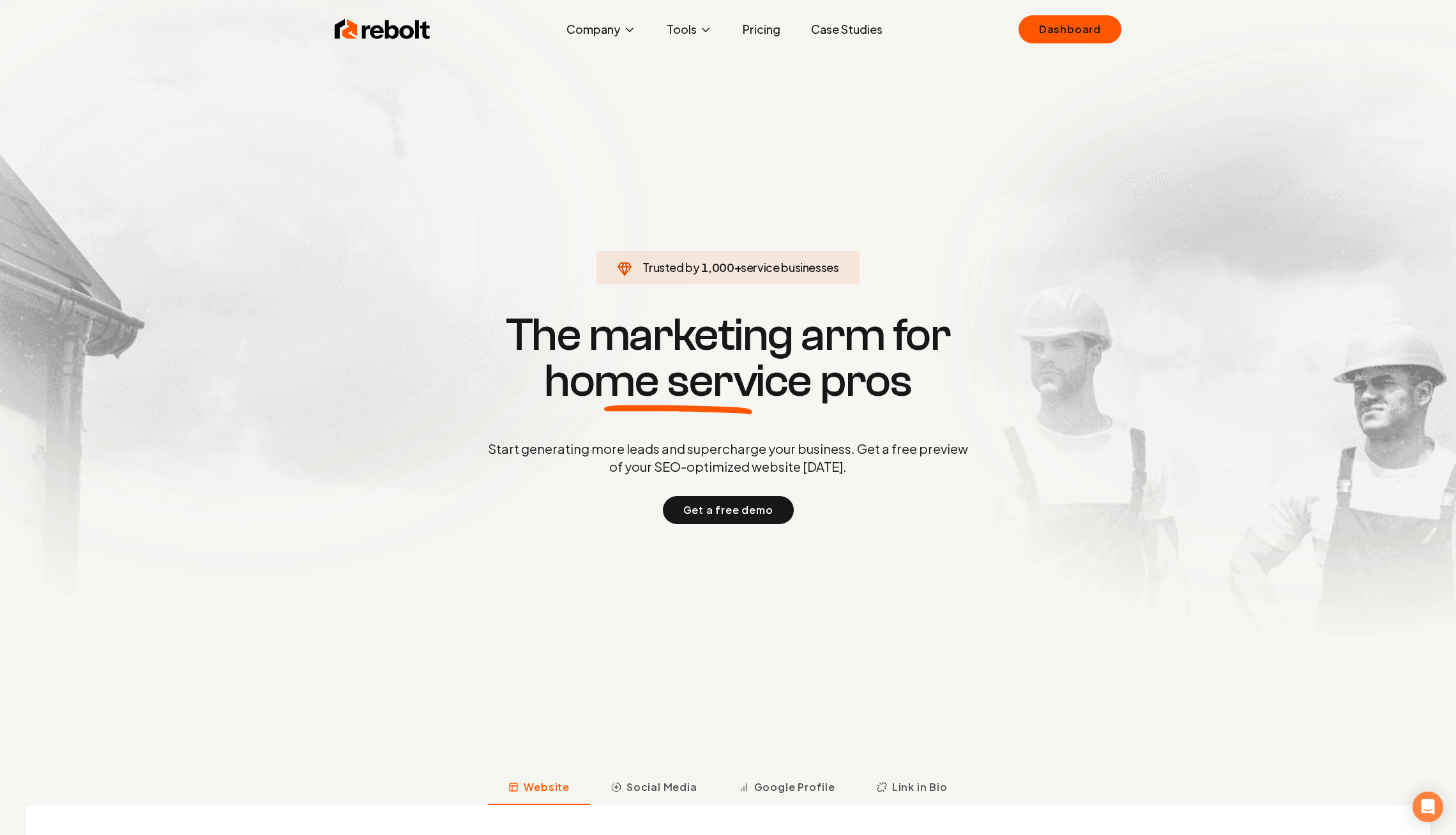
click at [543, 124] on section "Trusted by 1,000 + service businesses The marketing arm for home service pros S…" at bounding box center [728, 416] width 634 height 751
click at [1096, 35] on link "Dashboard" at bounding box center [1070, 29] width 102 height 28
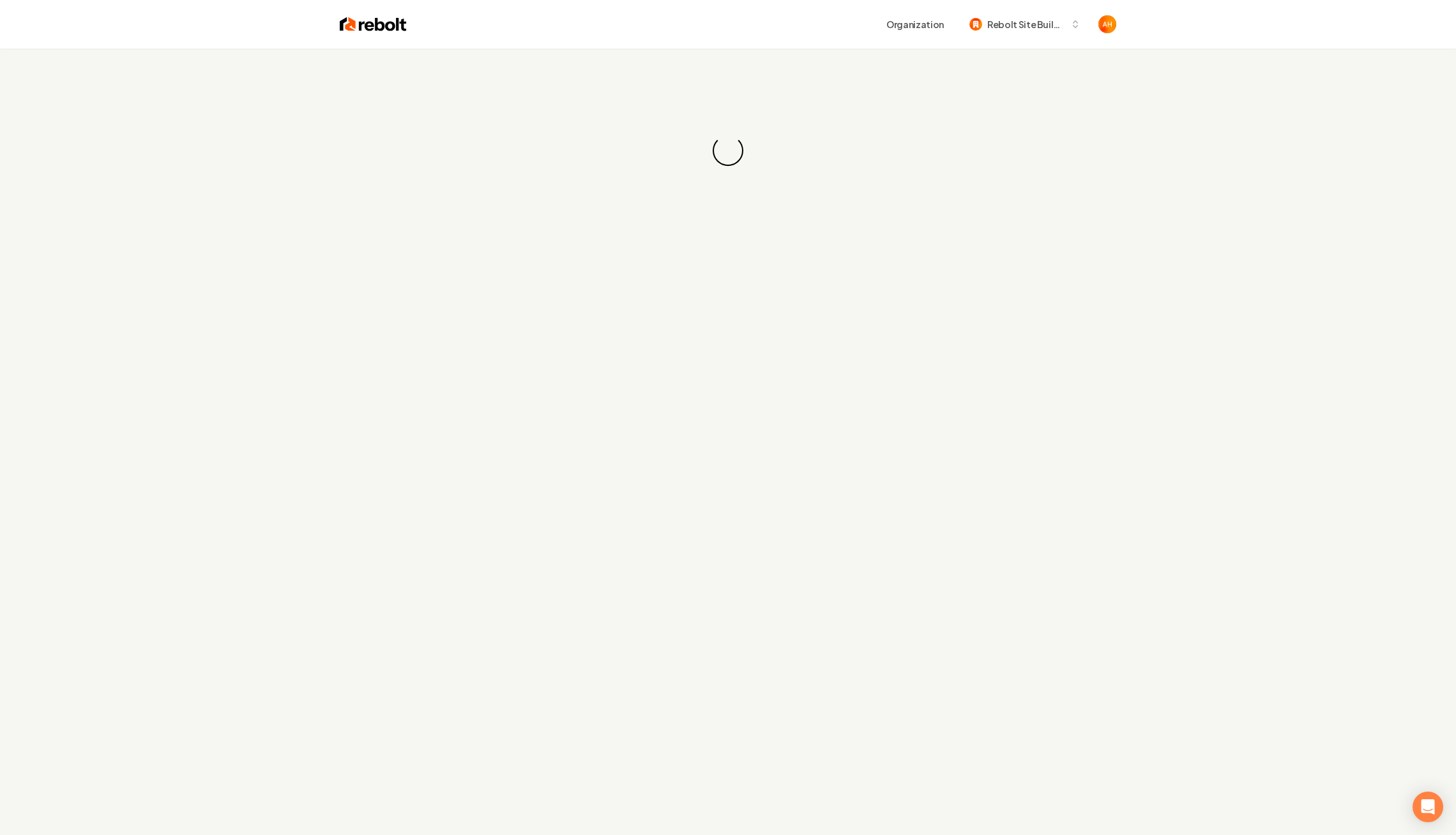
click at [864, 67] on div "Loading... Loading..." at bounding box center [728, 150] width 1456 height 204
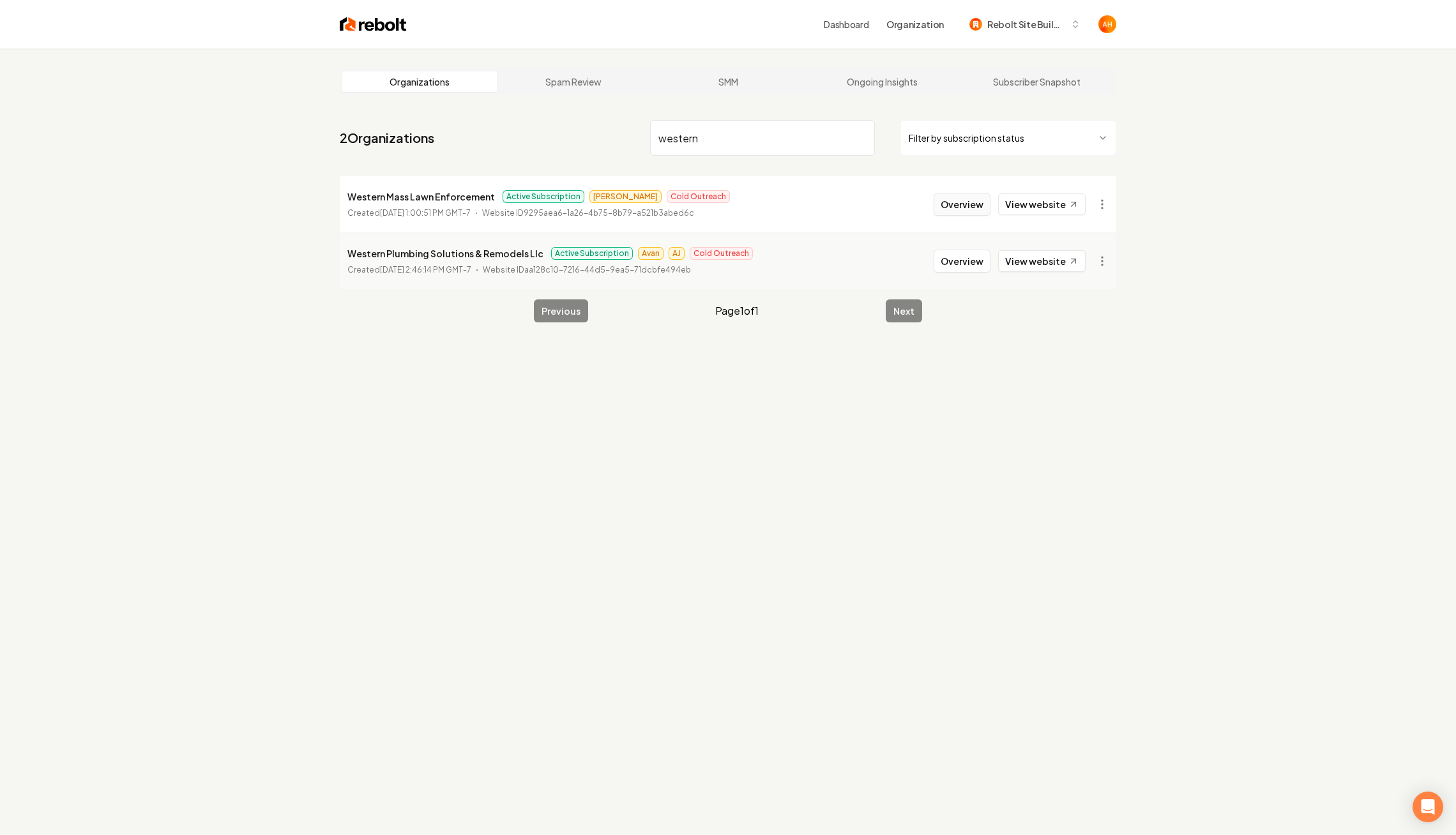
type input "western"
click at [978, 201] on button "Overview" at bounding box center [962, 204] width 57 height 23
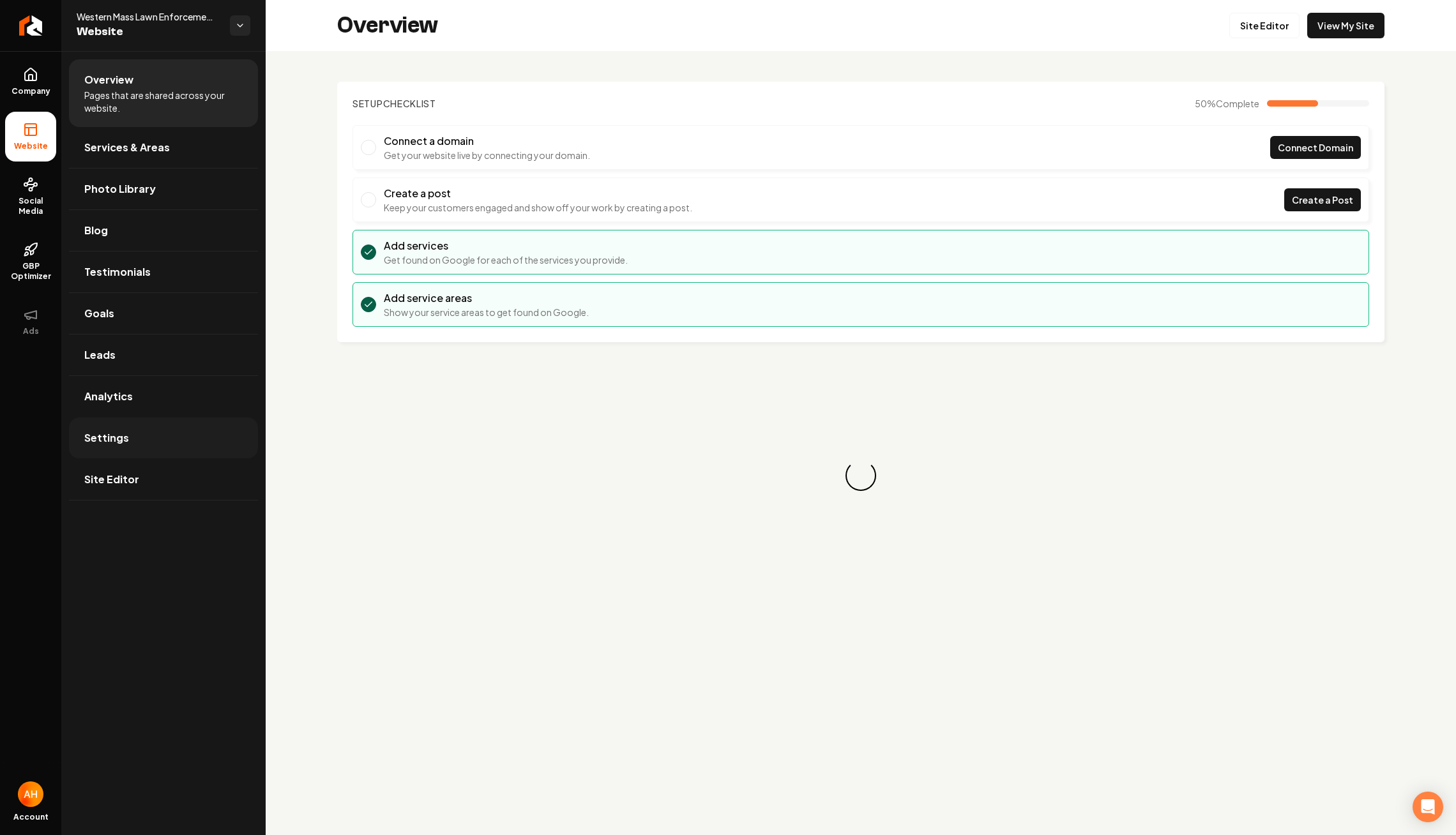
click at [201, 419] on link "Settings" at bounding box center [163, 438] width 189 height 41
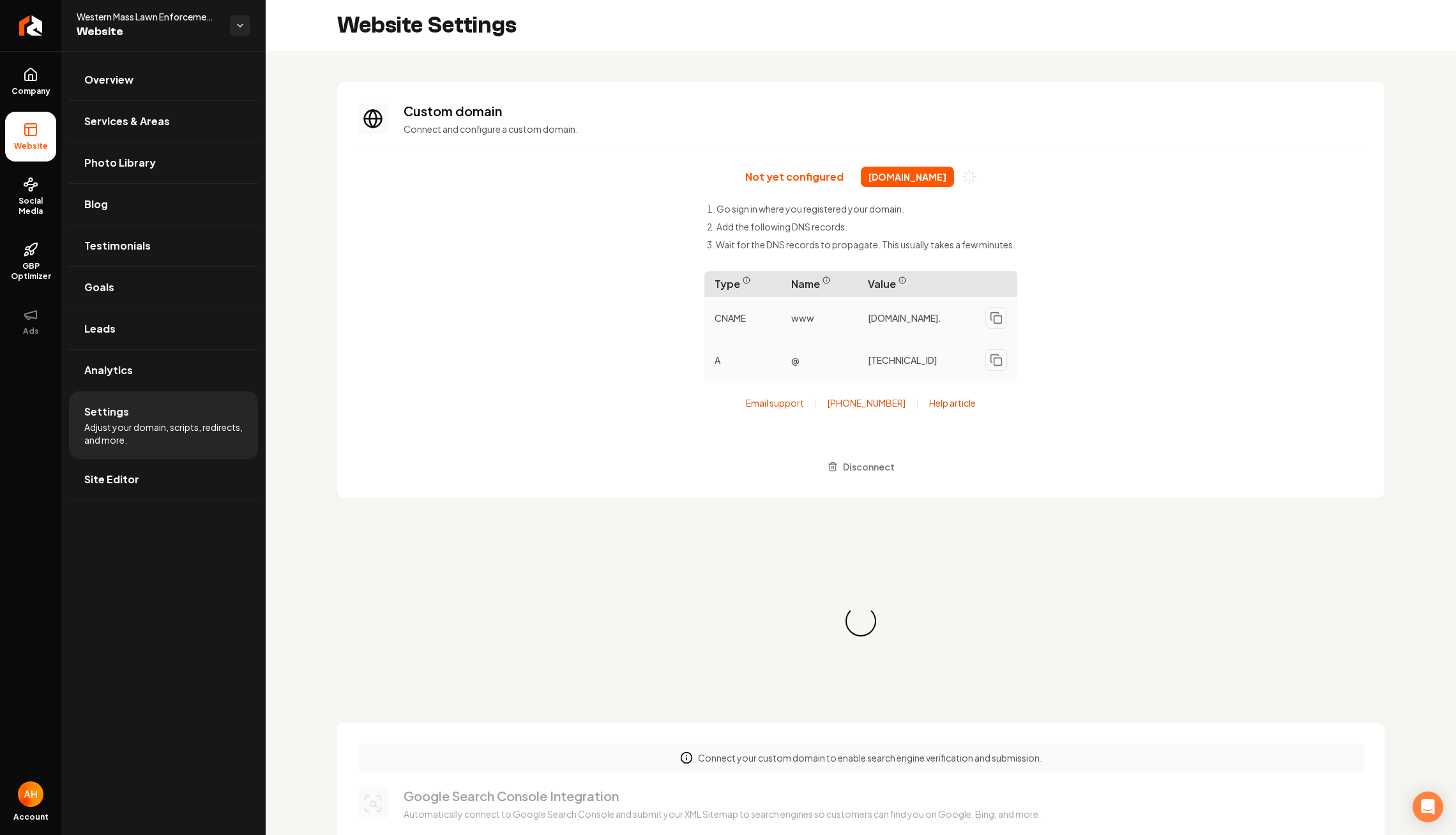
scroll to position [103, 0]
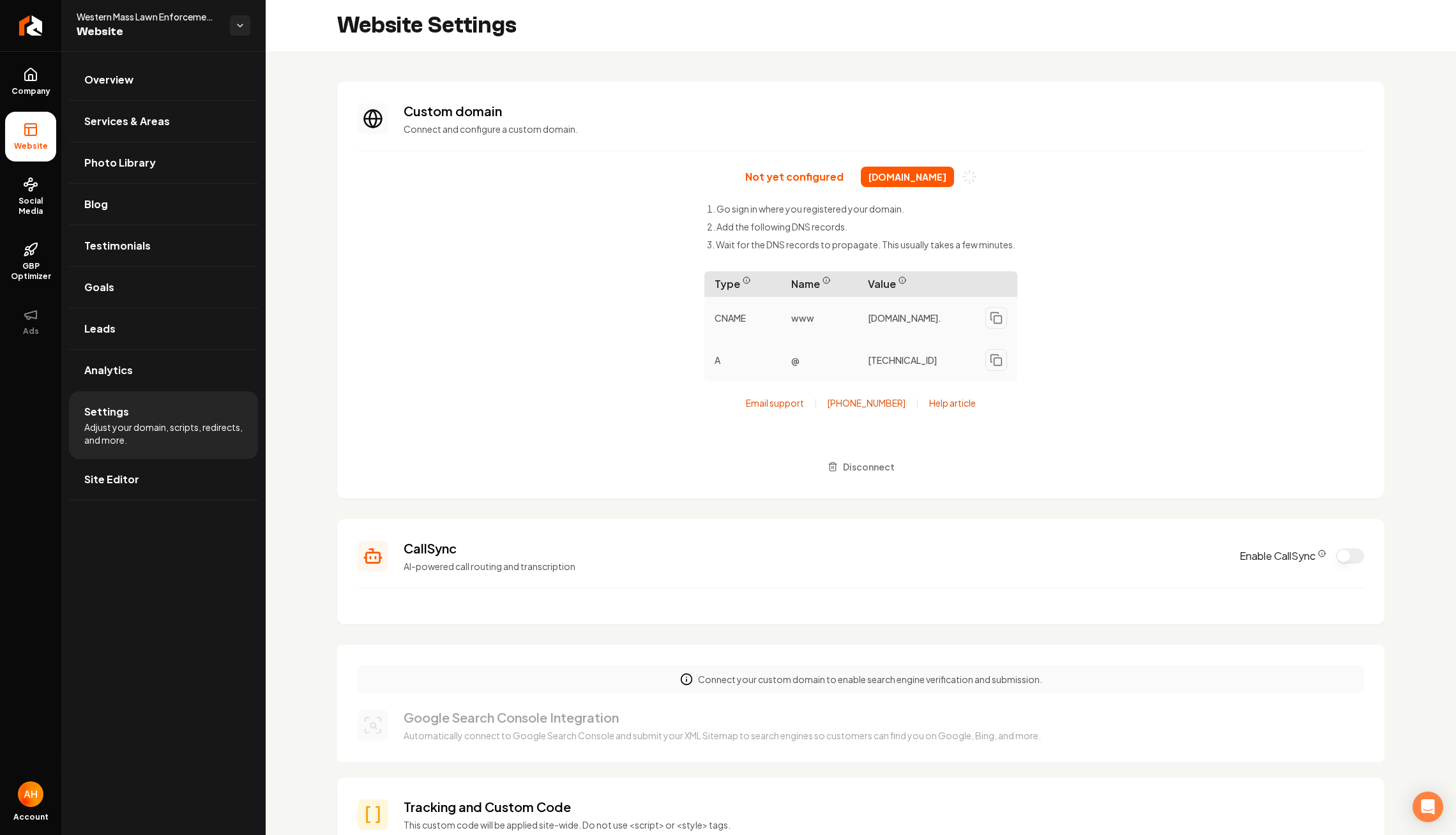
click at [845, 153] on section "Custom domain Connect and configure a custom domain. Not yet configured western…" at bounding box center [861, 290] width 1048 height 417
click at [887, 138] on section "Custom domain Connect and configure a custom domain. Not yet configured western…" at bounding box center [861, 290] width 1048 height 417
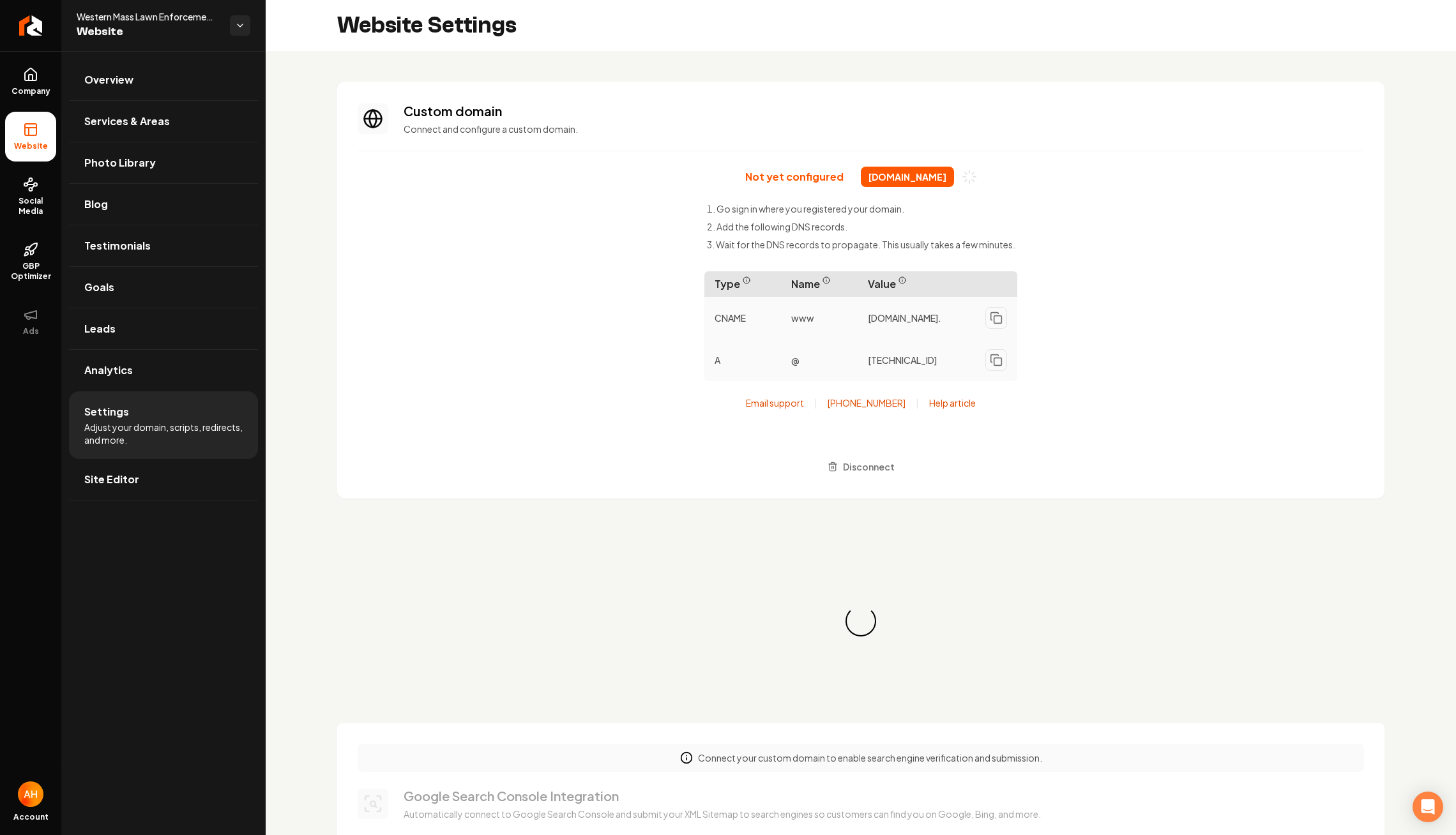
scroll to position [103, 0]
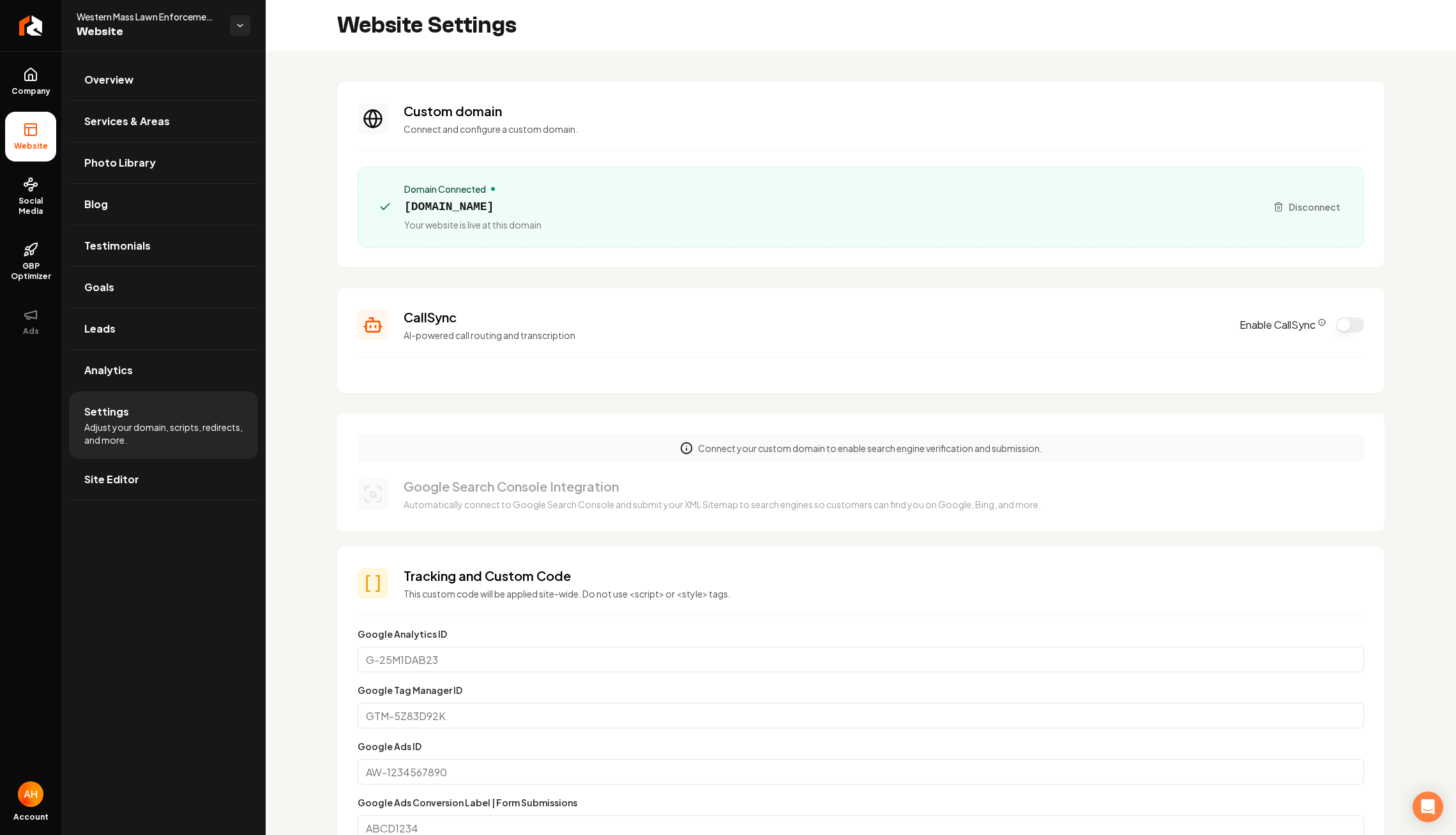
click at [542, 213] on span "[DOMAIN_NAME]" at bounding box center [473, 207] width 137 height 18
copy span "[DOMAIN_NAME]"
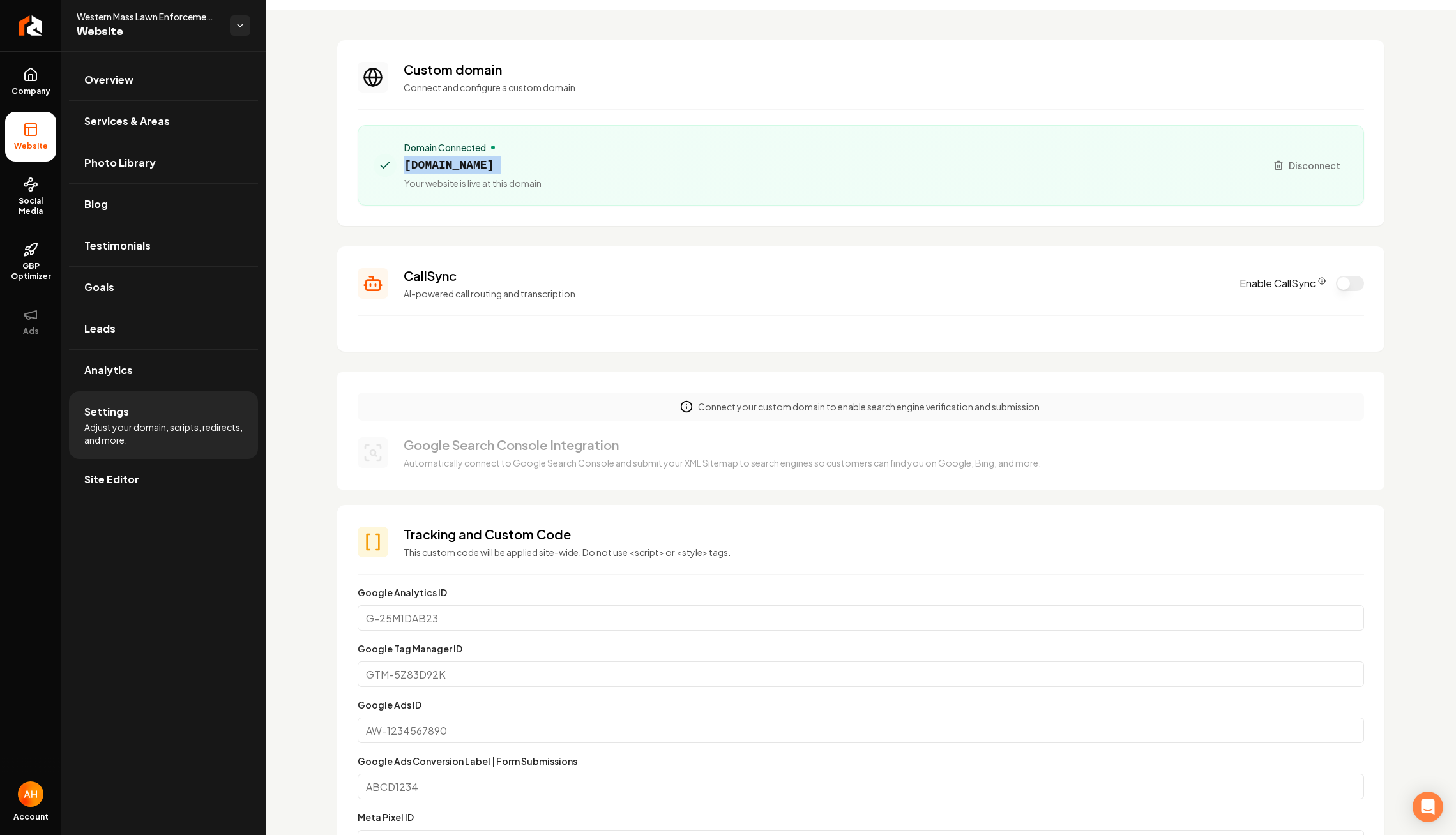
scroll to position [51, 0]
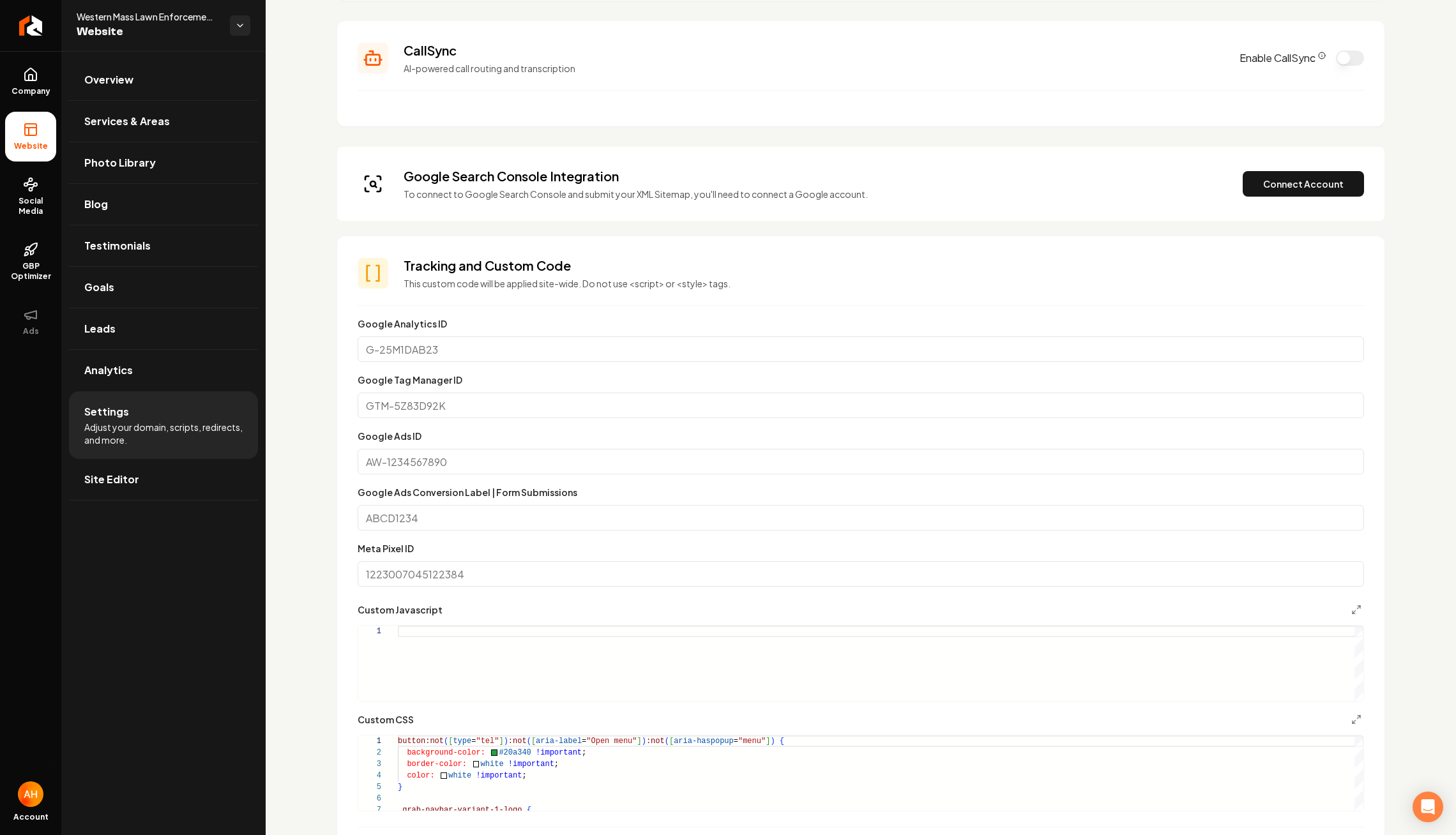
scroll to position [254, 0]
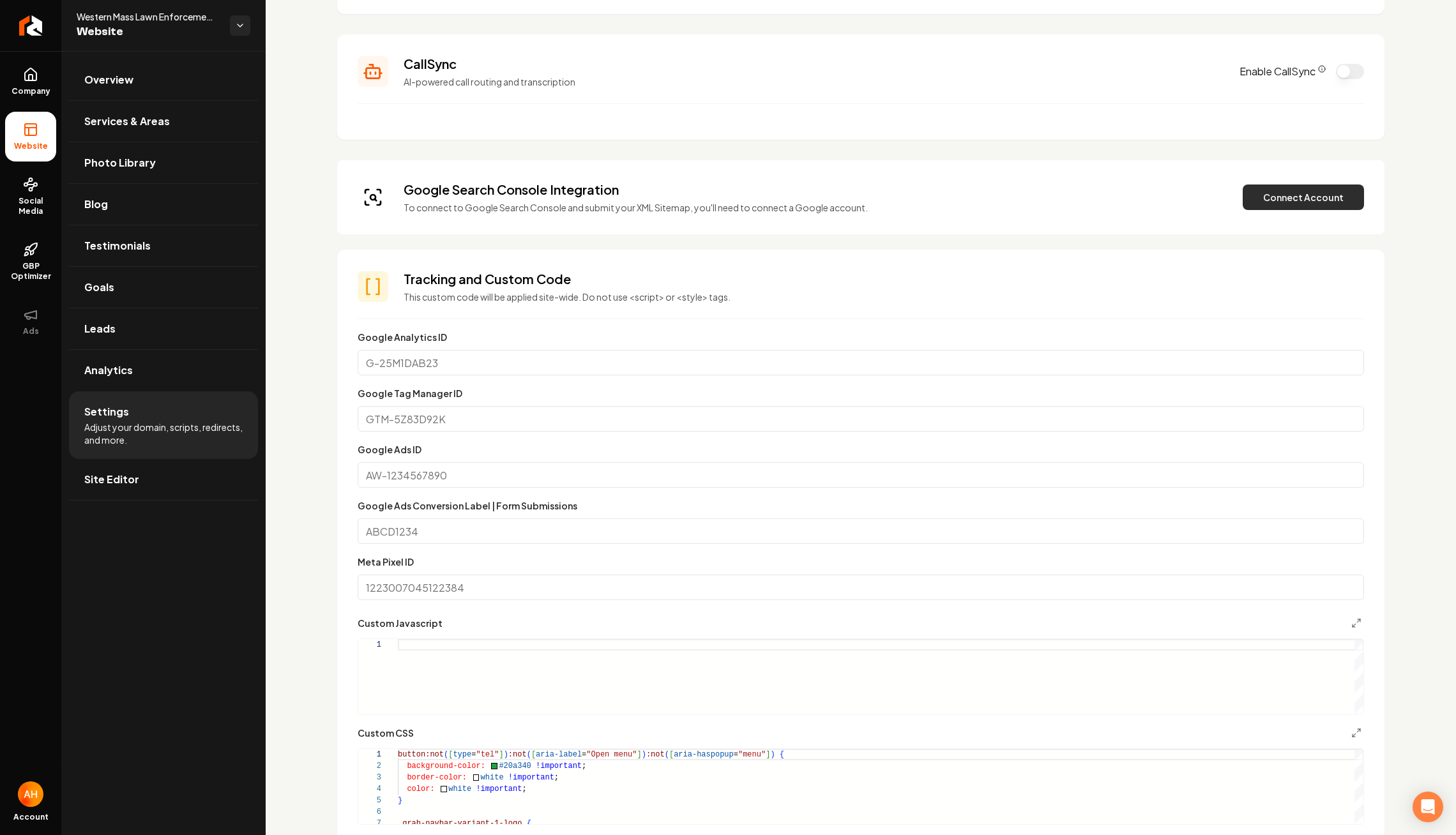
click at [1301, 203] on button "Connect Account" at bounding box center [1303, 197] width 121 height 25
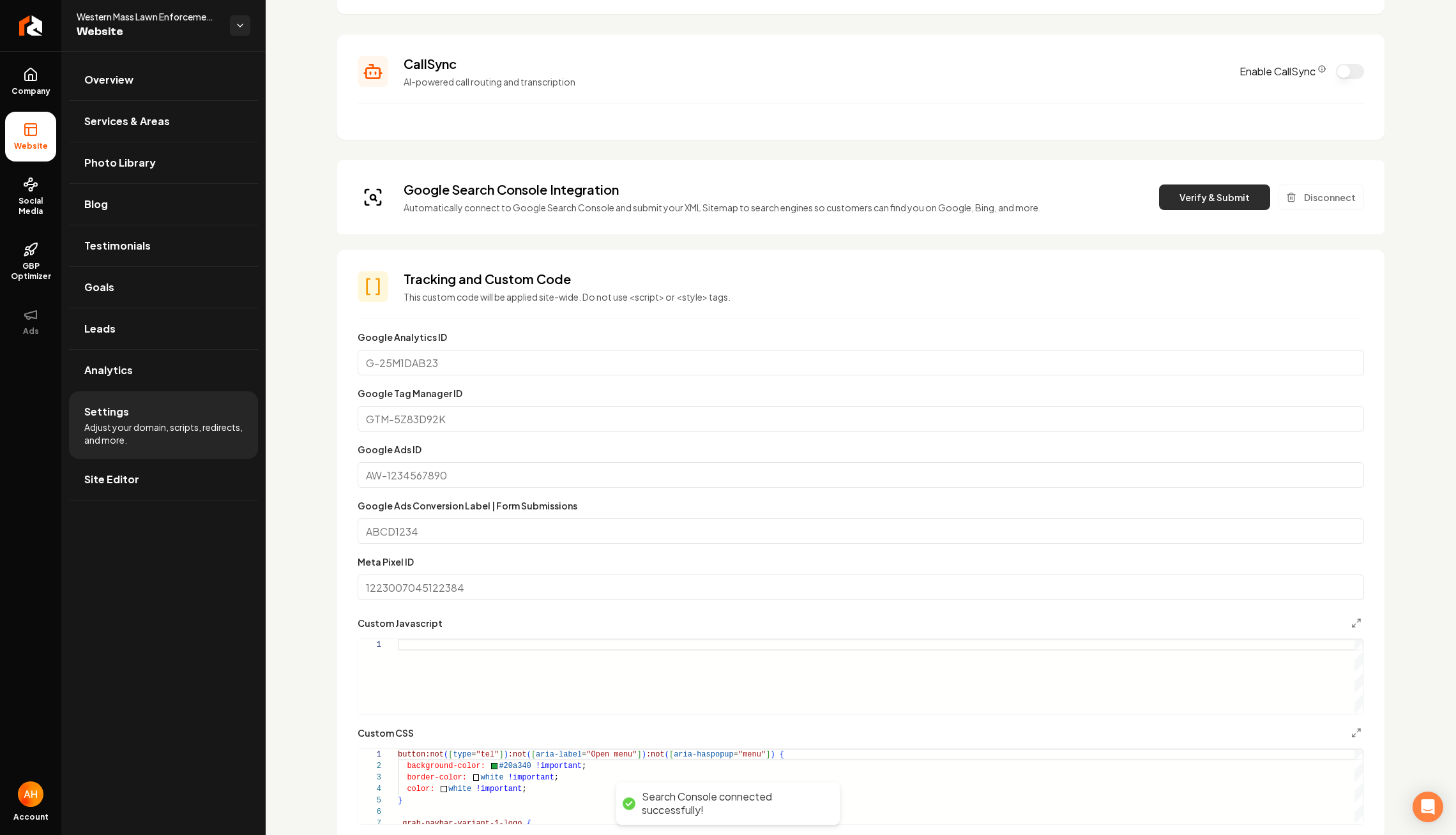
click at [1190, 197] on button "Verify & Submit" at bounding box center [1214, 197] width 111 height 25
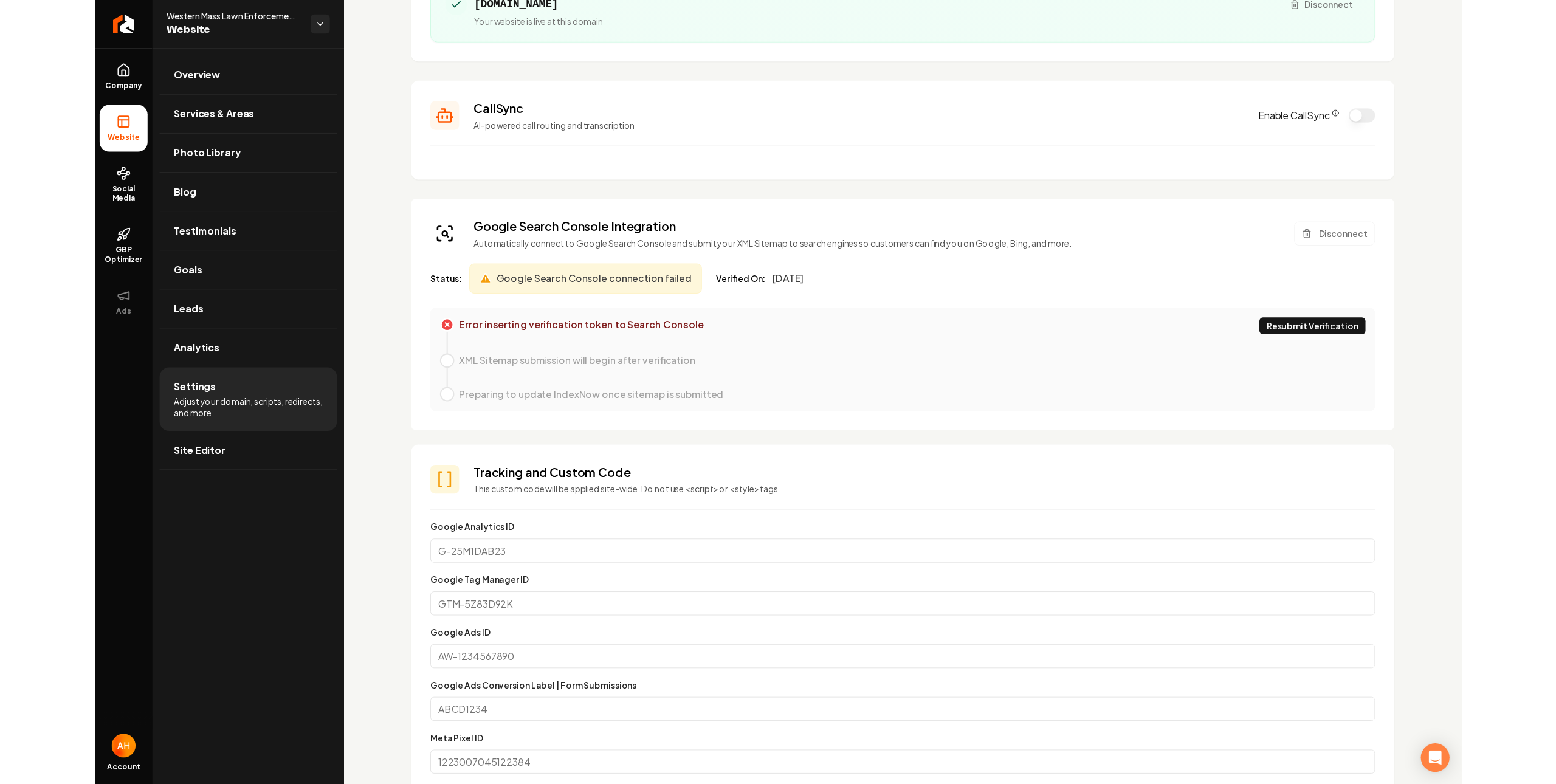
scroll to position [137, 0]
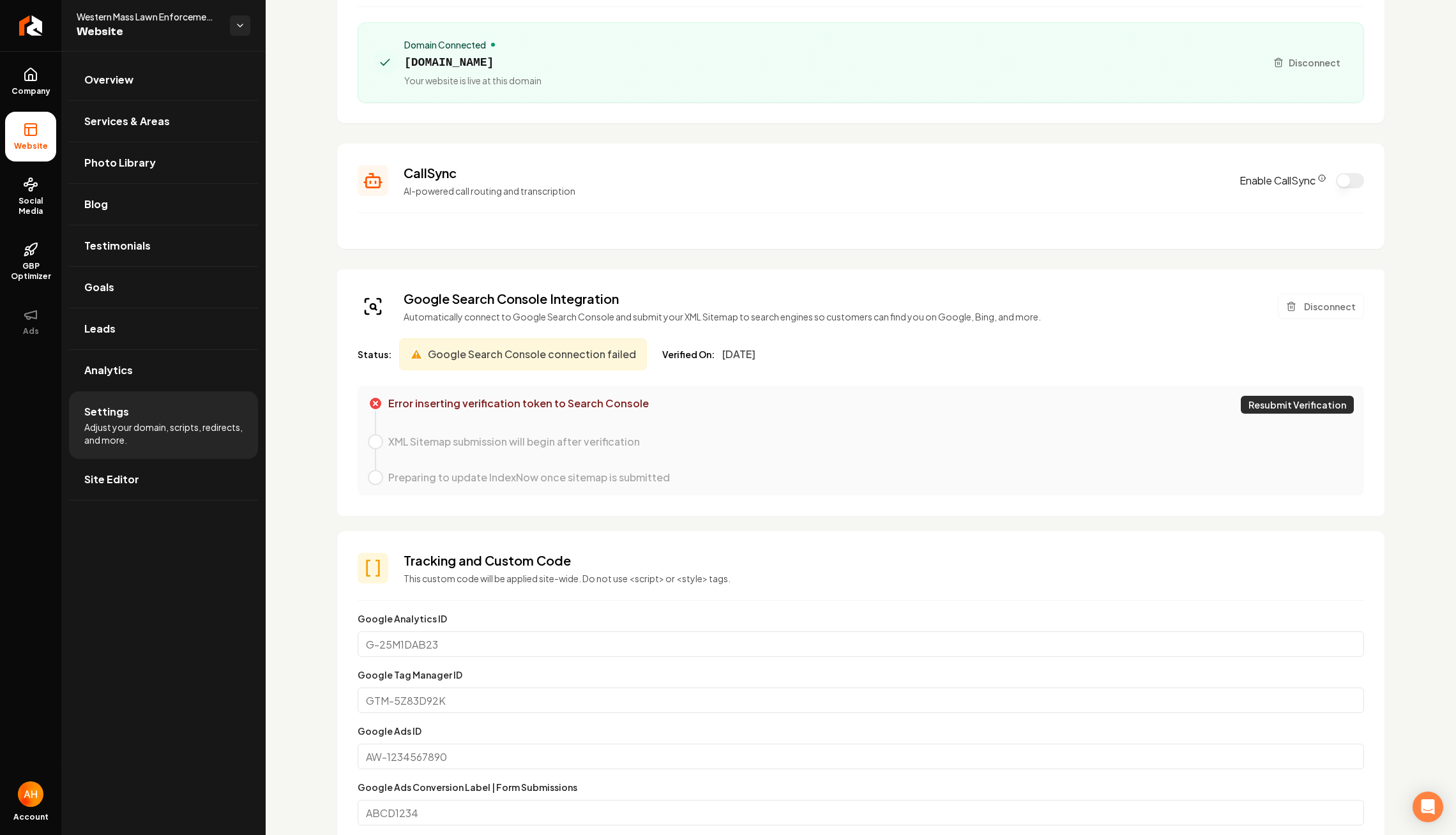
click at [1295, 400] on button "Resubmit Verification" at bounding box center [1297, 405] width 113 height 18
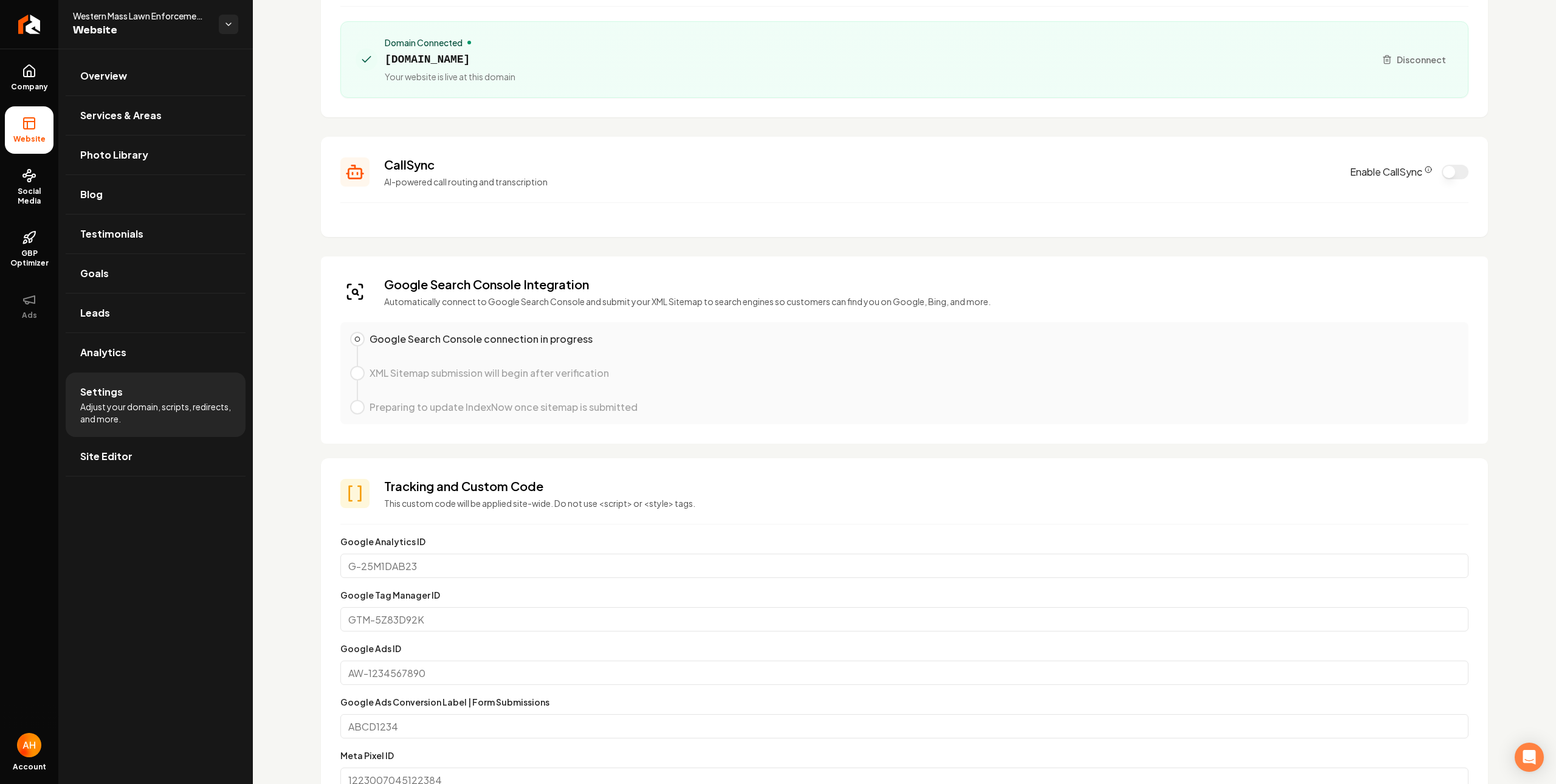
scroll to position [0, 0]
